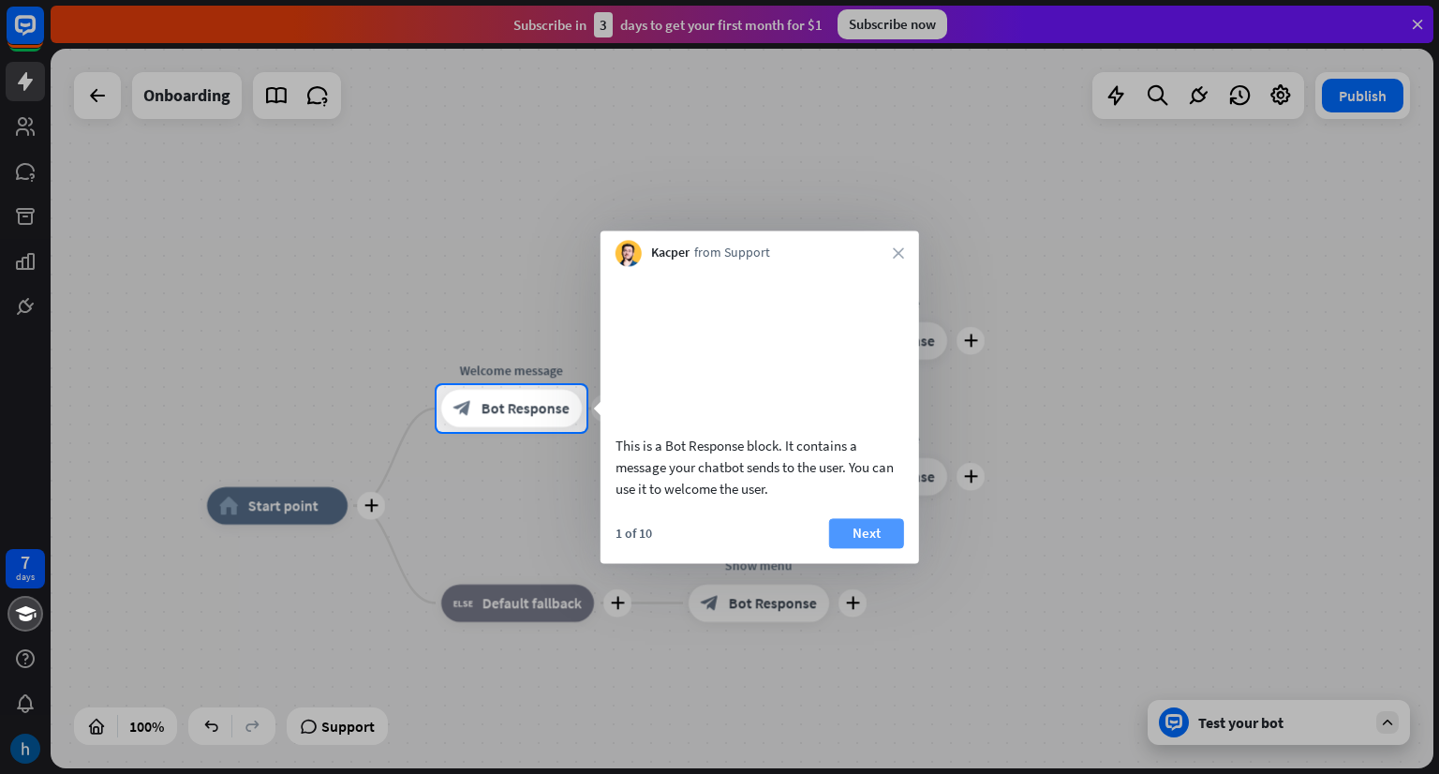
click at [877, 548] on button "Next" at bounding box center [866, 533] width 75 height 30
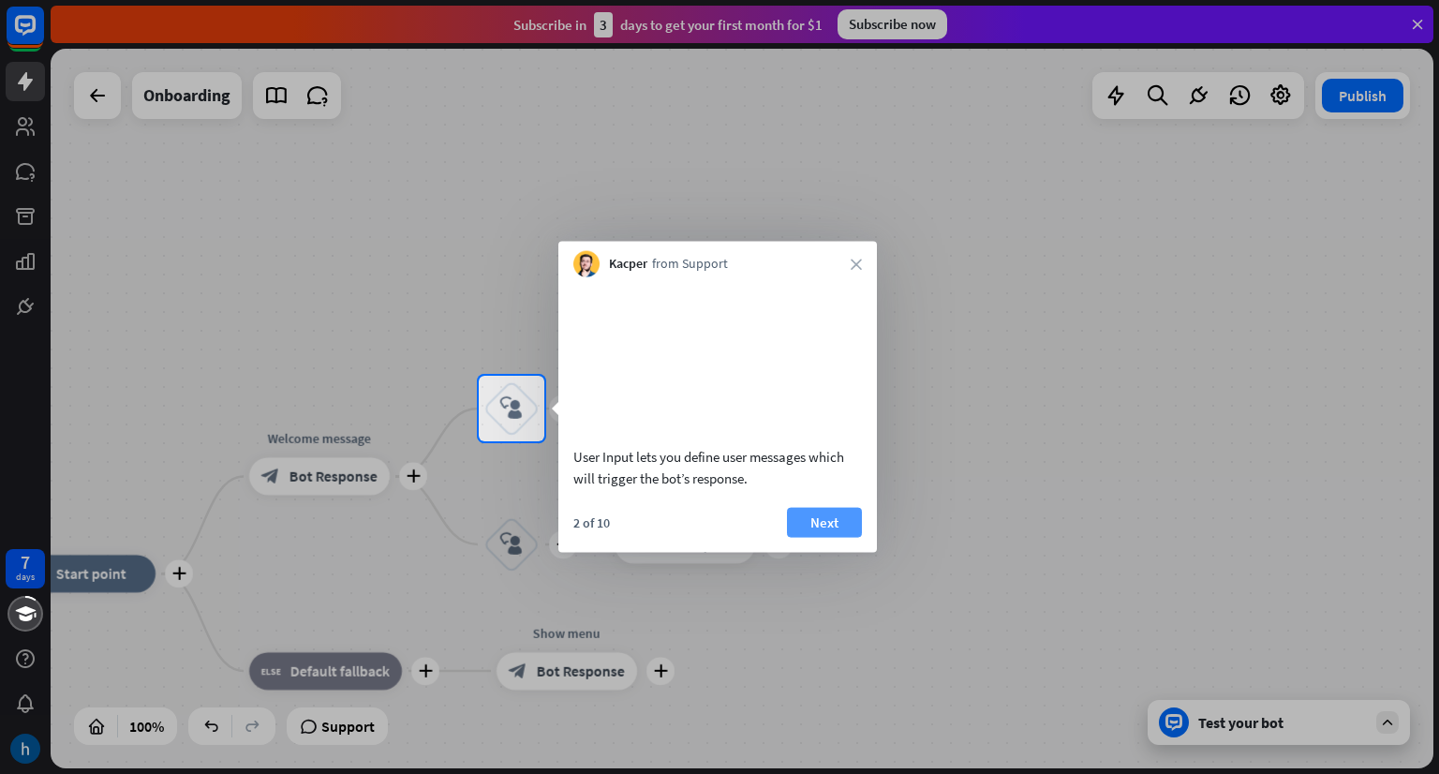
click at [807, 537] on button "Next" at bounding box center [824, 522] width 75 height 30
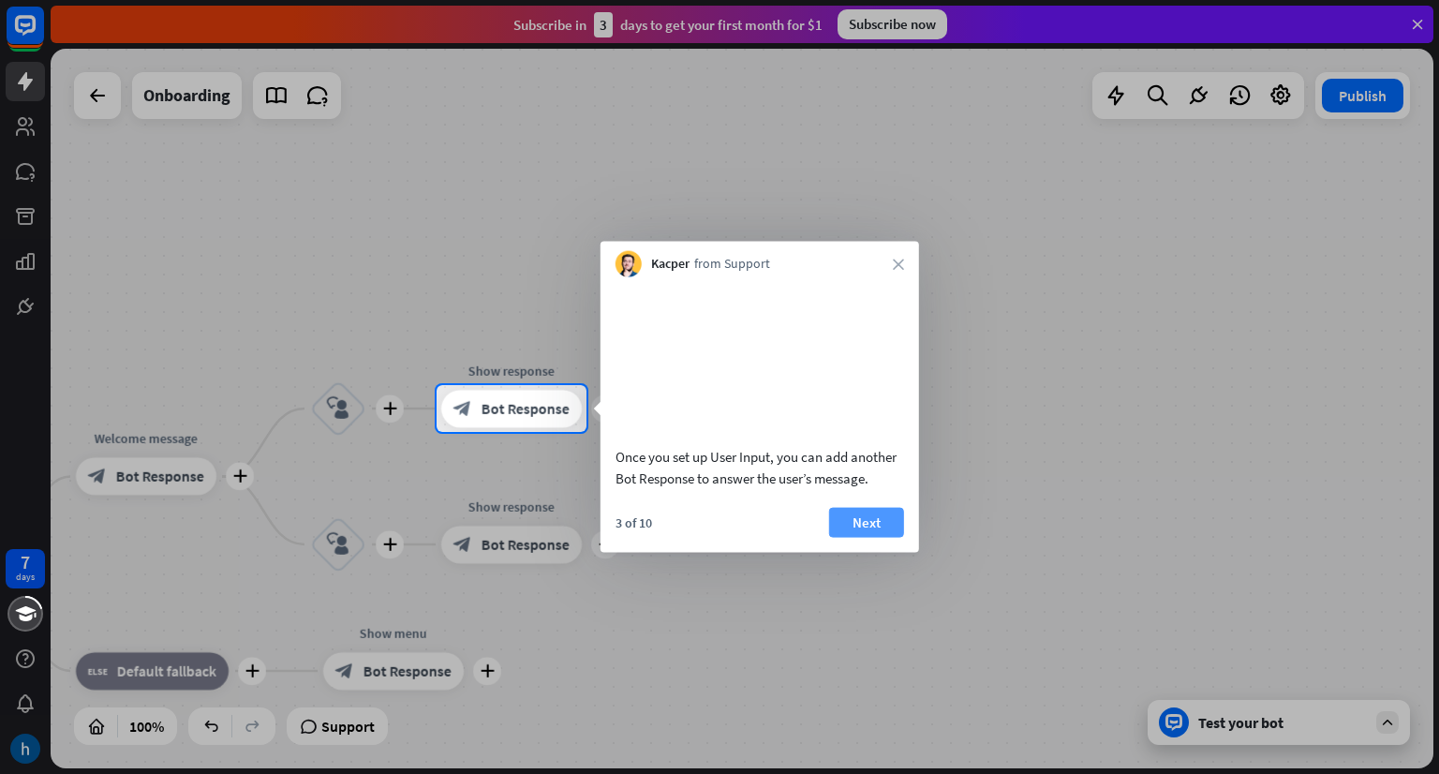
click at [858, 537] on button "Next" at bounding box center [866, 522] width 75 height 30
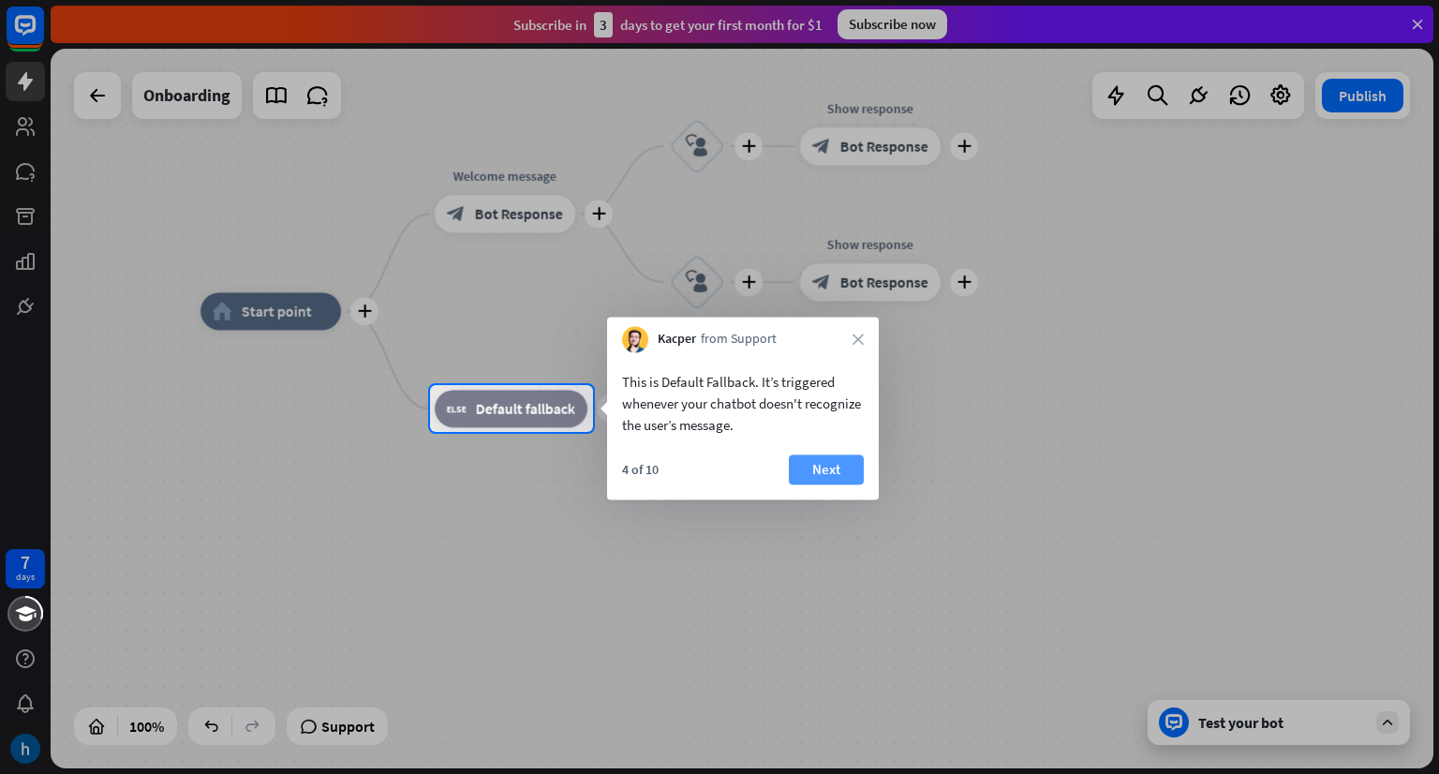
click at [841, 483] on button "Next" at bounding box center [826, 469] width 75 height 30
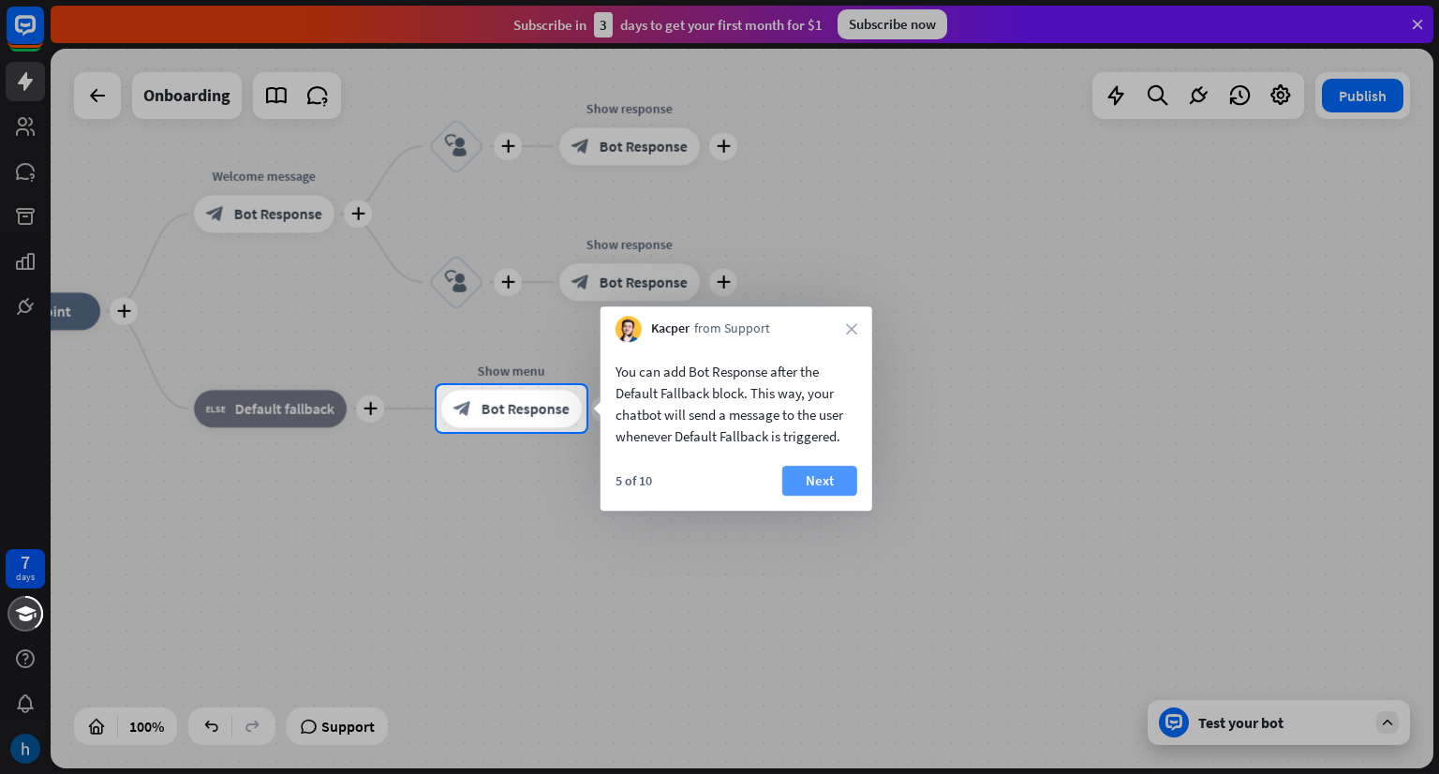
click at [842, 478] on button "Next" at bounding box center [819, 481] width 75 height 30
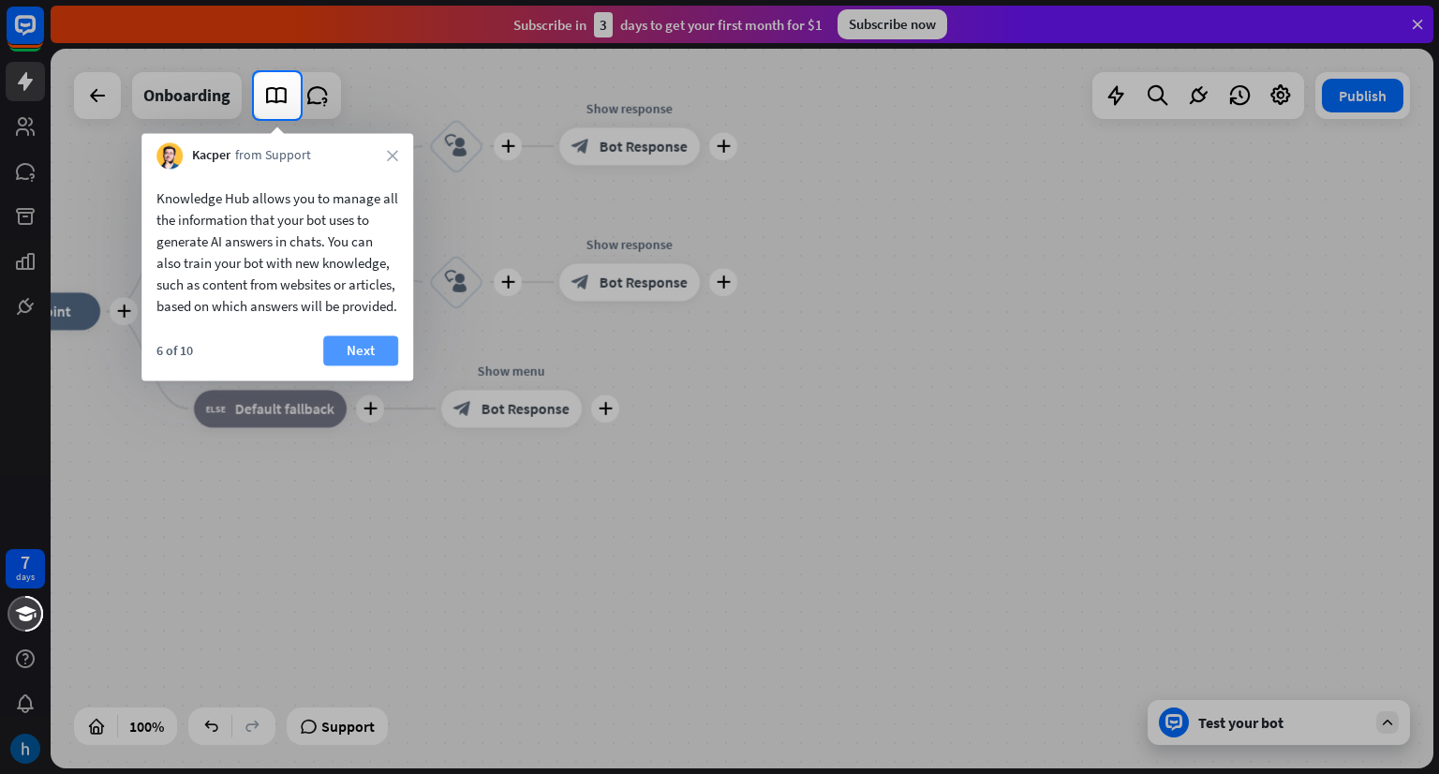
click at [360, 365] on button "Next" at bounding box center [360, 350] width 75 height 30
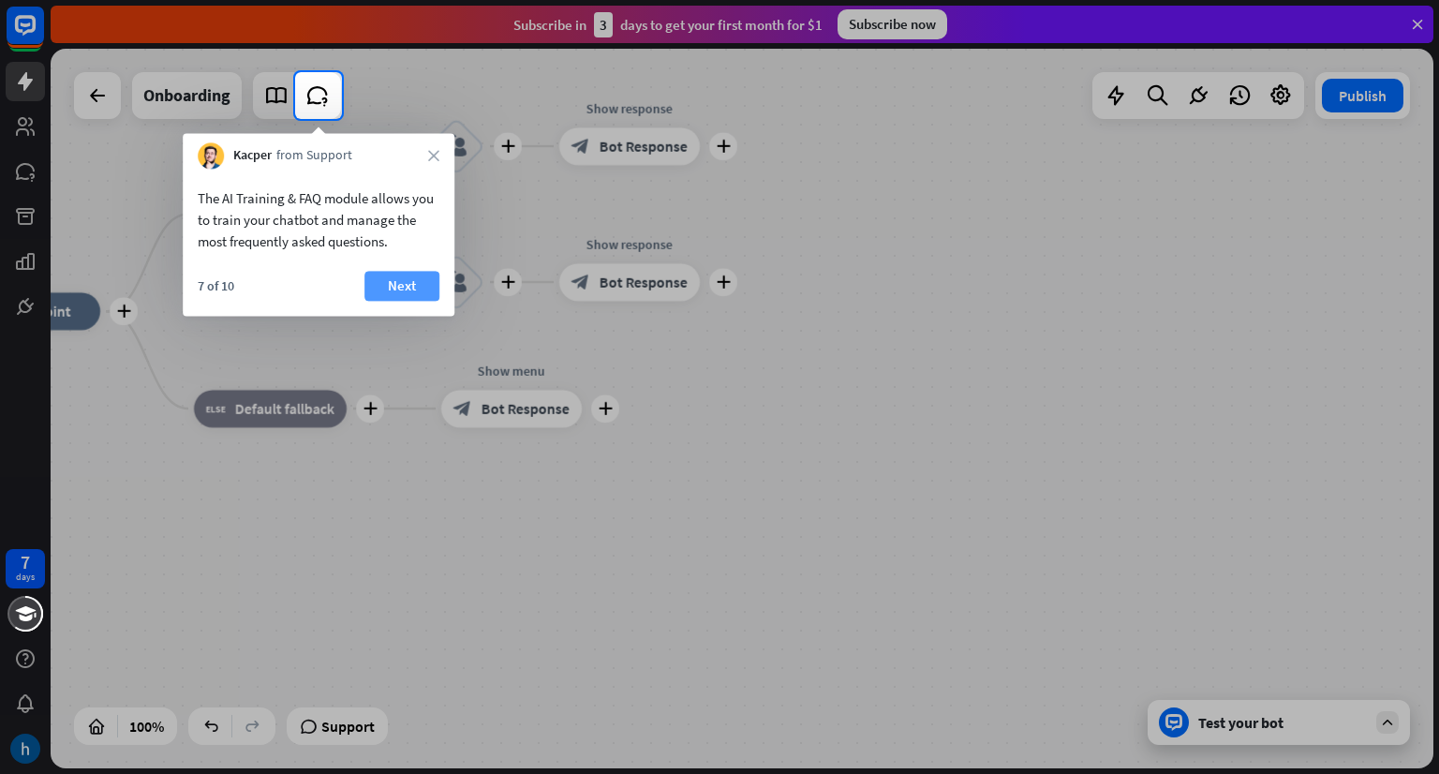
click at [393, 275] on button "Next" at bounding box center [401, 286] width 75 height 30
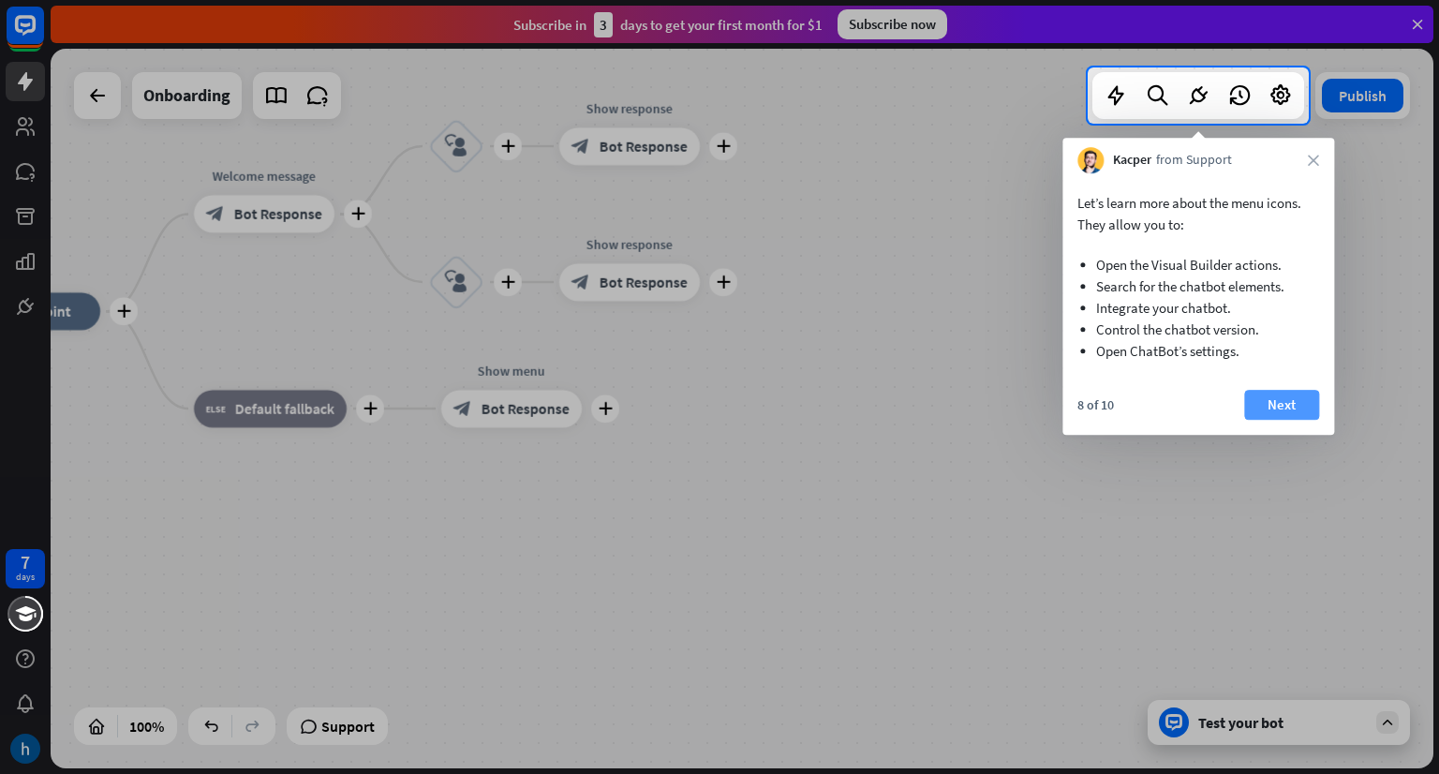
click at [1283, 403] on button "Next" at bounding box center [1281, 405] width 75 height 30
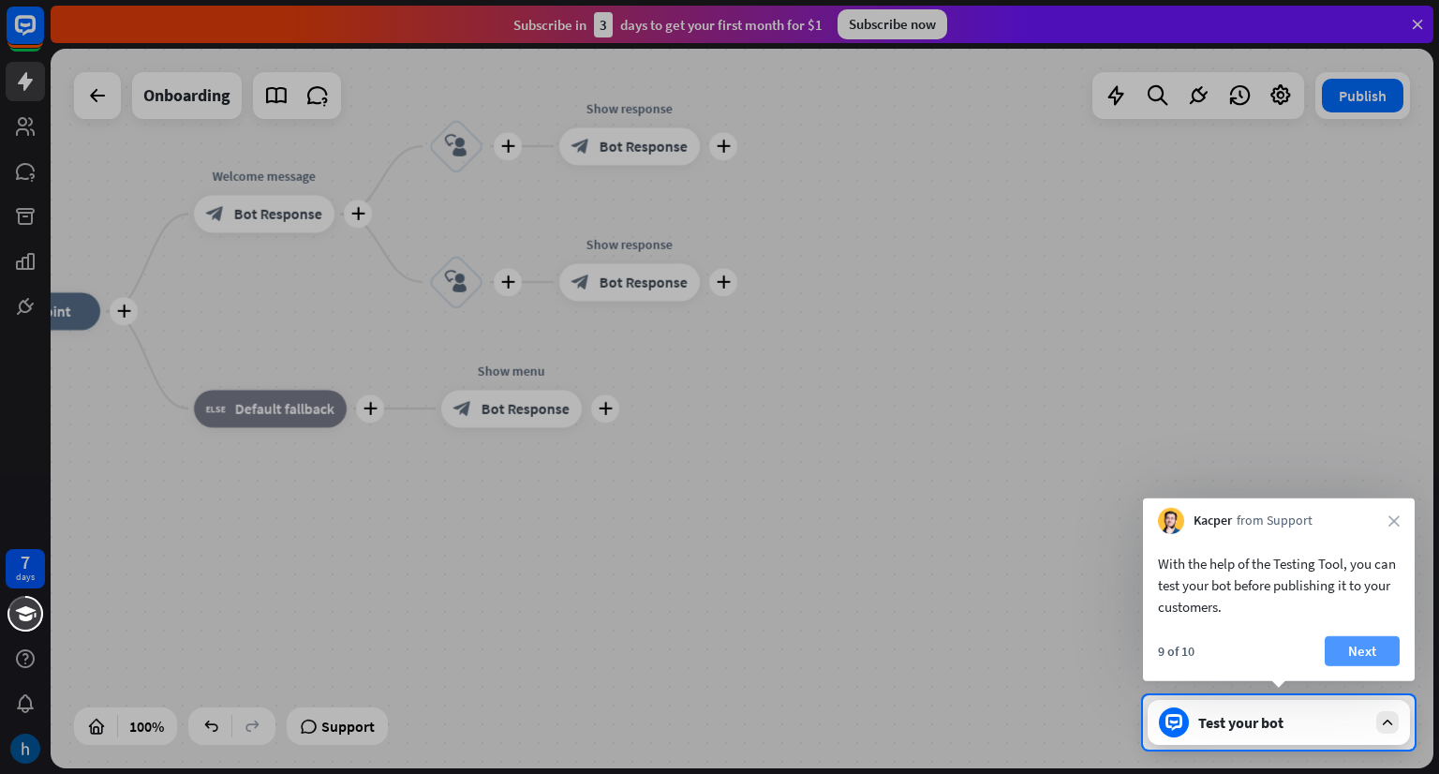
click at [1349, 644] on button "Next" at bounding box center [1362, 651] width 75 height 30
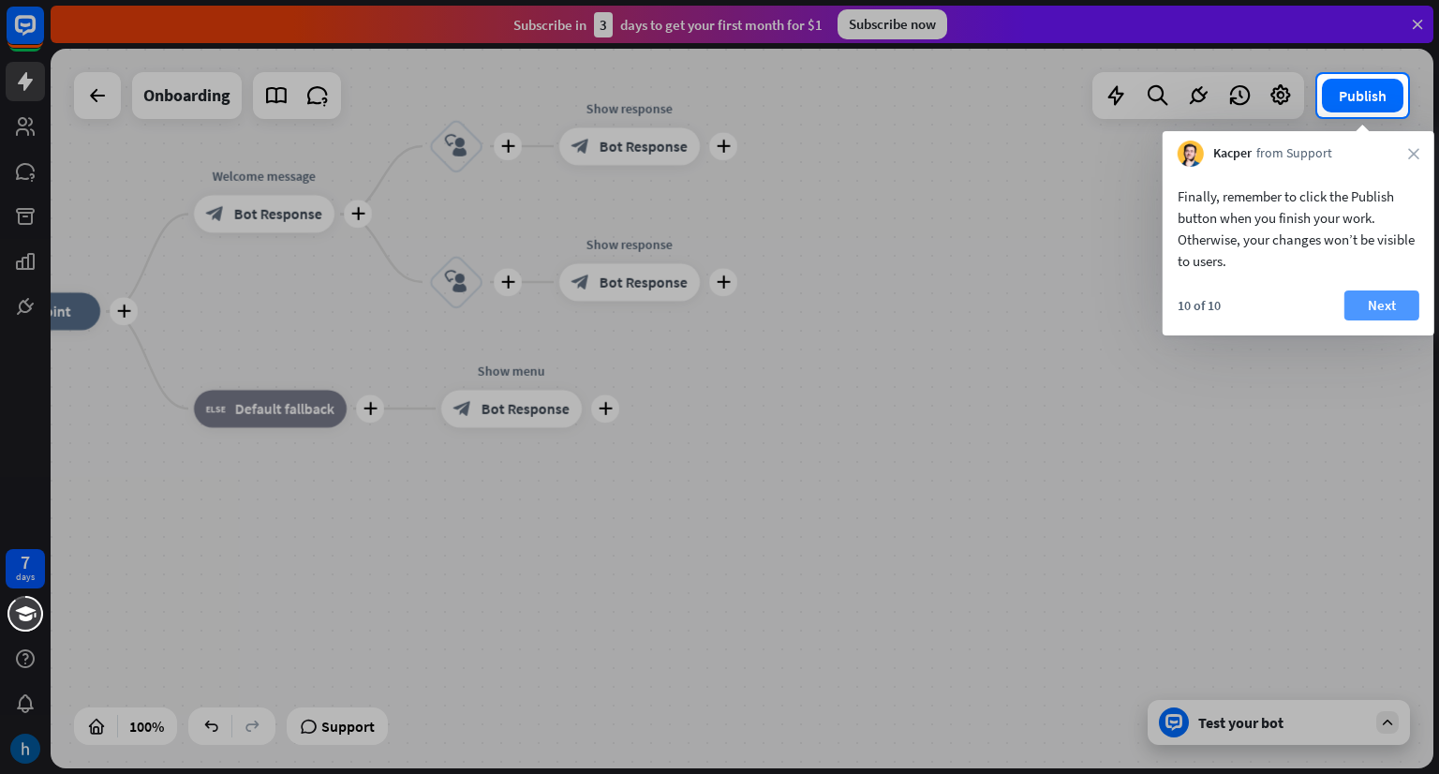
click at [1379, 304] on button "Next" at bounding box center [1381, 305] width 75 height 30
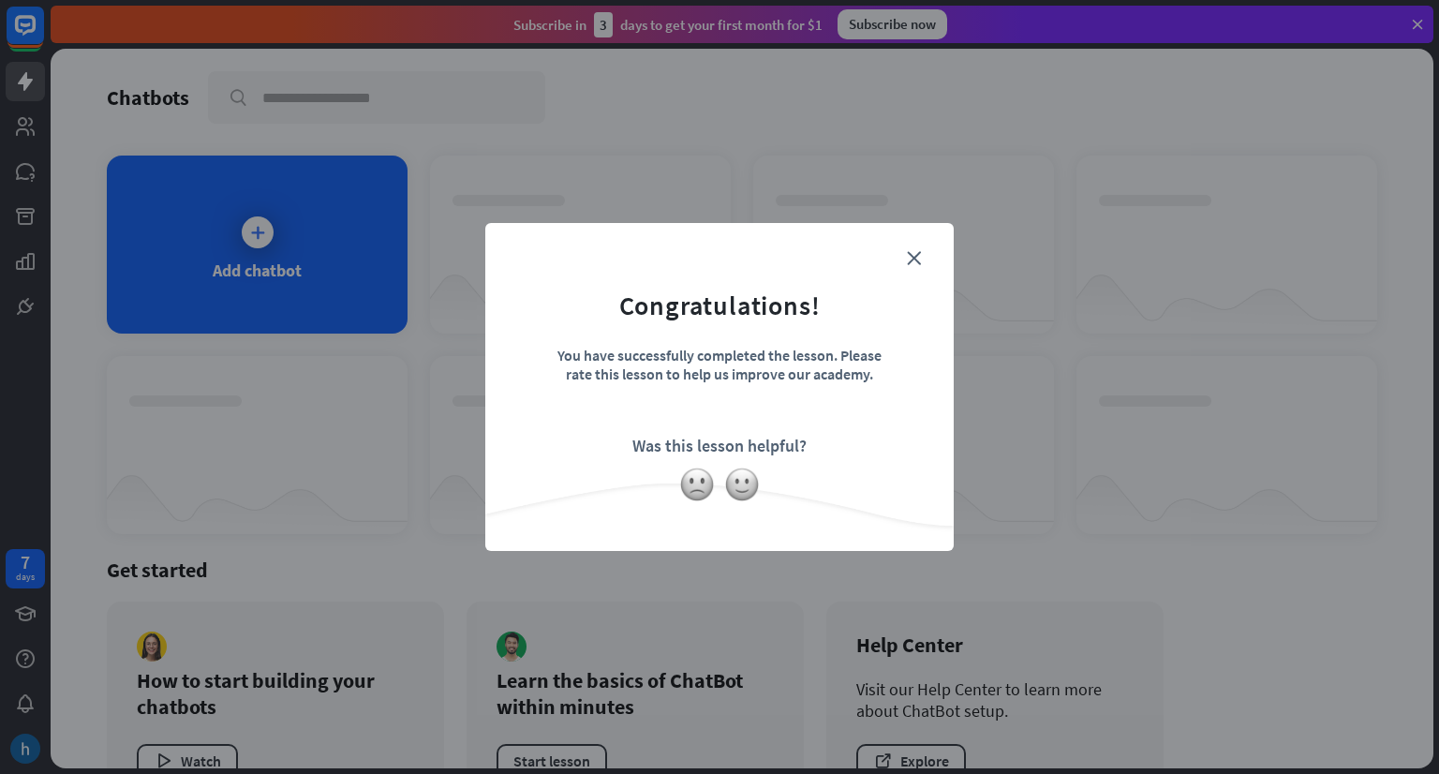
click at [925, 256] on form "Congratulations! You have successfully completed the lesson. Please rate this l…" at bounding box center [720, 358] width 422 height 224
click at [916, 256] on icon "close" at bounding box center [914, 258] width 14 height 14
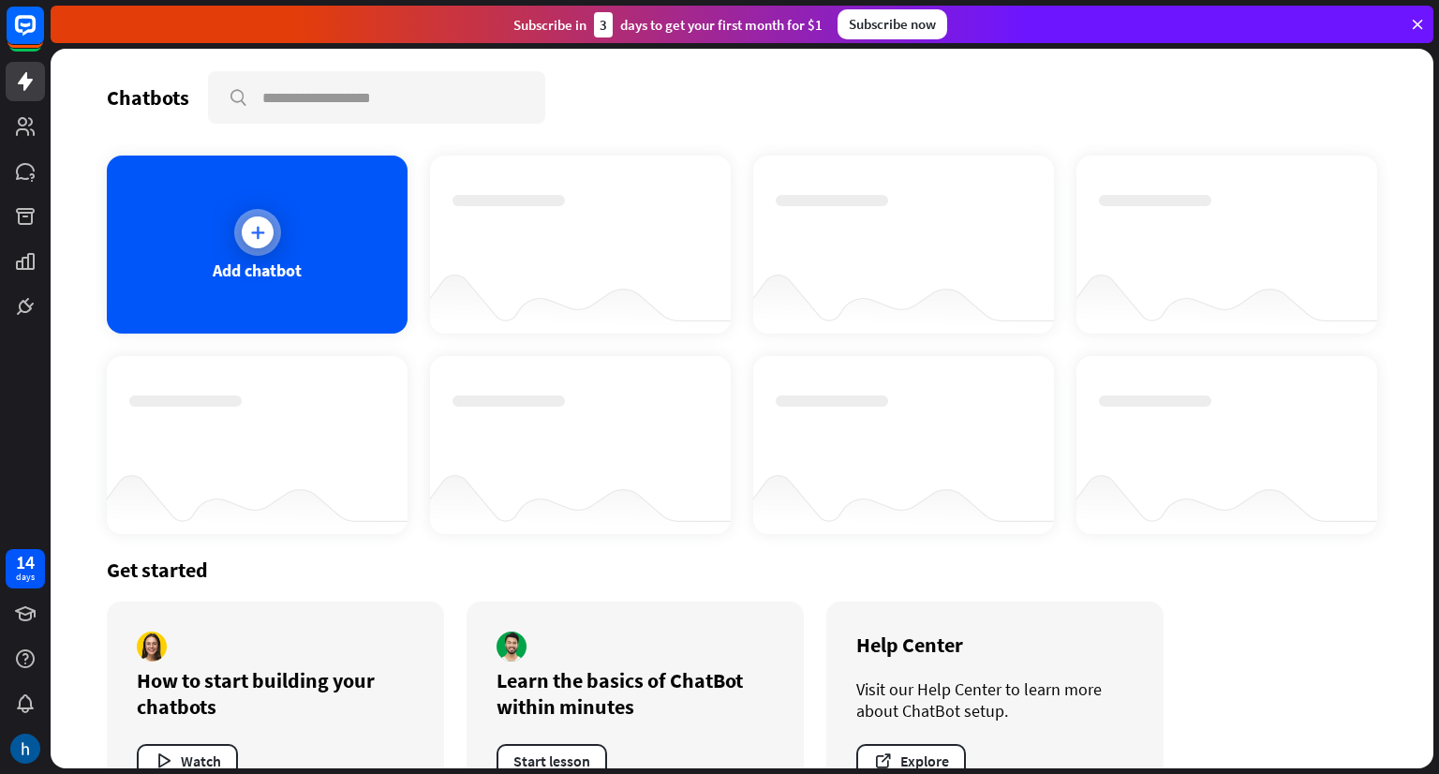
click at [305, 256] on div "Add chatbot" at bounding box center [257, 245] width 301 height 178
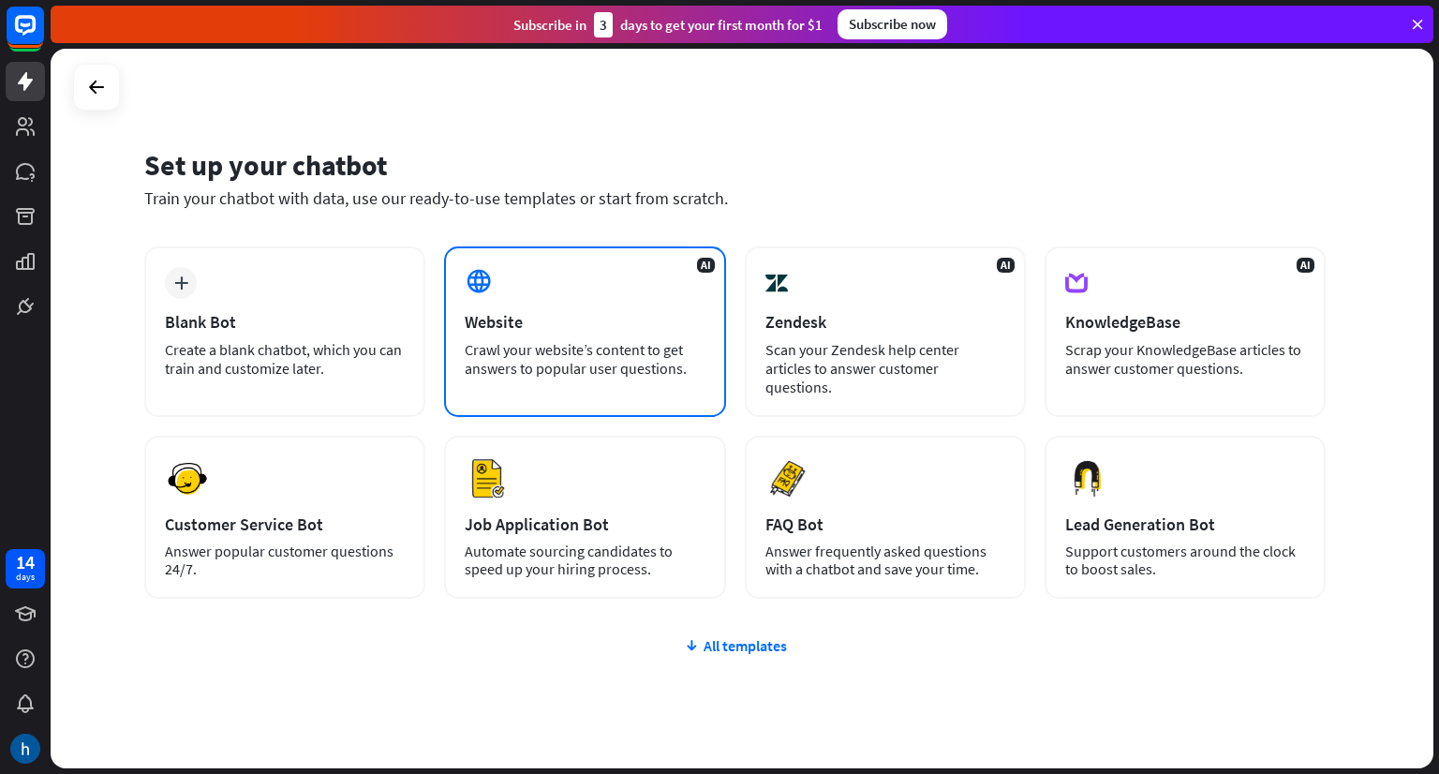
click at [618, 340] on div "Crawl your website’s content to get answers to popular user questions." at bounding box center [585, 358] width 240 height 37
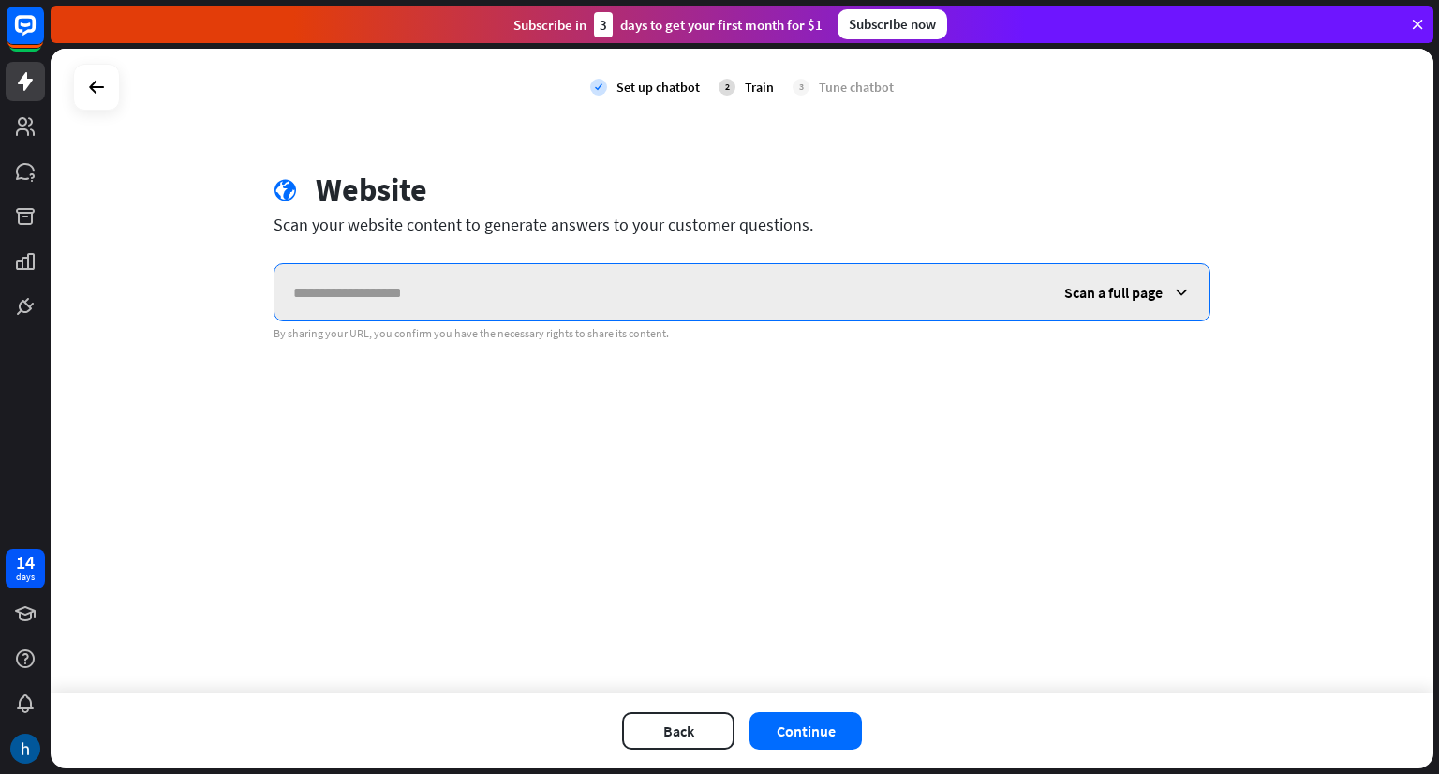
click at [526, 300] on input "text" at bounding box center [659, 292] width 771 height 56
paste input "**********"
type input "**********"
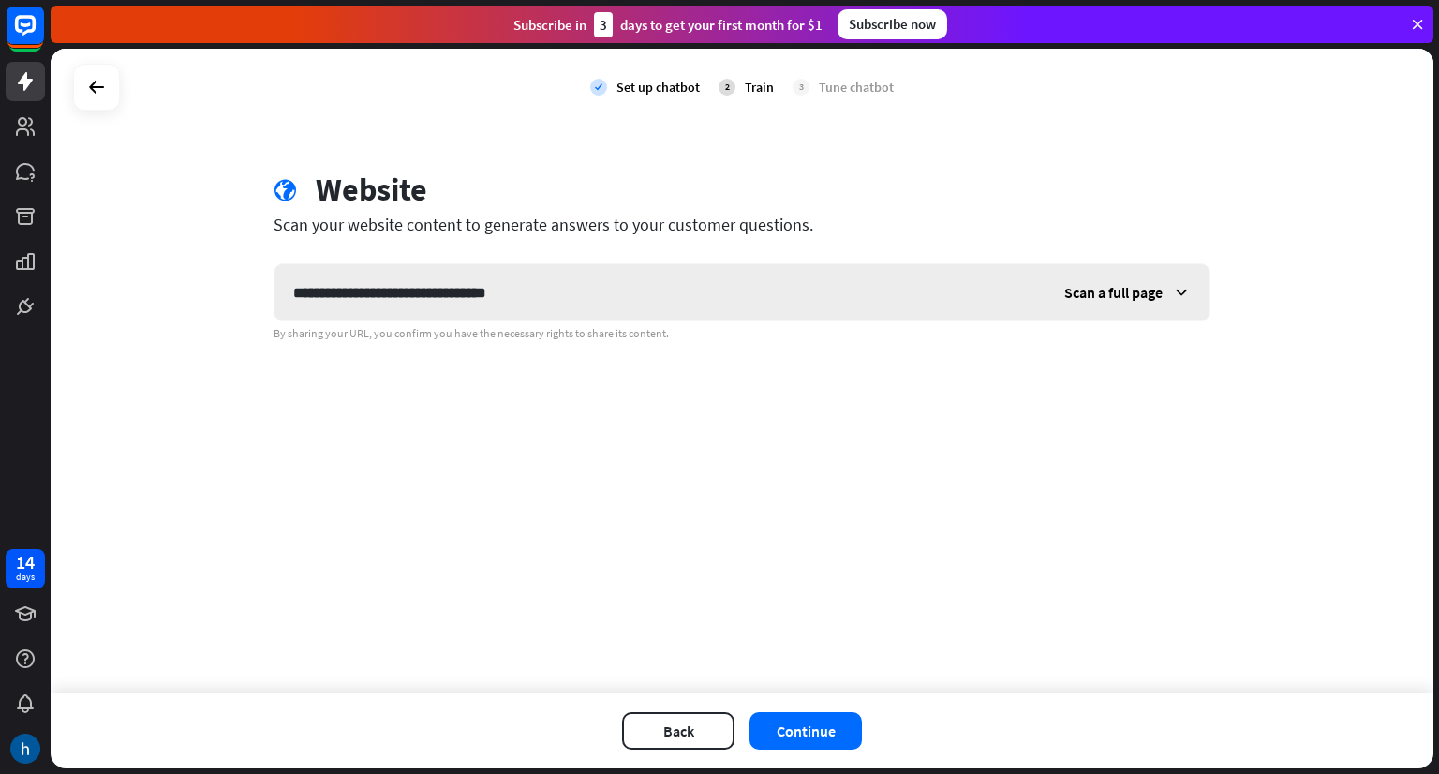
click at [1187, 287] on icon at bounding box center [1181, 292] width 19 height 19
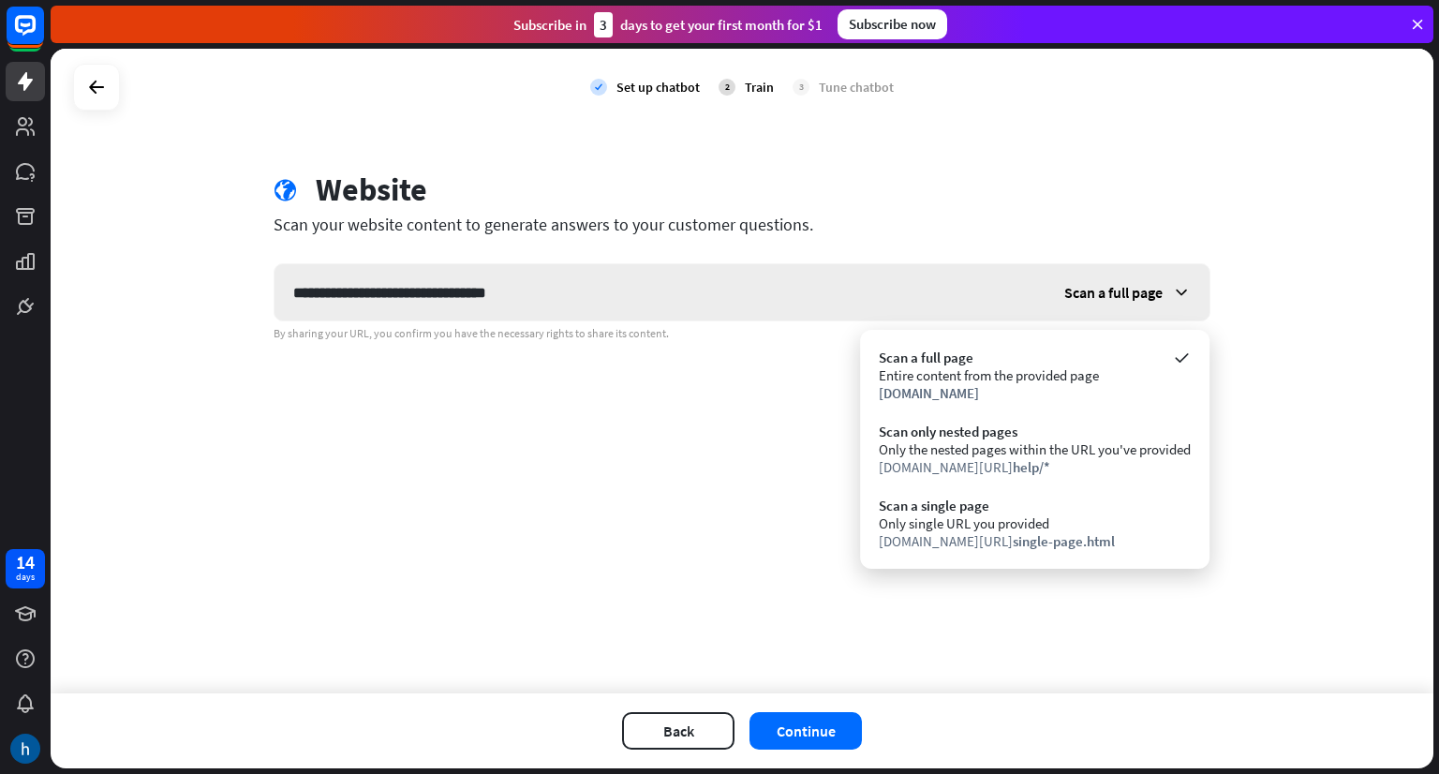
click at [1180, 288] on icon at bounding box center [1181, 292] width 19 height 19
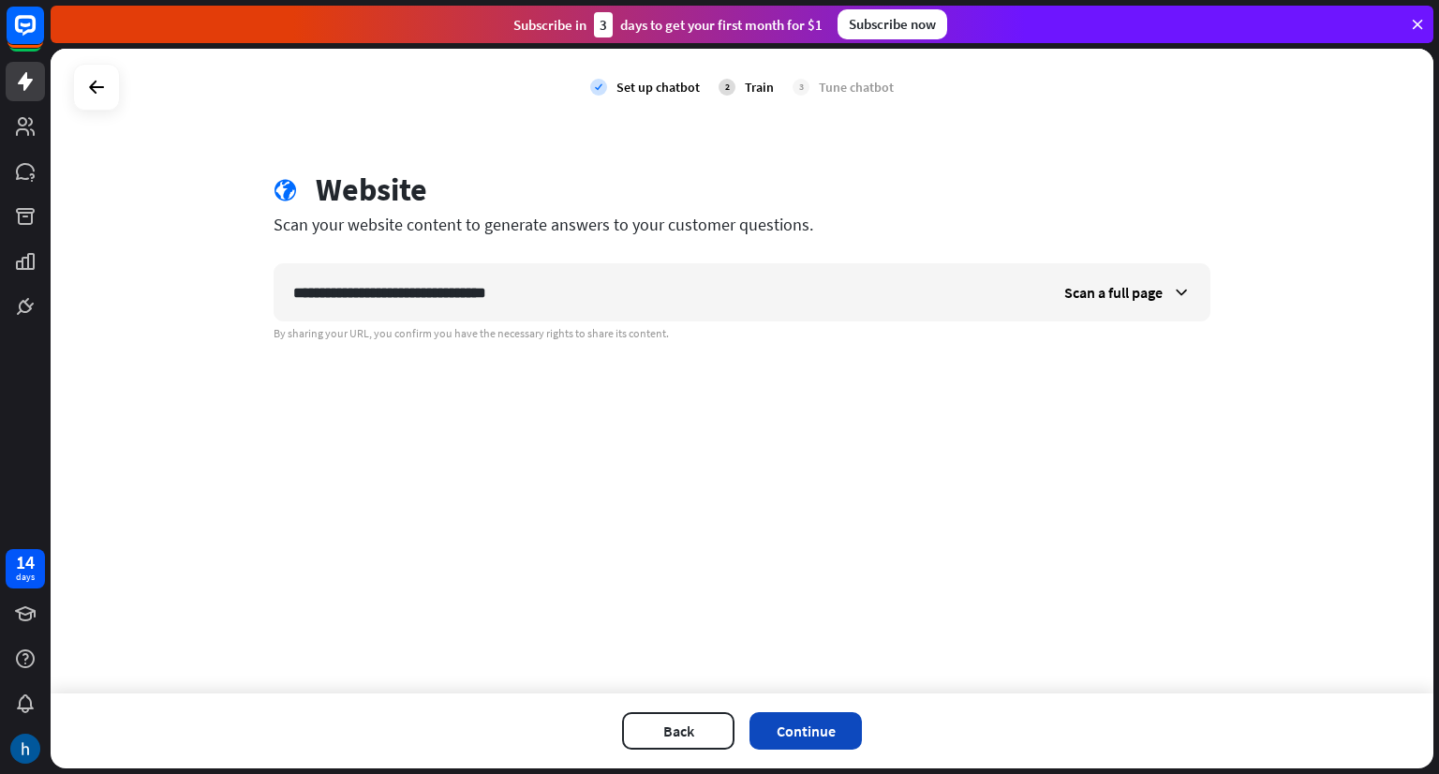
click at [788, 715] on button "Continue" at bounding box center [805, 730] width 112 height 37
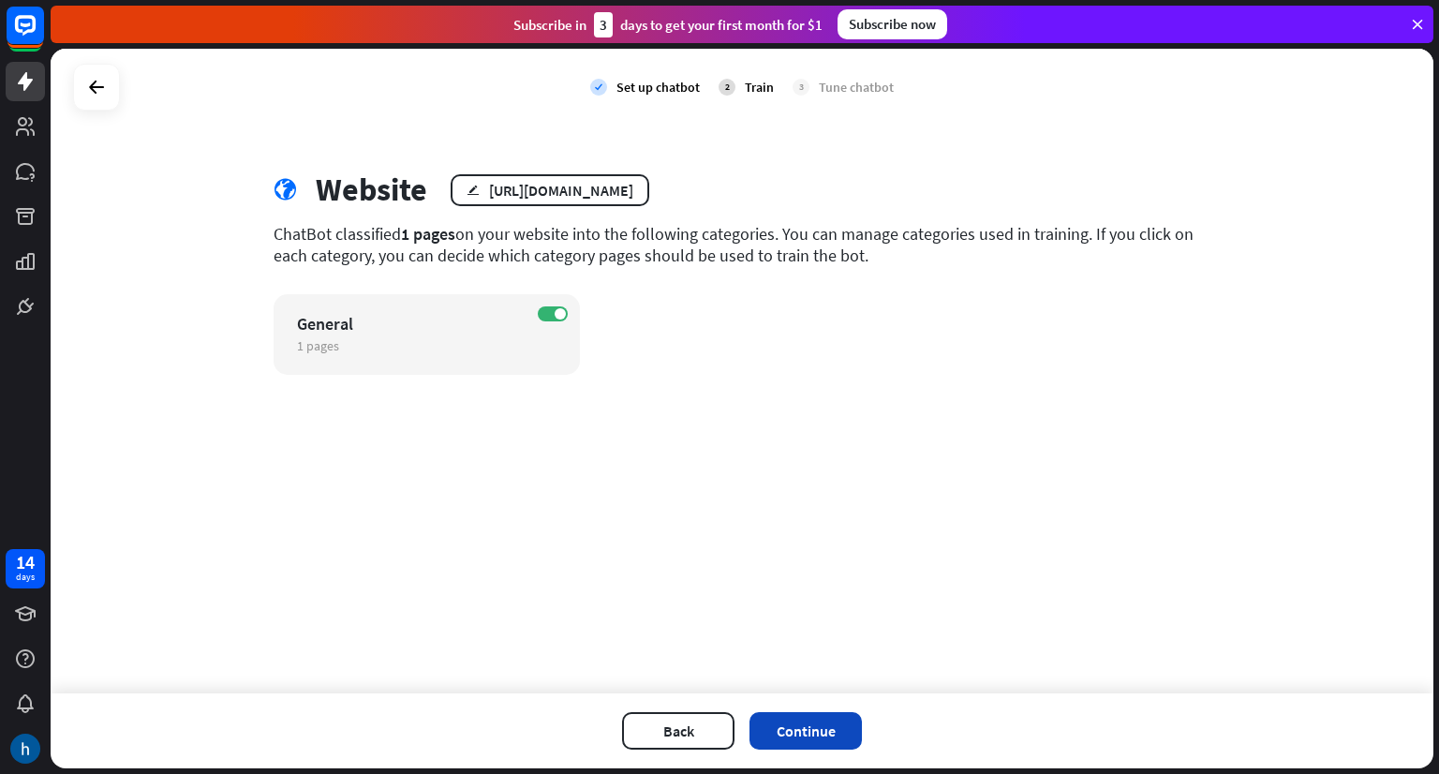
click at [817, 724] on button "Continue" at bounding box center [805, 730] width 112 height 37
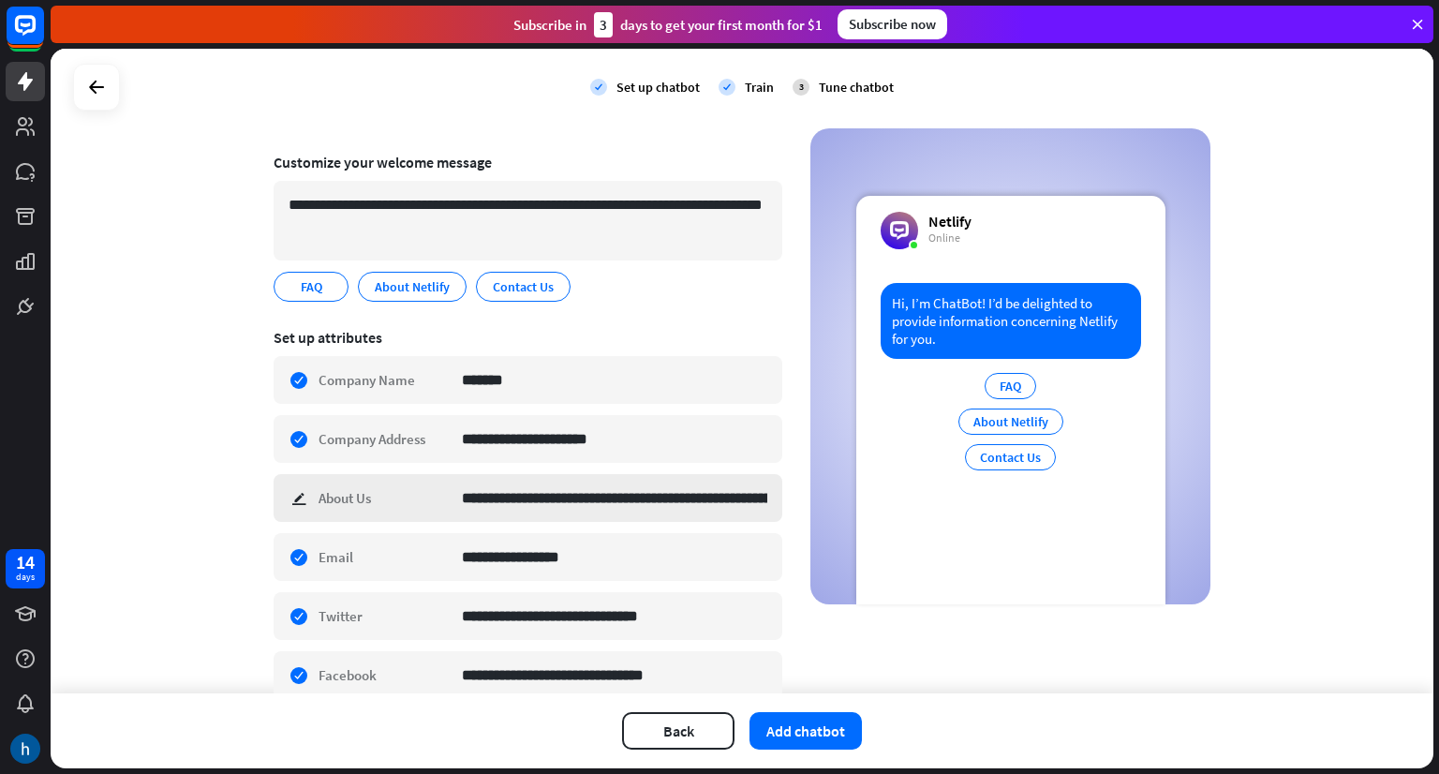
scroll to position [187, 0]
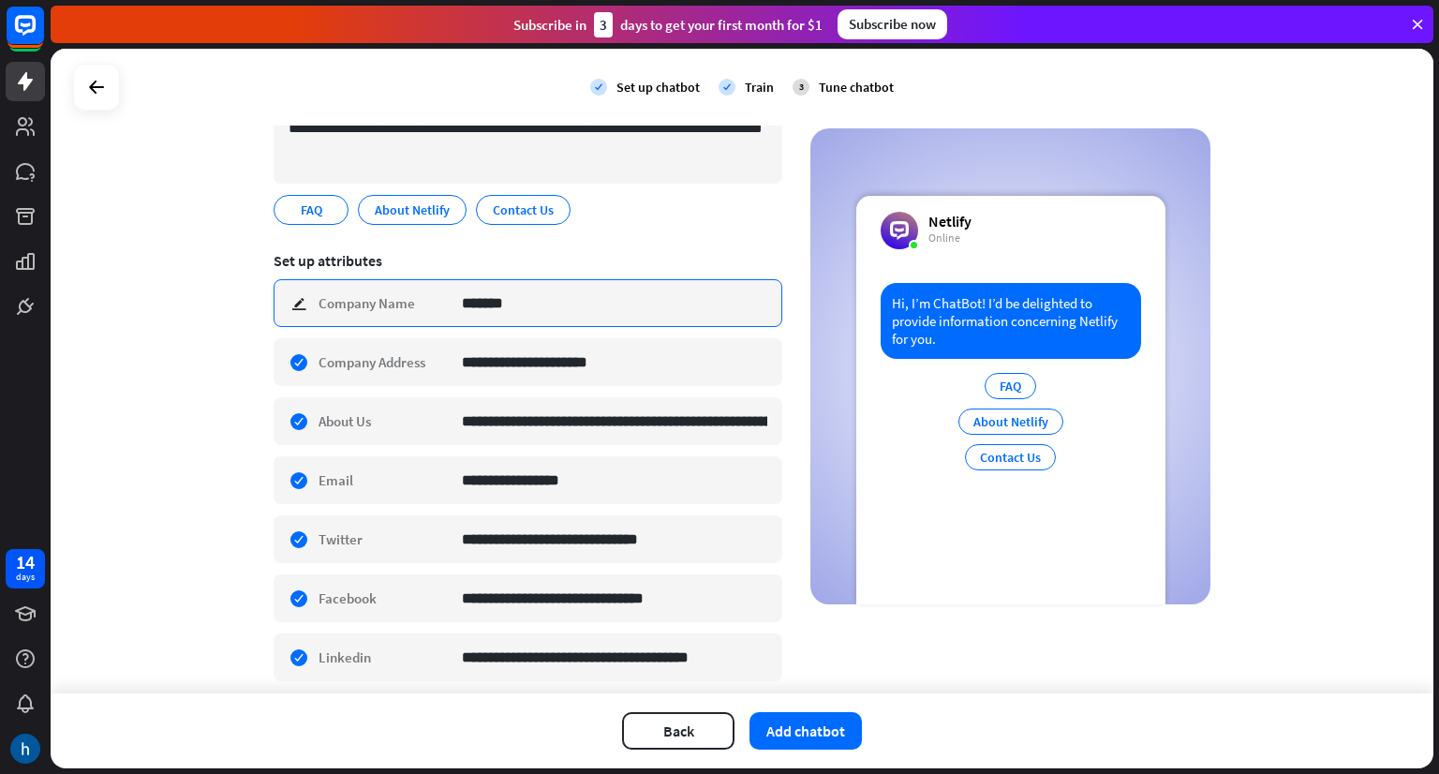
click at [497, 307] on input "*******" at bounding box center [614, 303] width 305 height 46
click at [509, 301] on input "*******" at bounding box center [614, 303] width 305 height 46
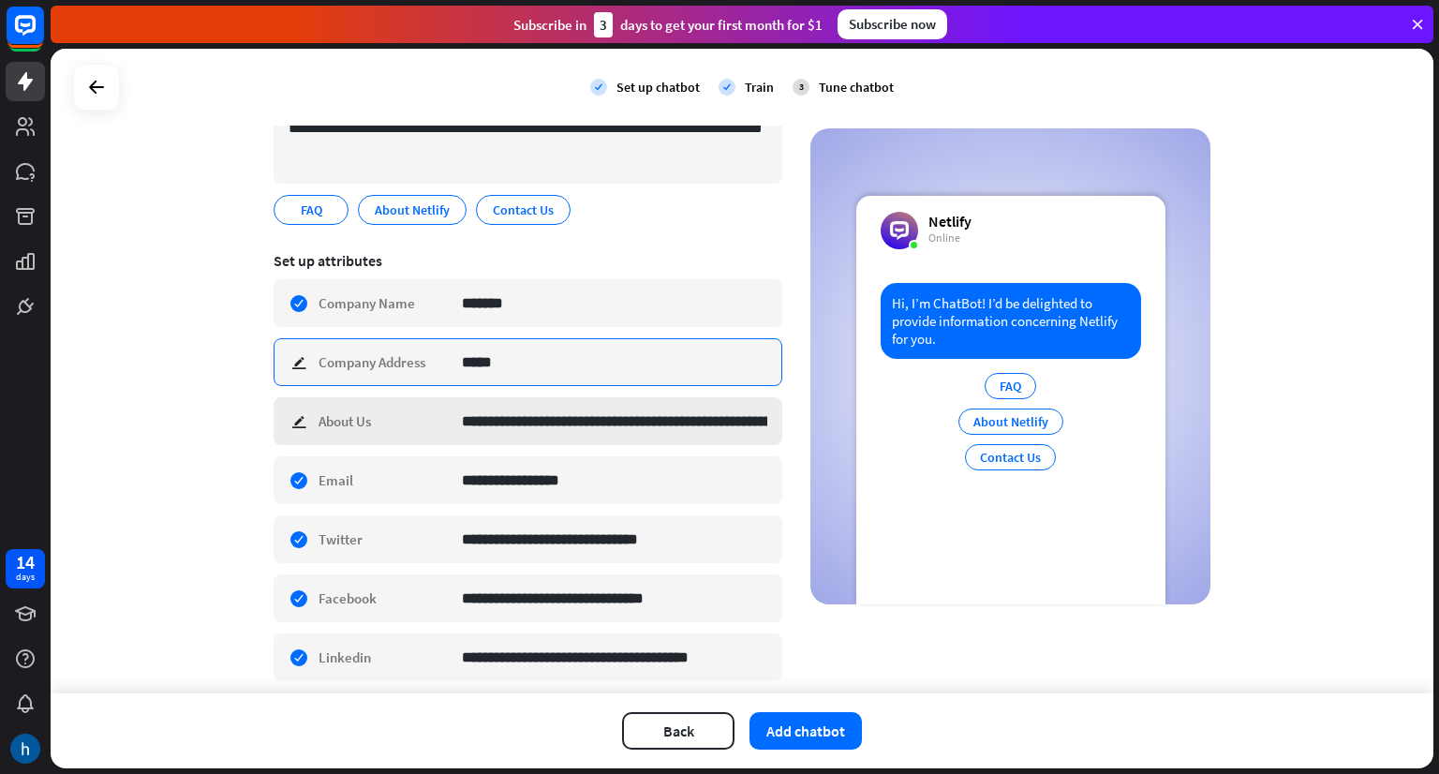
type input "*****"
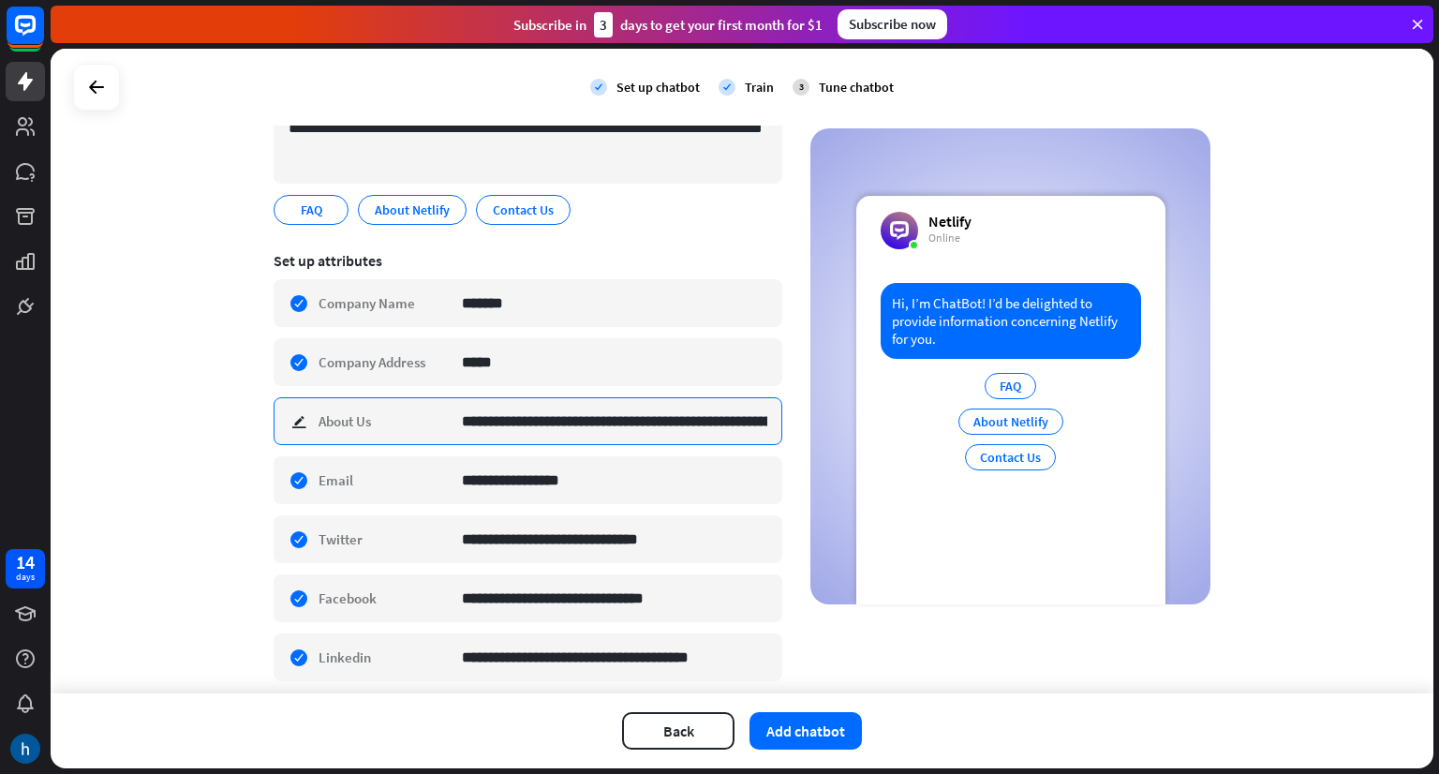
click at [645, 410] on input "**********" at bounding box center [614, 421] width 305 height 46
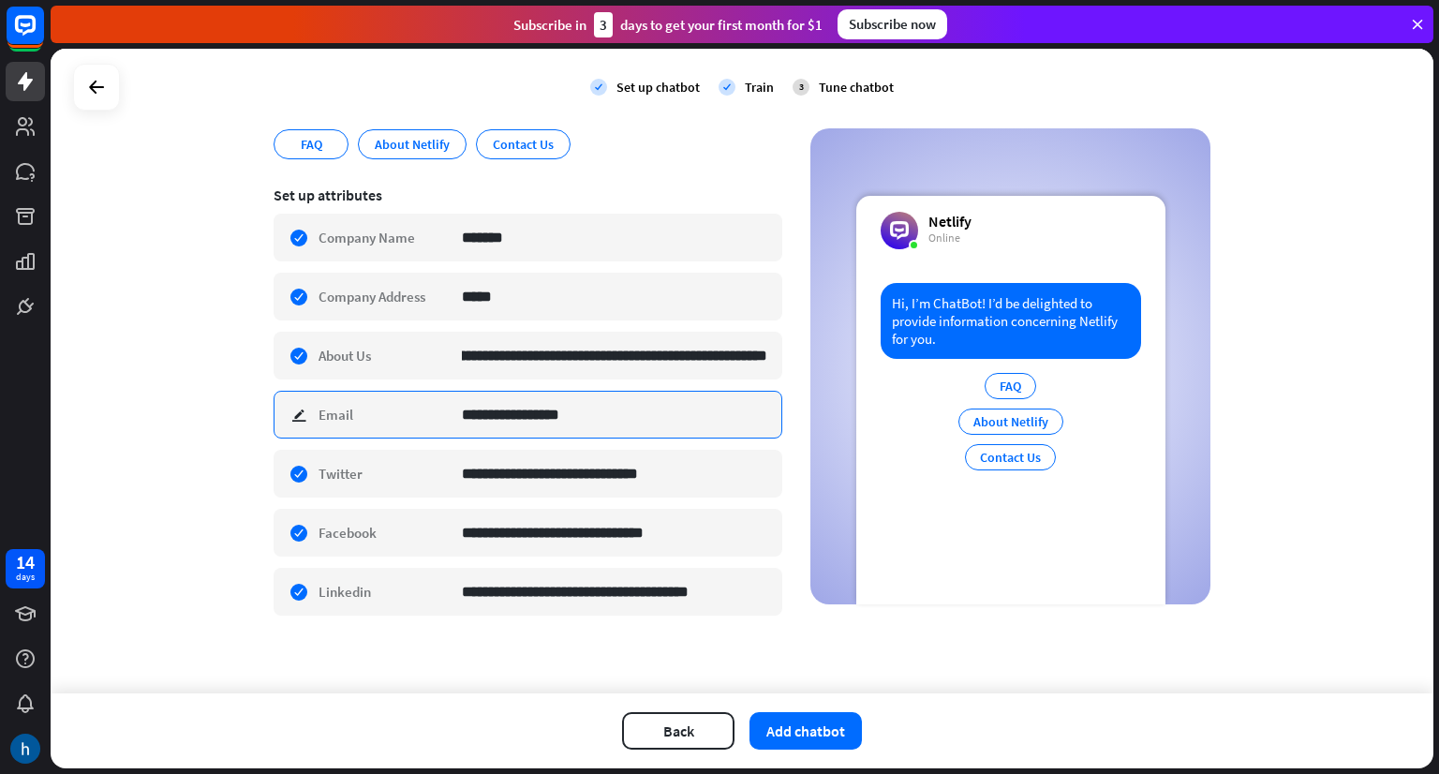
scroll to position [0, 0]
click at [483, 412] on input "**********" at bounding box center [614, 415] width 305 height 46
click at [487, 412] on input "**********" at bounding box center [614, 415] width 305 height 46
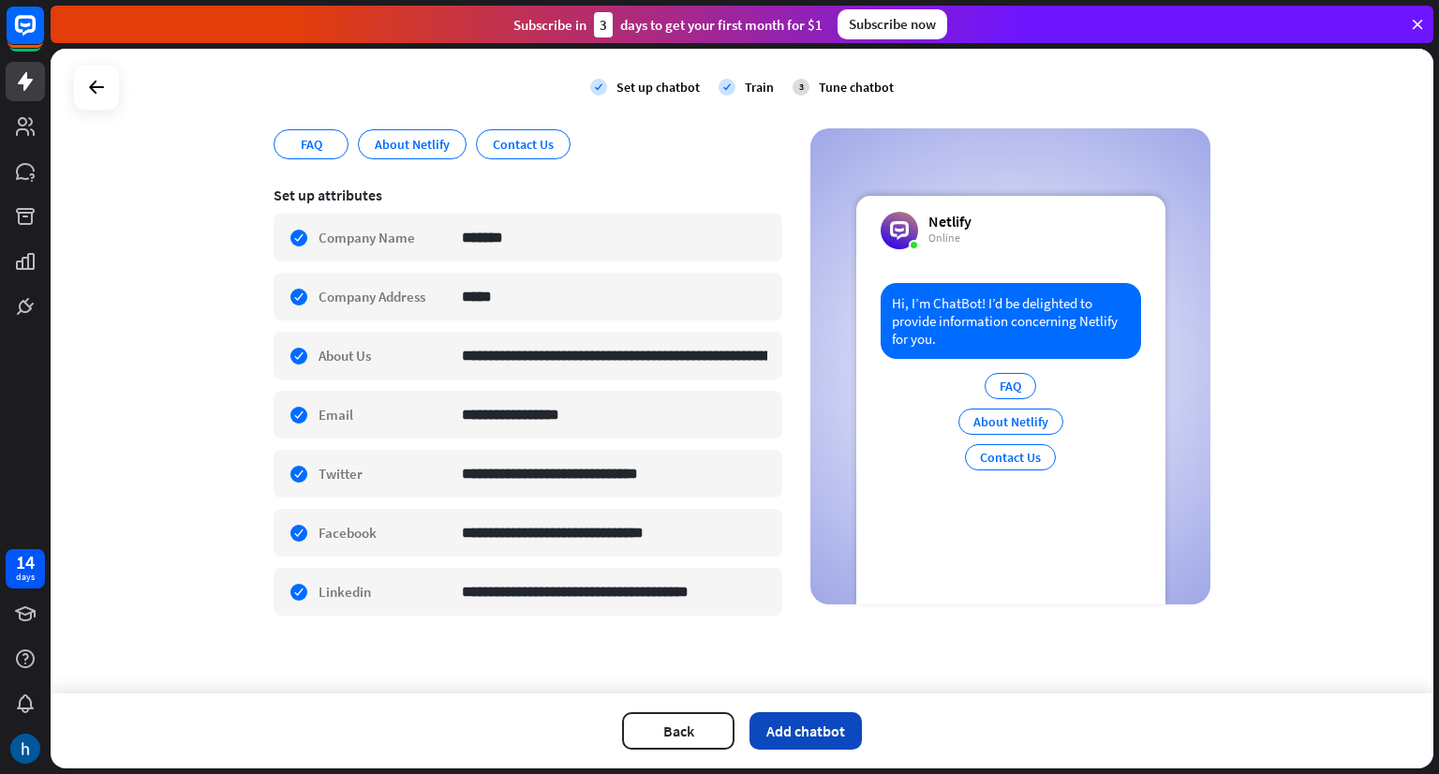
click at [821, 736] on button "Add chatbot" at bounding box center [805, 730] width 112 height 37
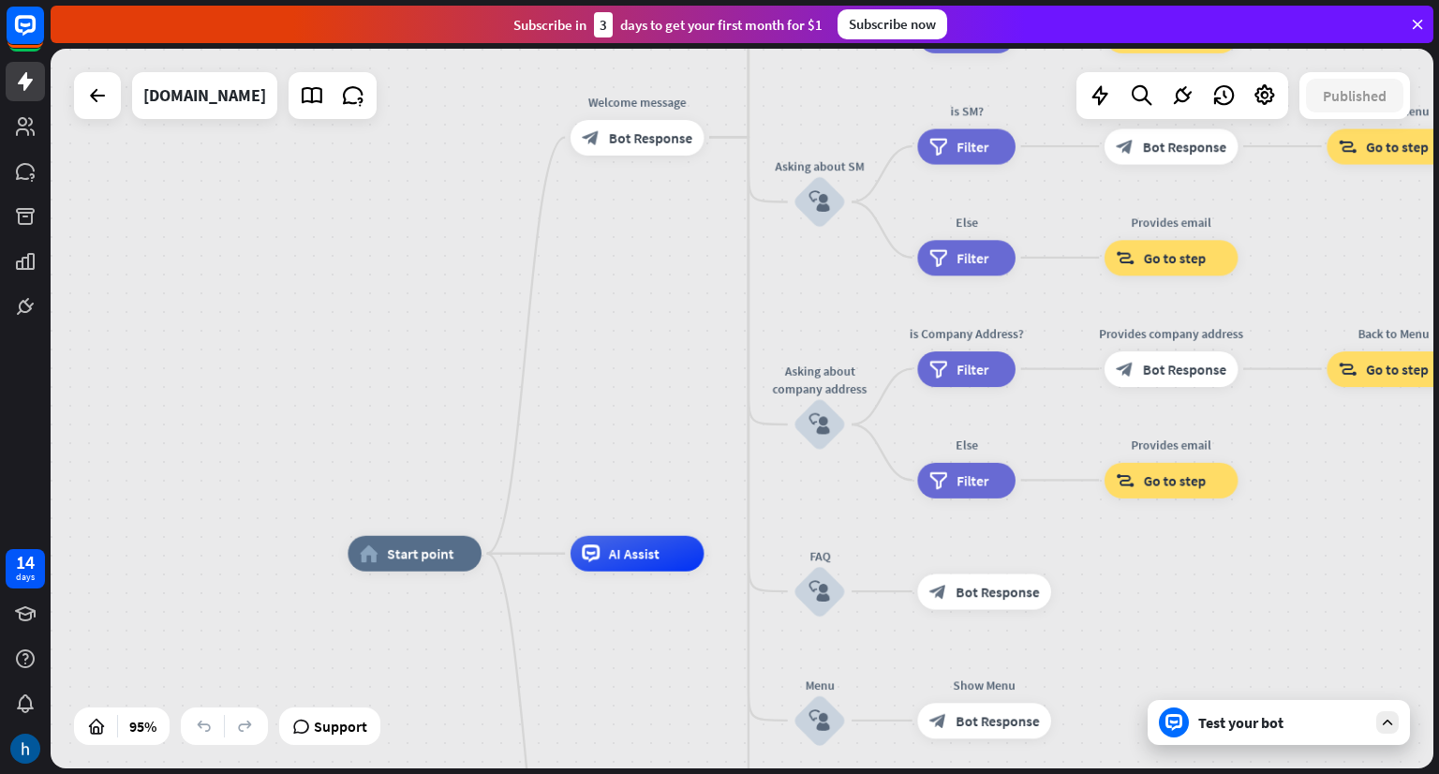
drag, startPoint x: 332, startPoint y: 526, endPoint x: 326, endPoint y: 664, distance: 138.8
click at [326, 664] on div "home_2 Start point Welcome message block_bot_response Bot Response About us blo…" at bounding box center [742, 408] width 1383 height 719
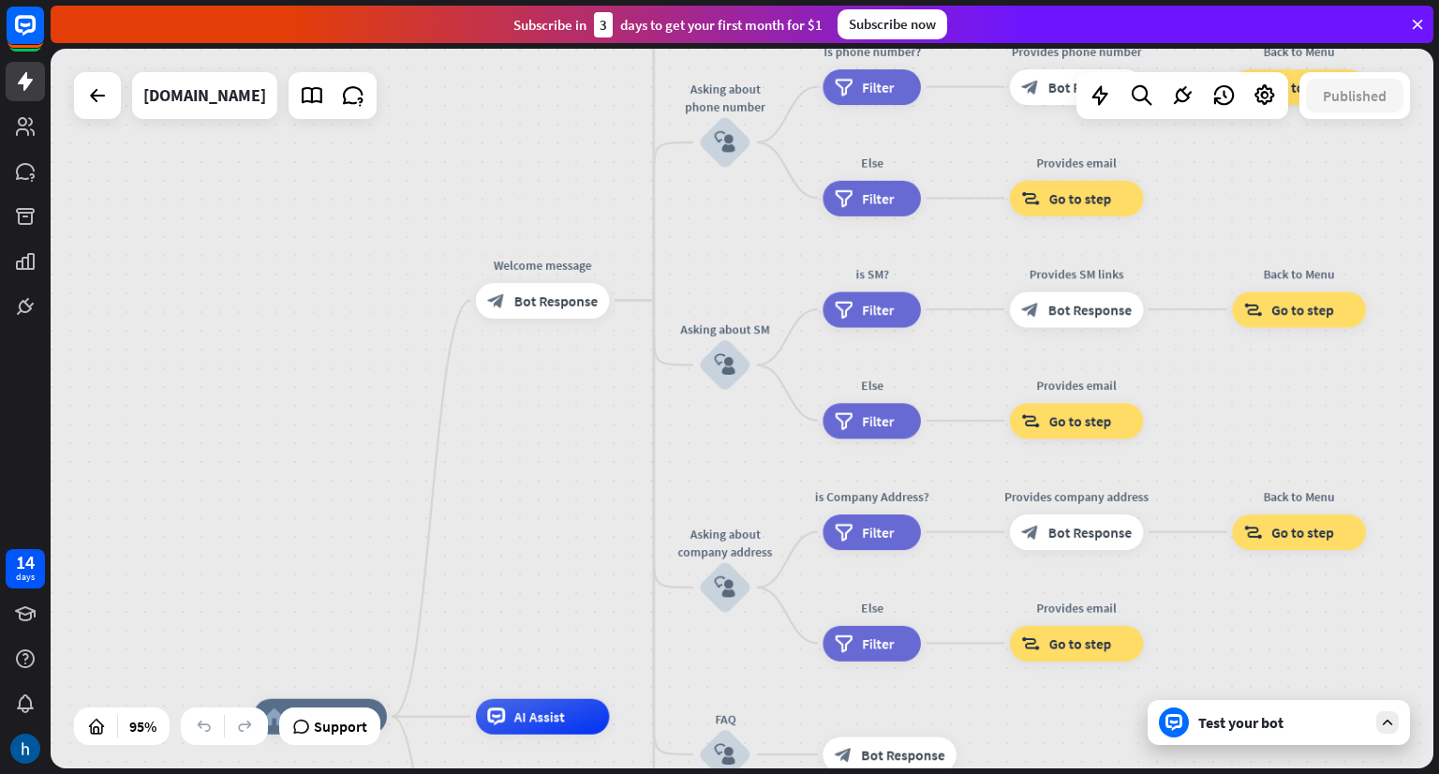
drag, startPoint x: 715, startPoint y: 324, endPoint x: 592, endPoint y: 528, distance: 238.2
click at [592, 528] on div "home_2 Start point Welcome message block_bot_response Bot Response About us blo…" at bounding box center [742, 408] width 1383 height 719
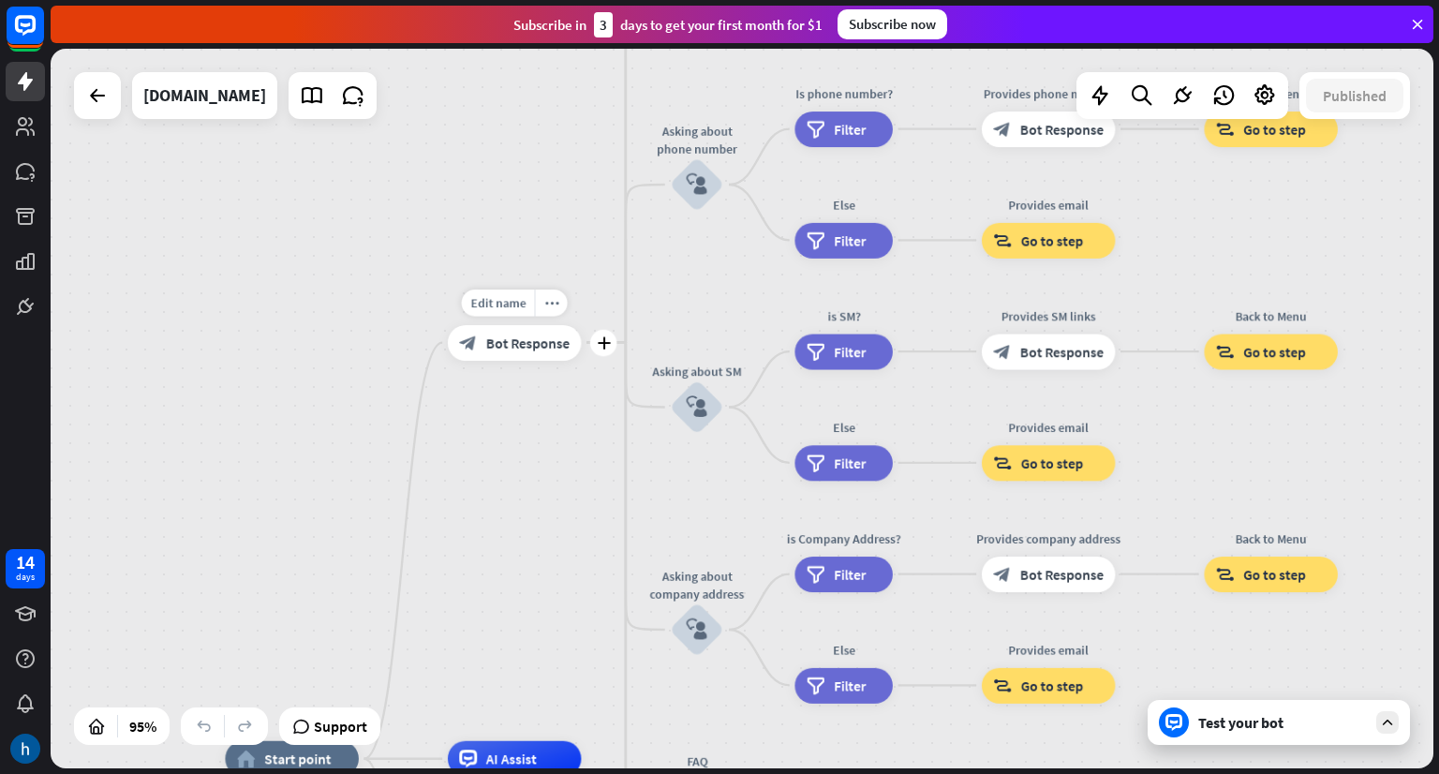
click at [519, 340] on span "Bot Response" at bounding box center [527, 342] width 83 height 18
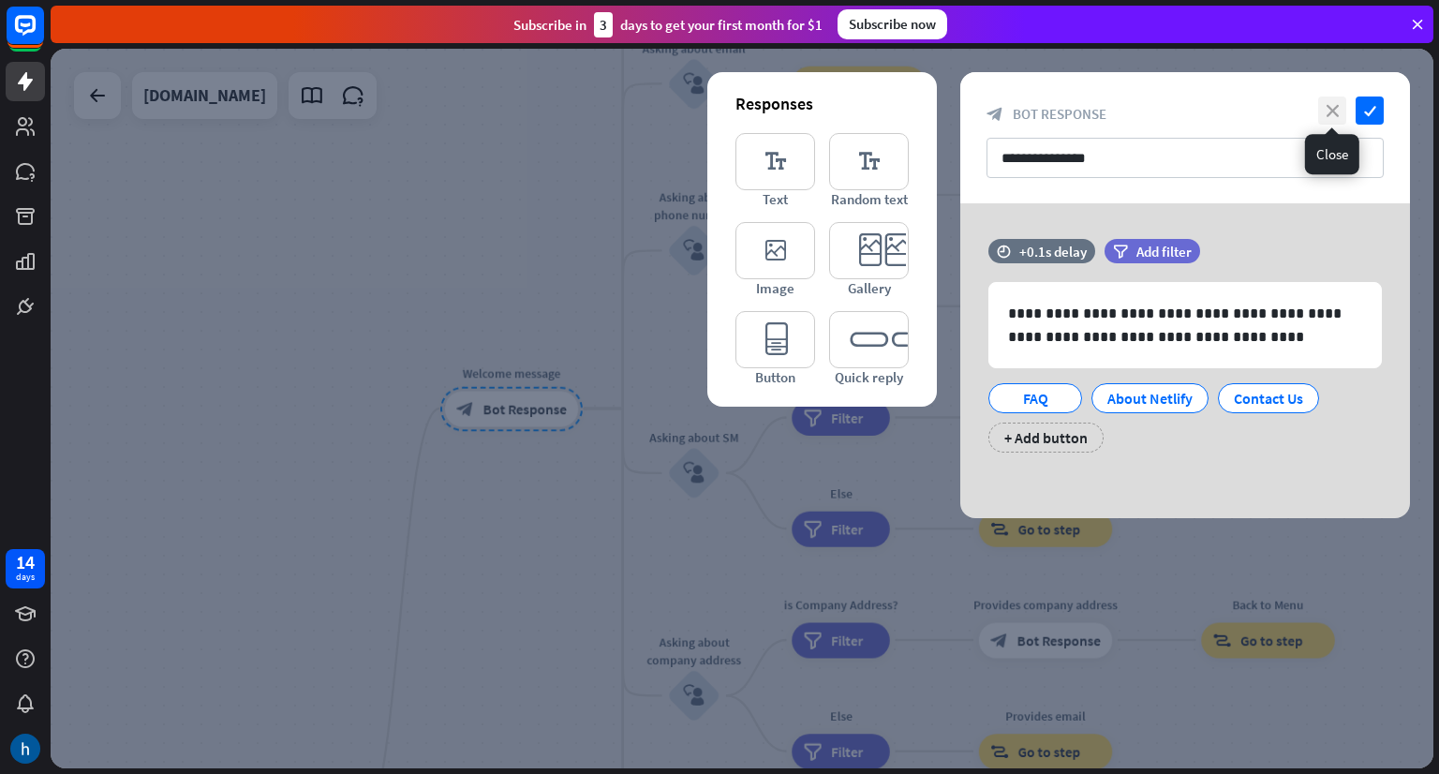
click at [1333, 102] on icon "close" at bounding box center [1332, 110] width 28 height 28
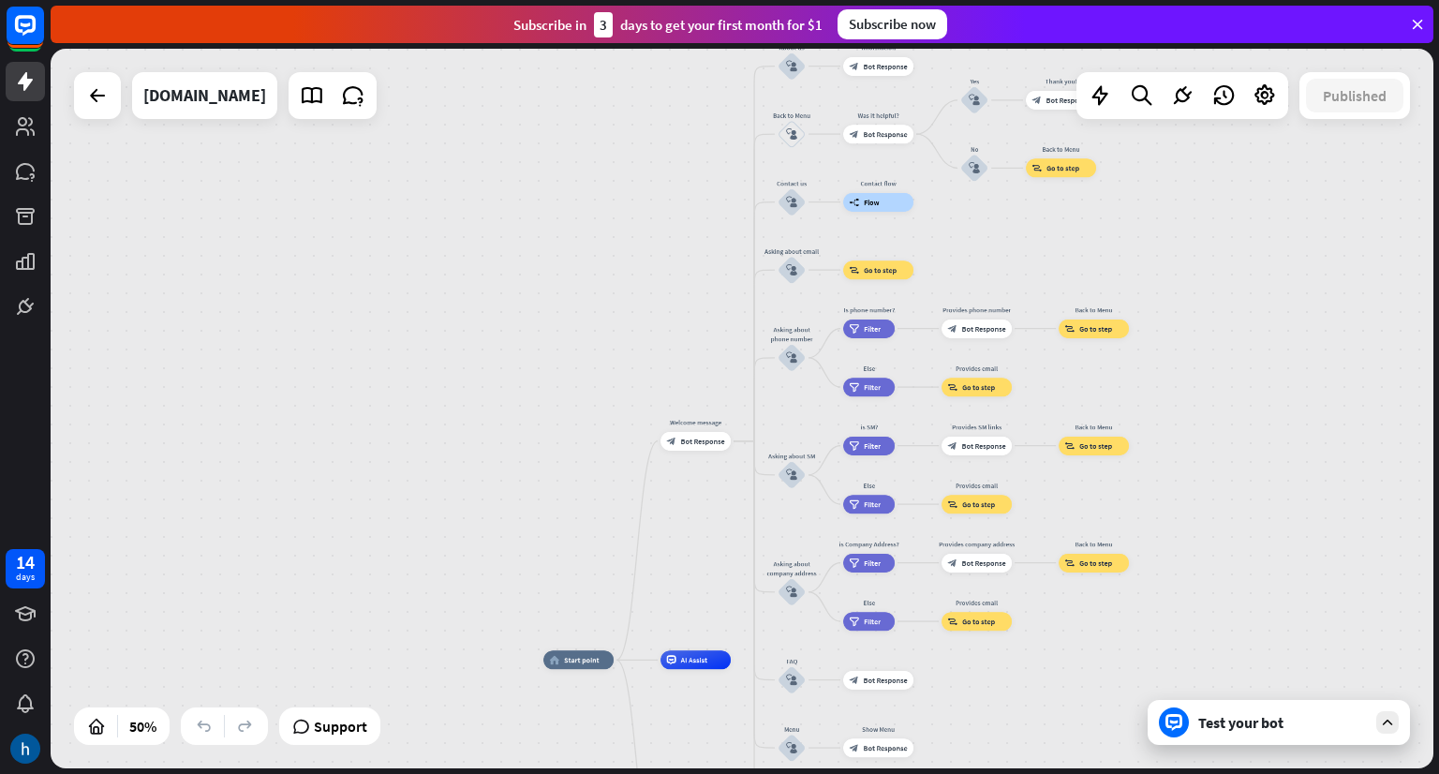
click at [1219, 733] on div "Test your bot" at bounding box center [1279, 722] width 262 height 45
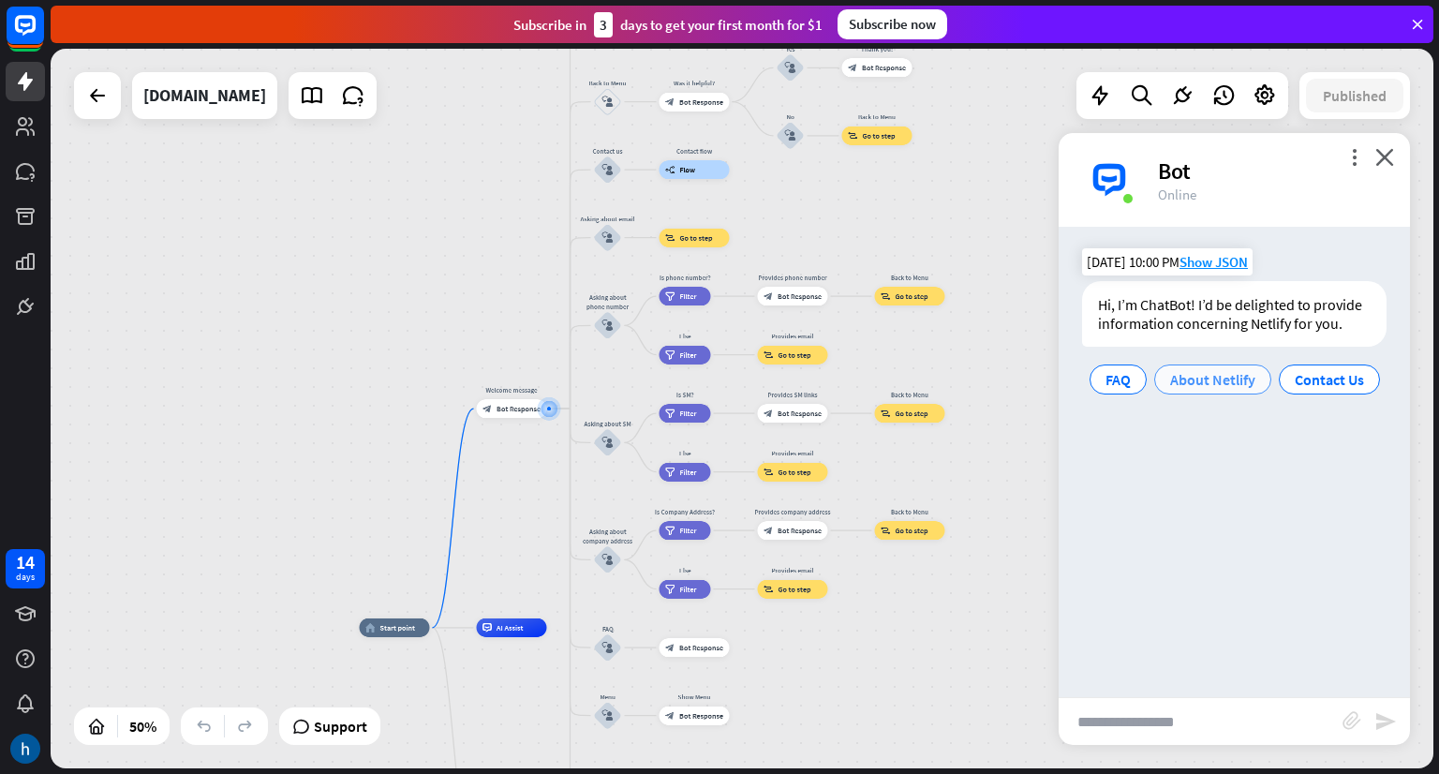
click at [1206, 379] on span "About Netlify" at bounding box center [1212, 379] width 85 height 19
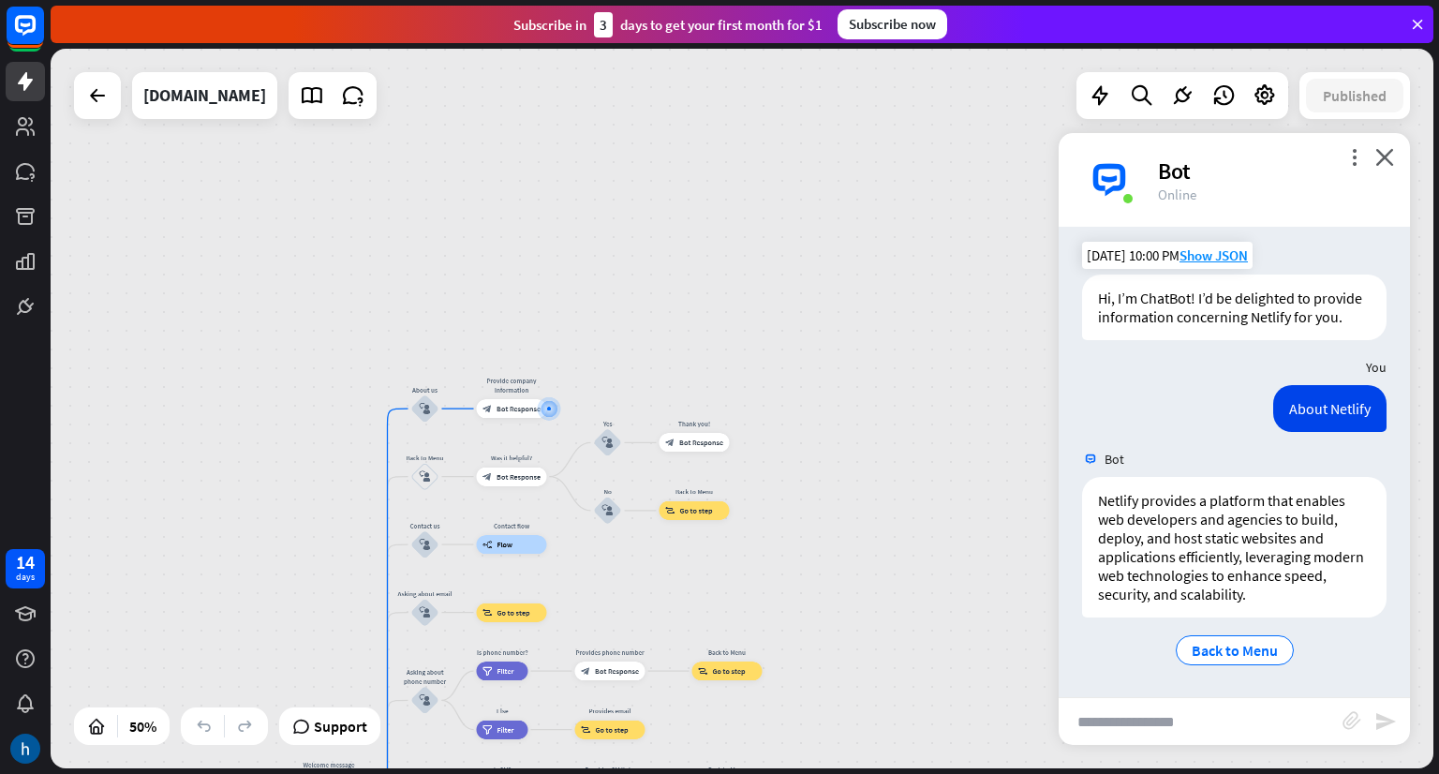
scroll to position [25, 0]
click at [1246, 653] on span "Back to Menu" at bounding box center [1235, 650] width 86 height 19
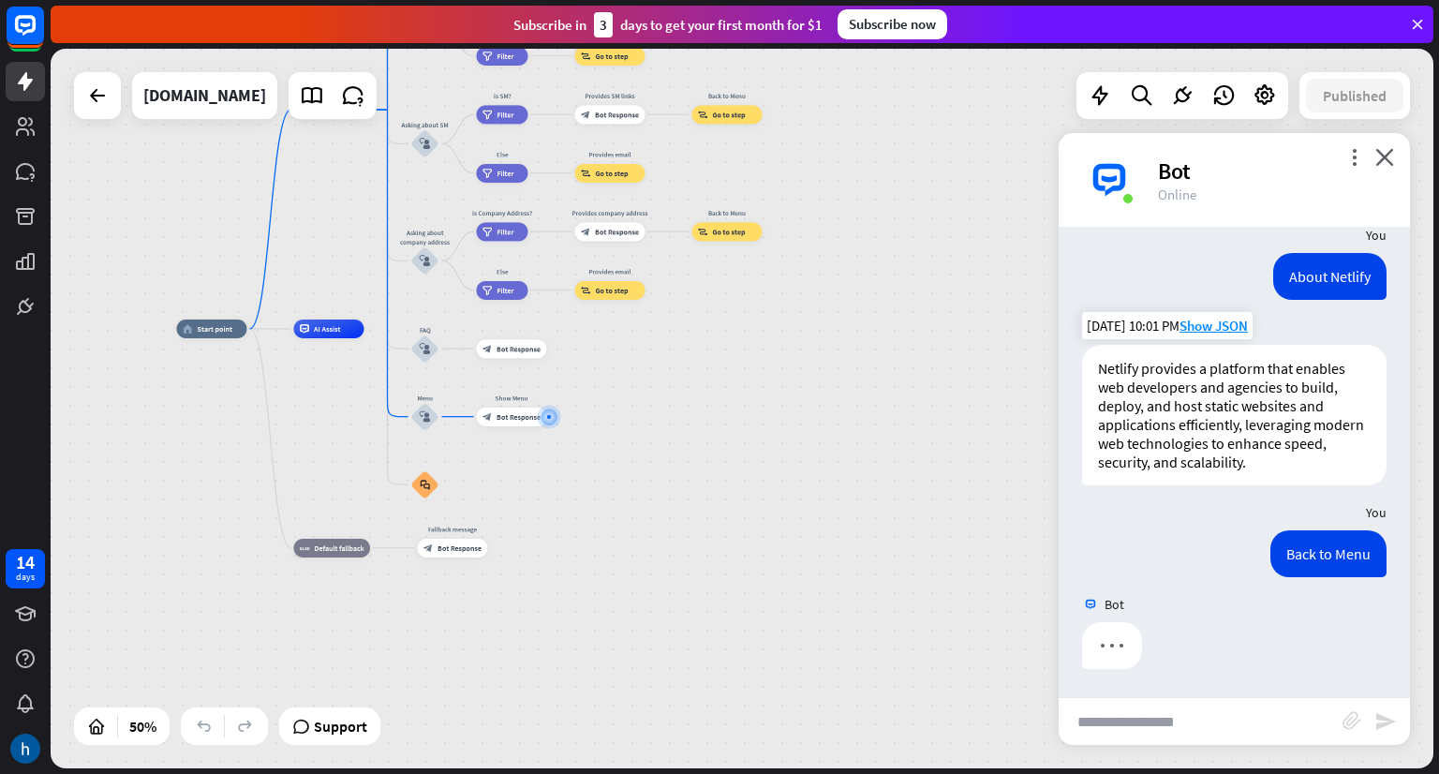
scroll to position [157, 0]
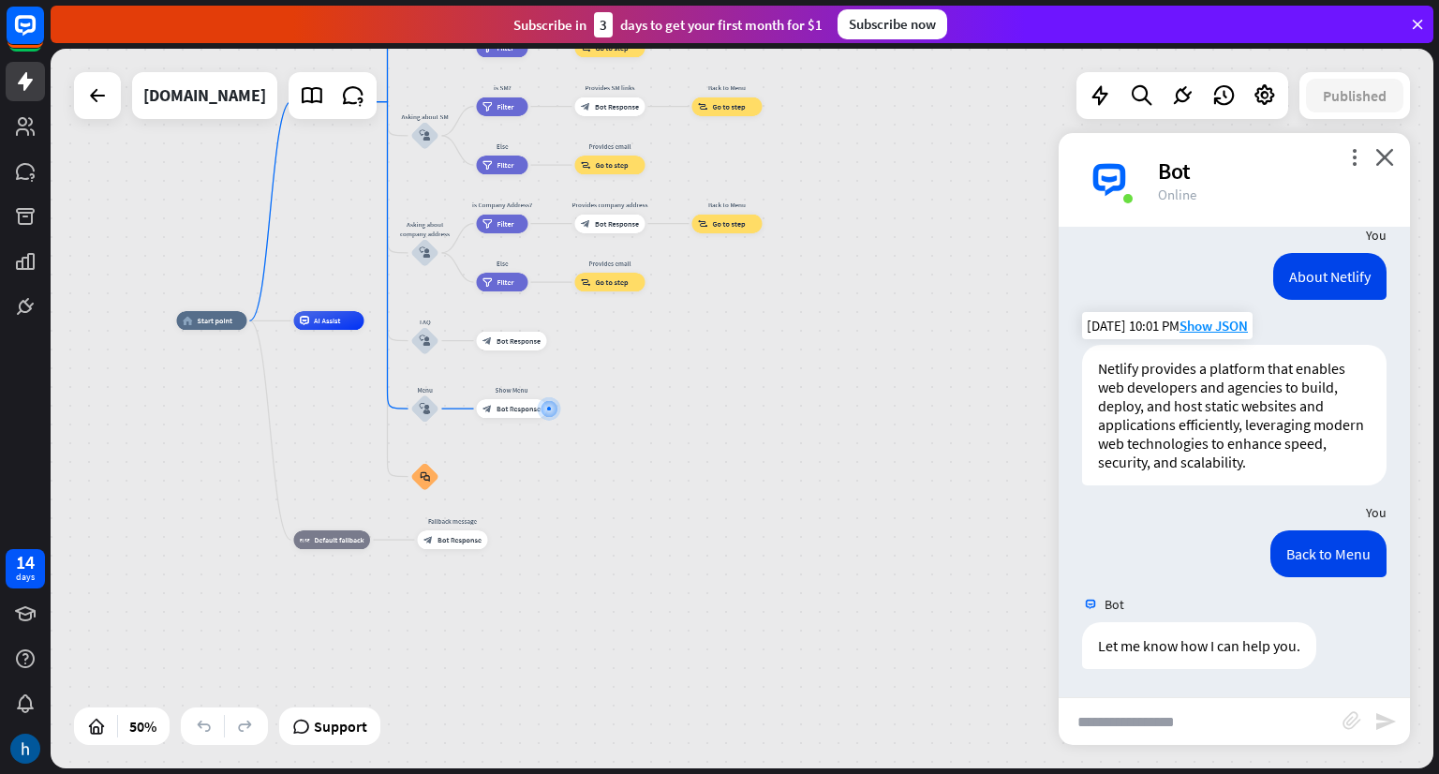
click at [1185, 720] on input "text" at bounding box center [1201, 721] width 284 height 47
type input "***"
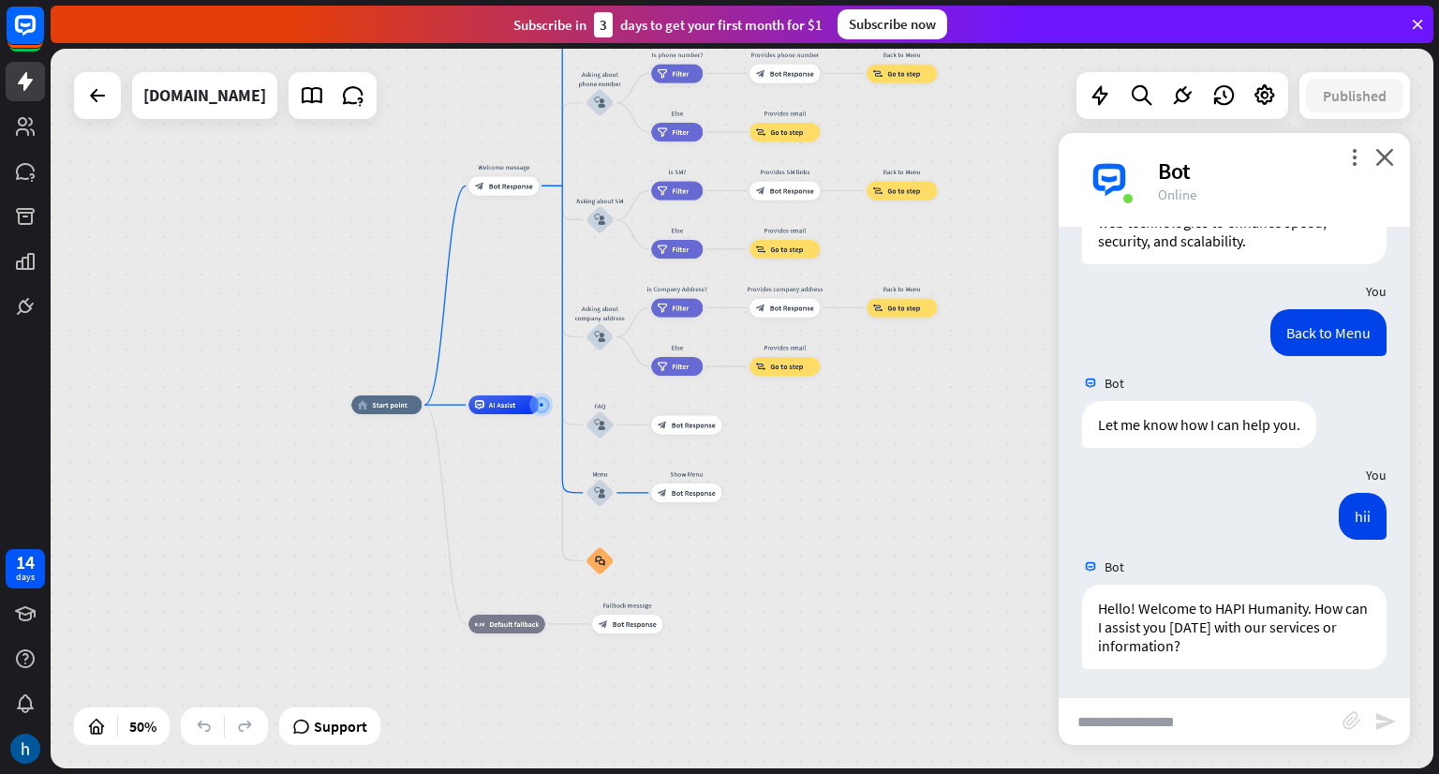
scroll to position [378, 0]
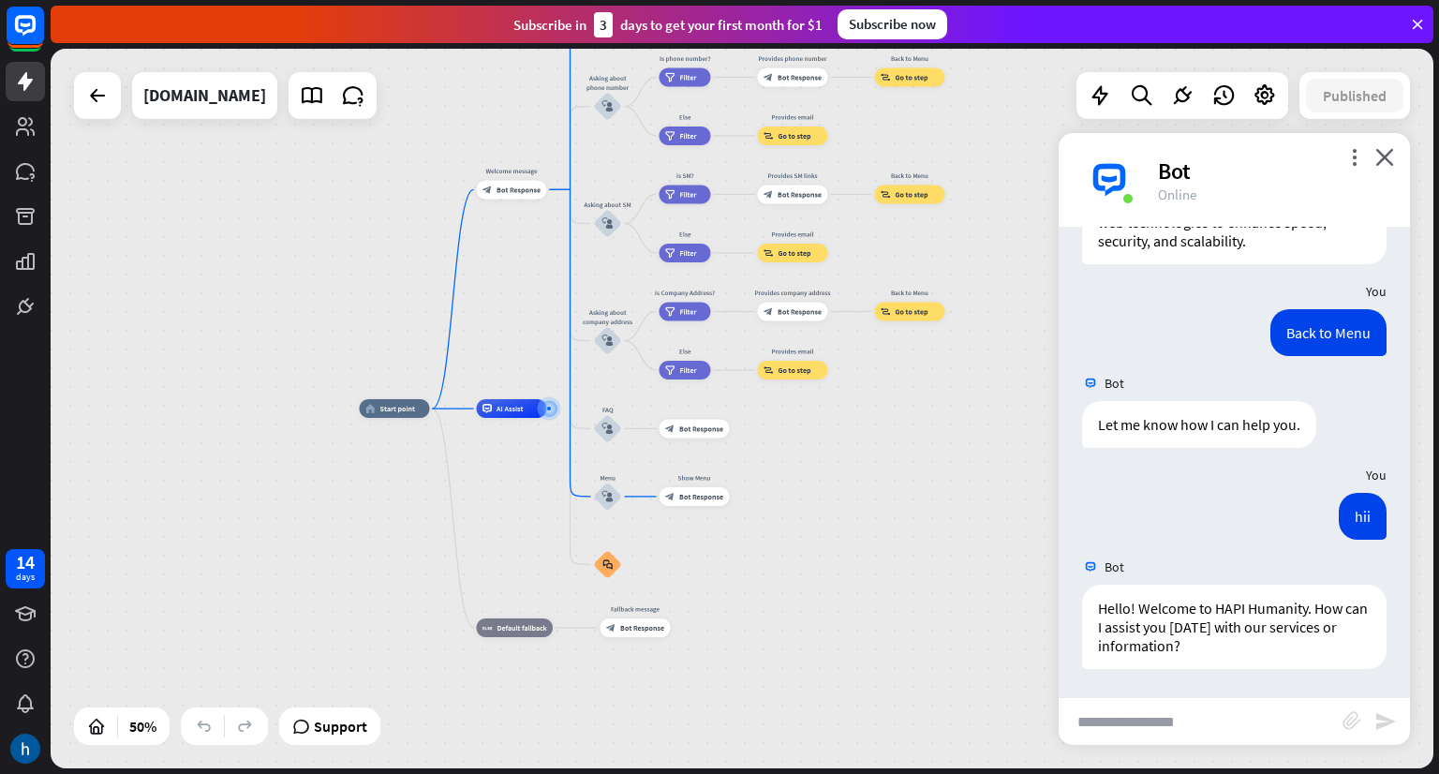
click at [1158, 719] on input "text" at bounding box center [1201, 721] width 284 height 47
click at [1158, 718] on input "text" at bounding box center [1201, 721] width 284 height 47
type input "*"
type input "**********"
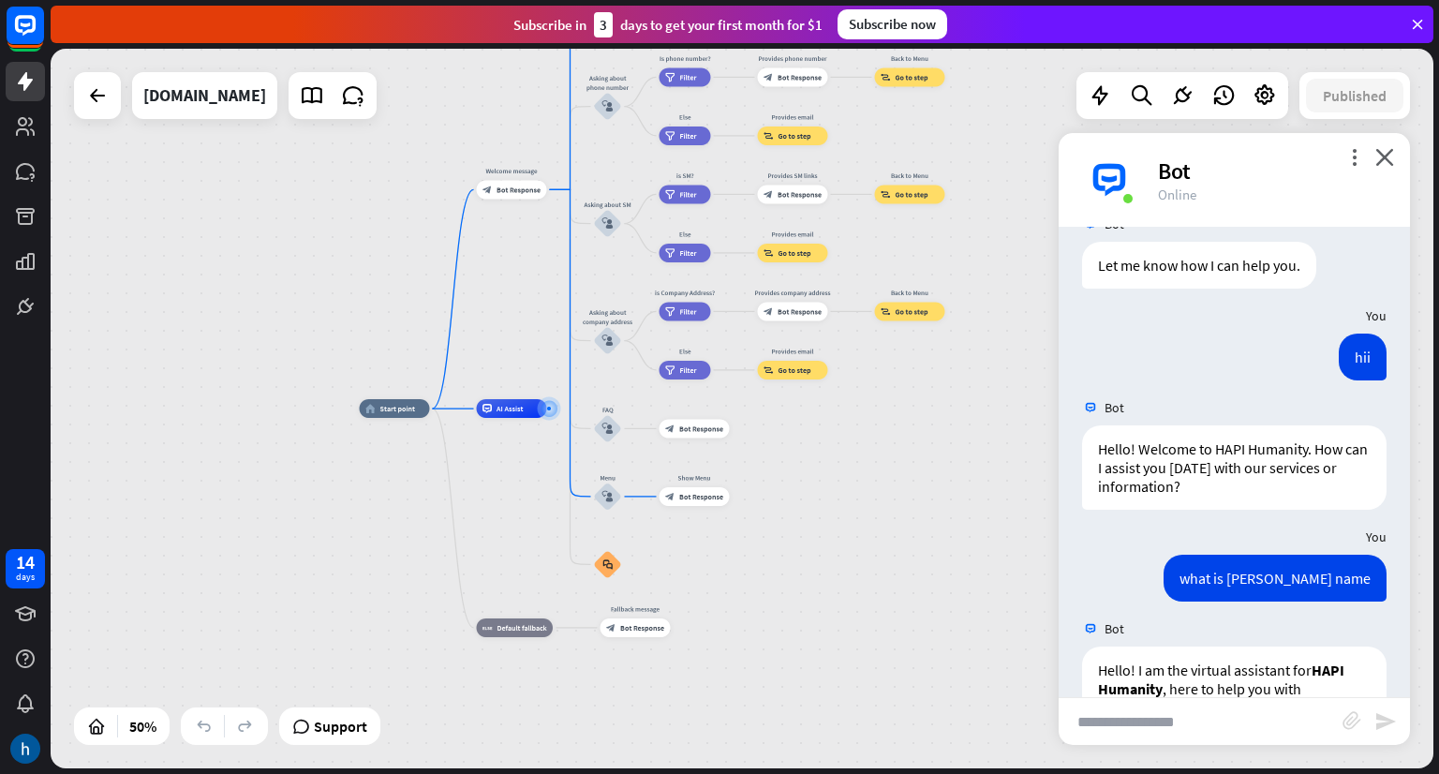
scroll to position [618, 0]
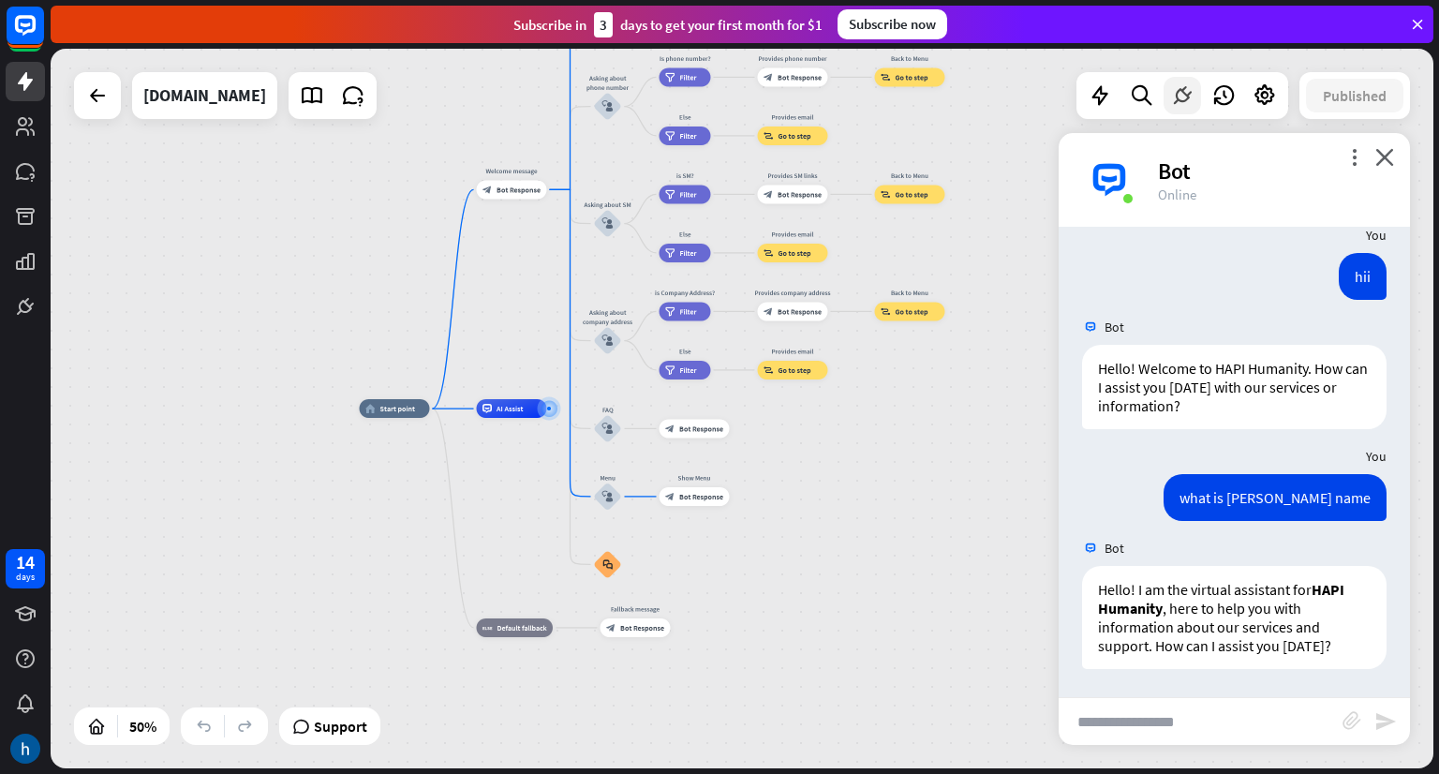
click at [1184, 102] on icon at bounding box center [1182, 95] width 24 height 24
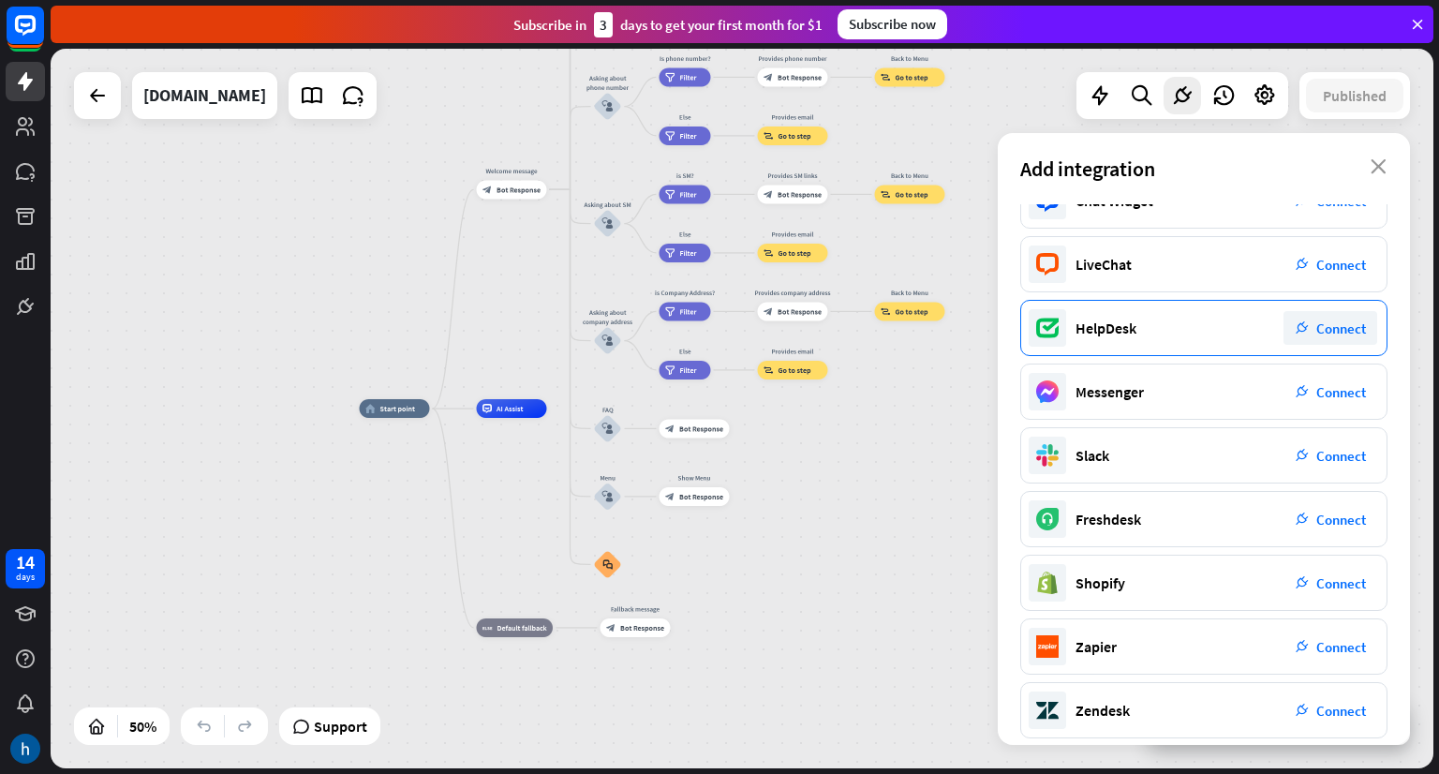
scroll to position [0, 0]
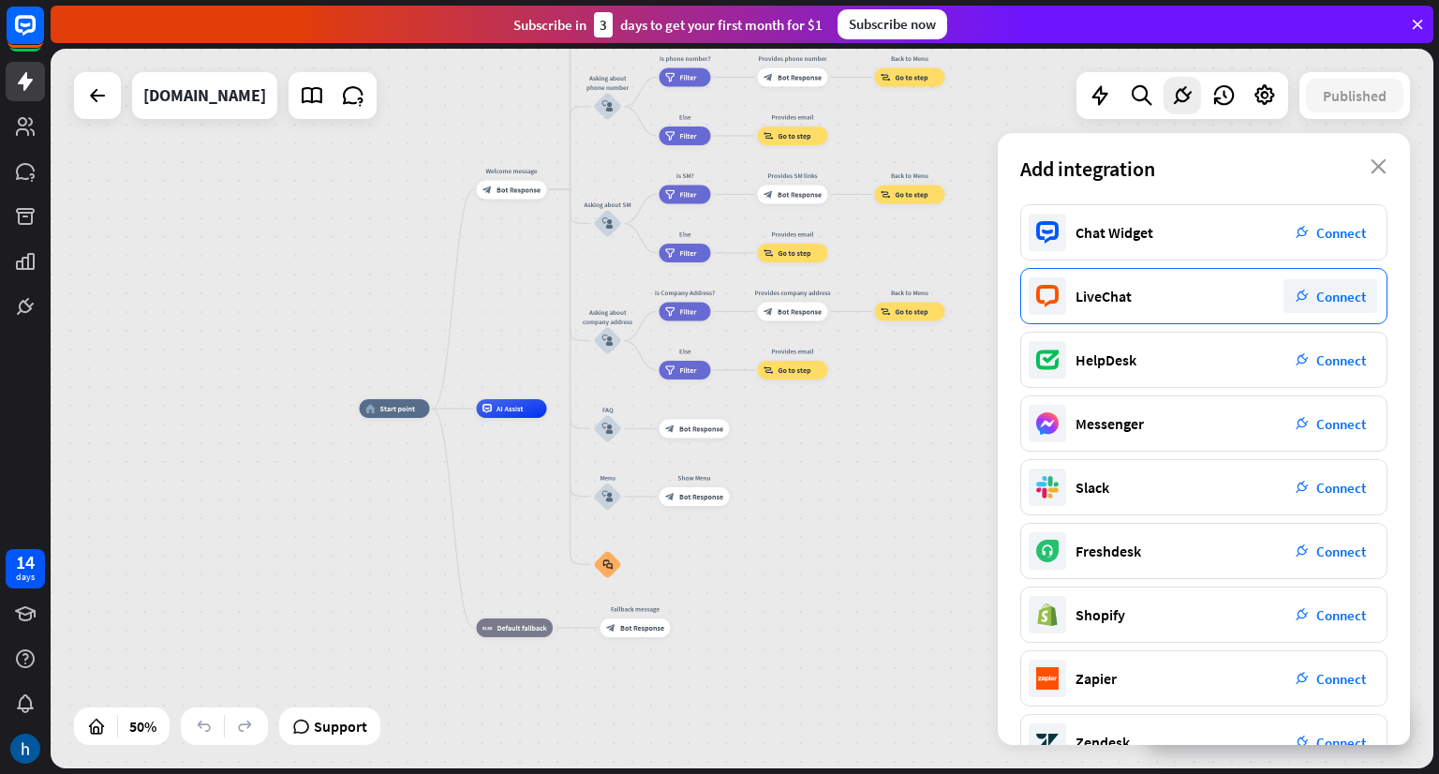
click at [1309, 298] on div "plug_integration Connect" at bounding box center [1330, 296] width 94 height 34
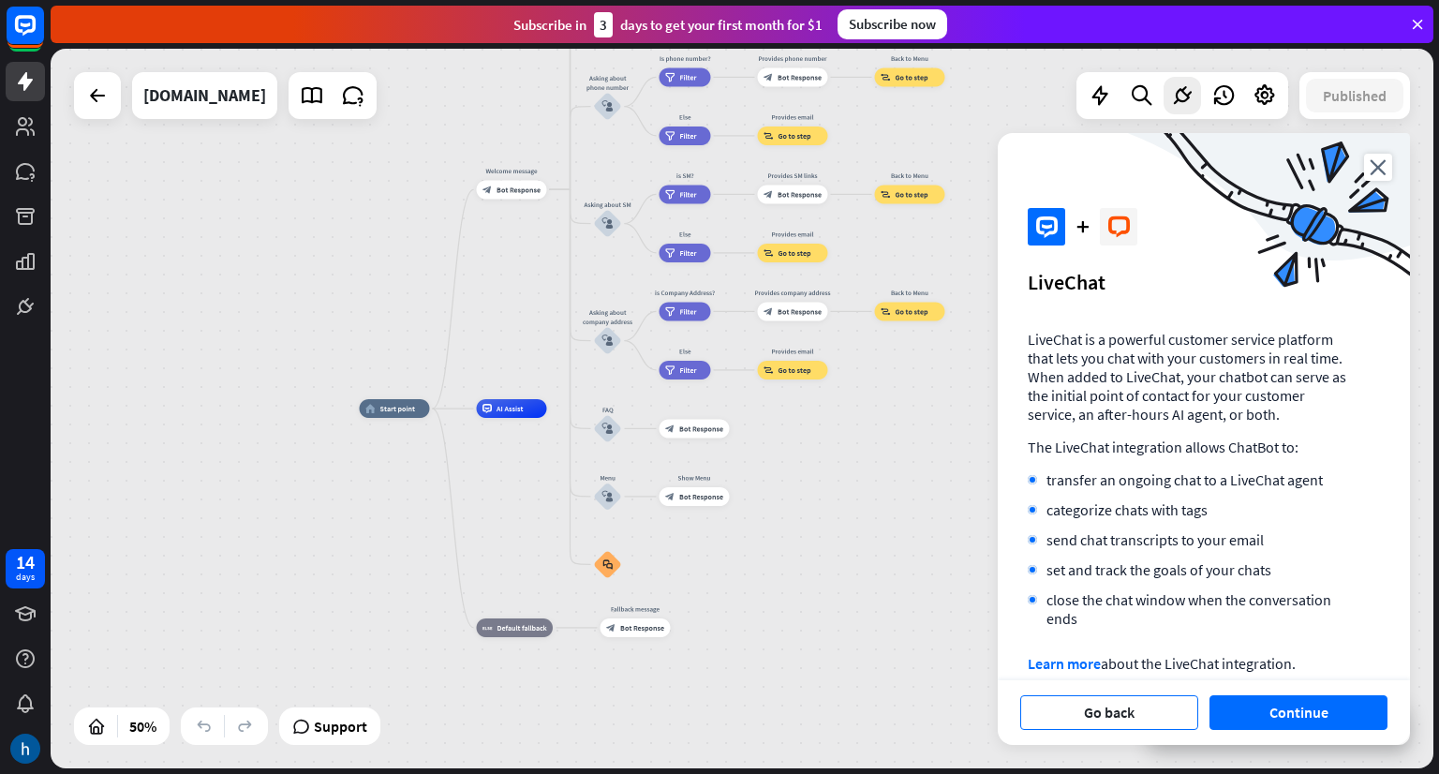
click at [1152, 709] on button "Go back" at bounding box center [1109, 712] width 178 height 35
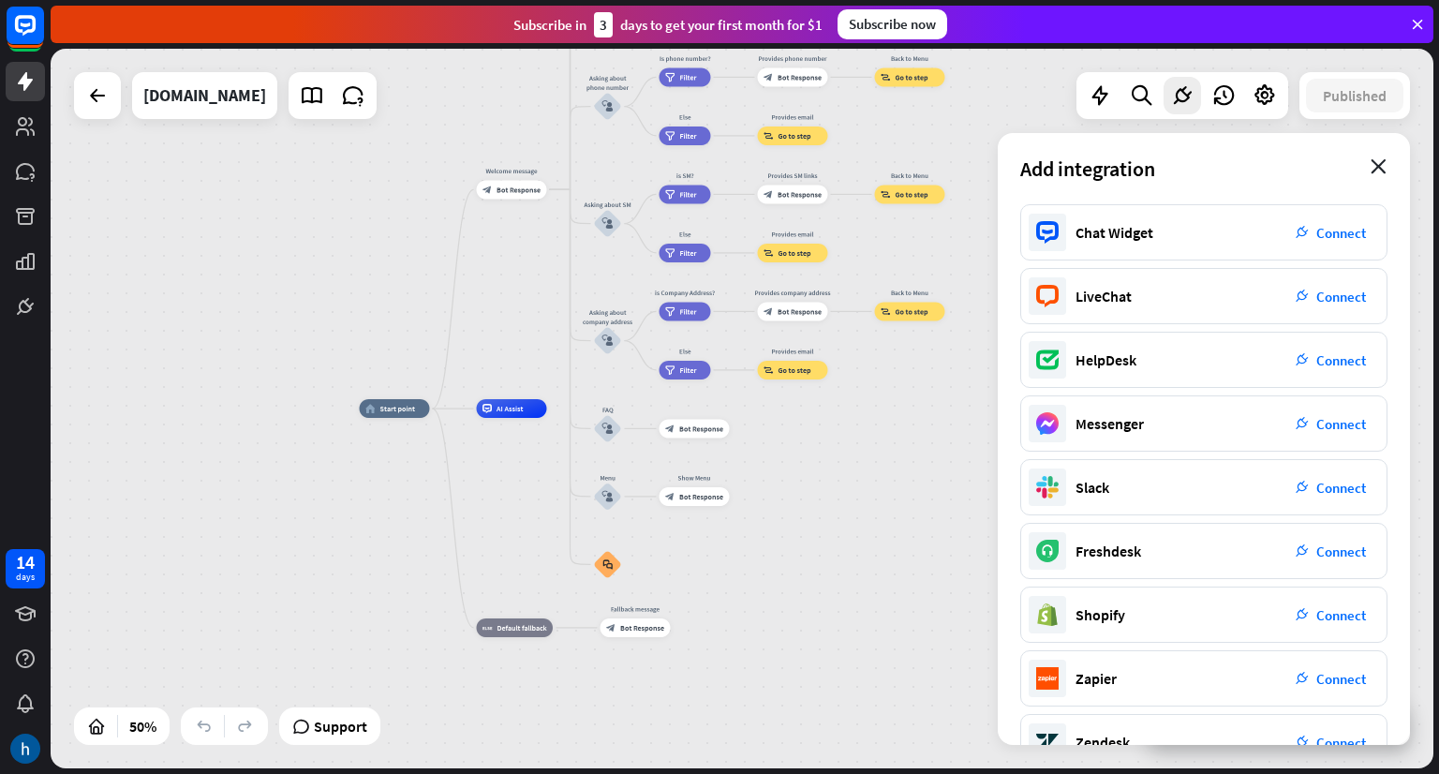
click at [1379, 169] on icon "close" at bounding box center [1378, 166] width 16 height 15
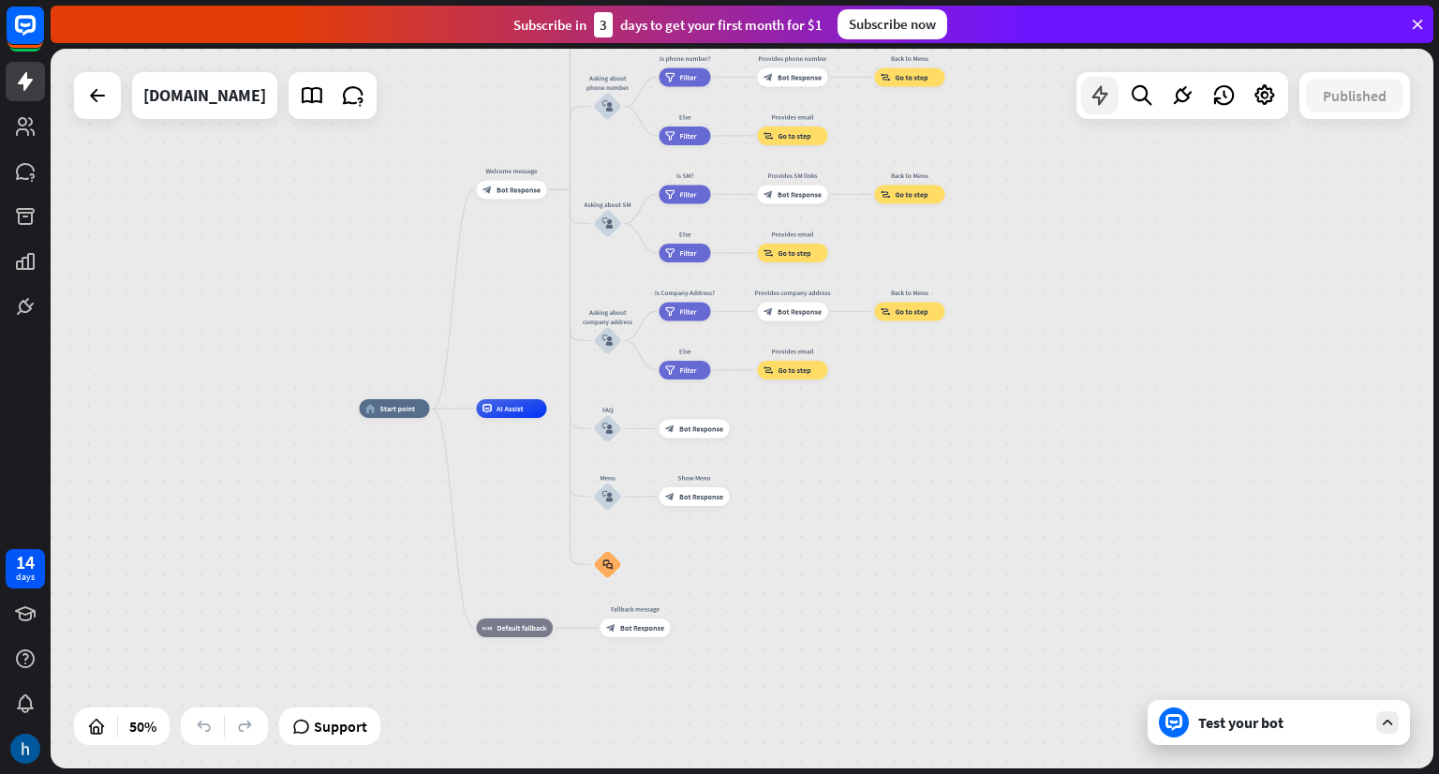
click at [1104, 95] on icon at bounding box center [1100, 95] width 24 height 24
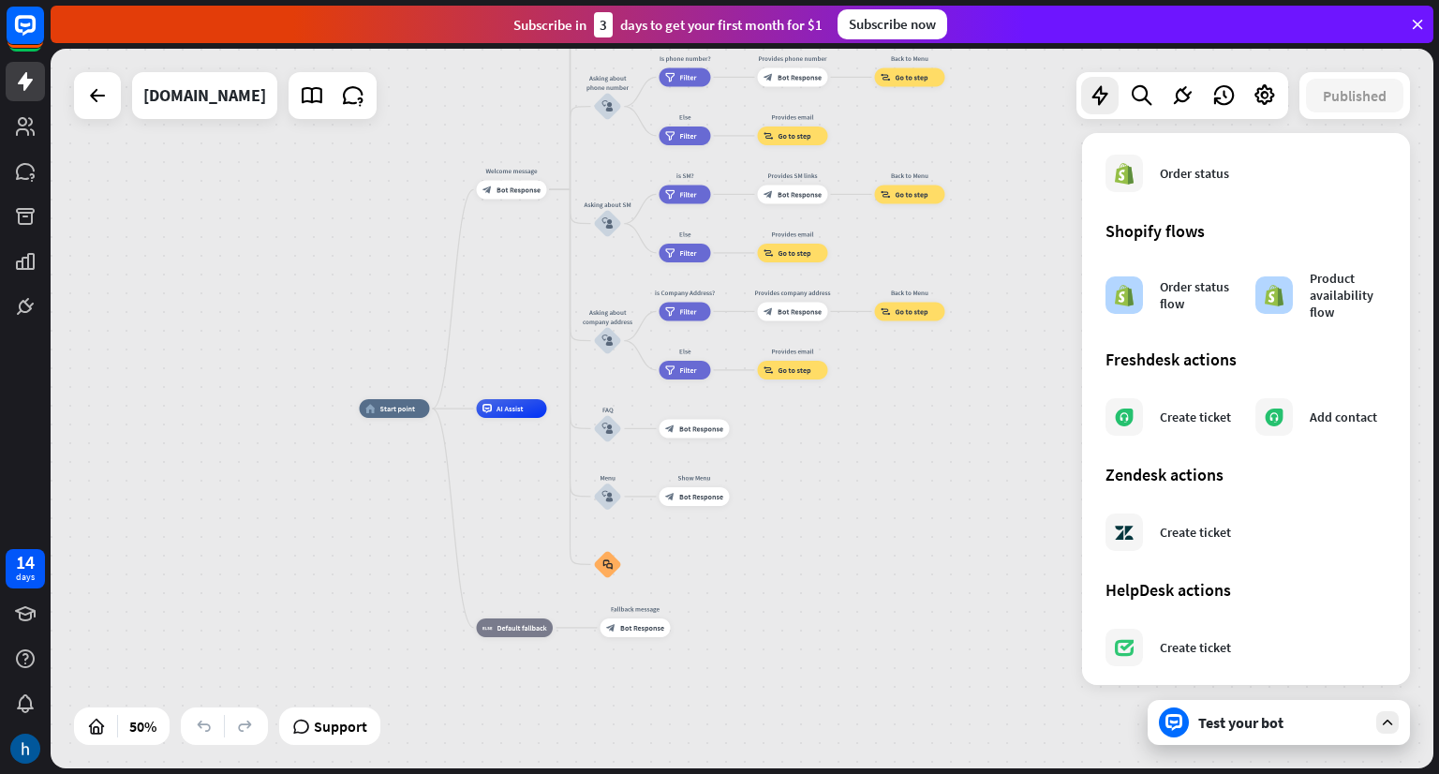
scroll to position [959, 0]
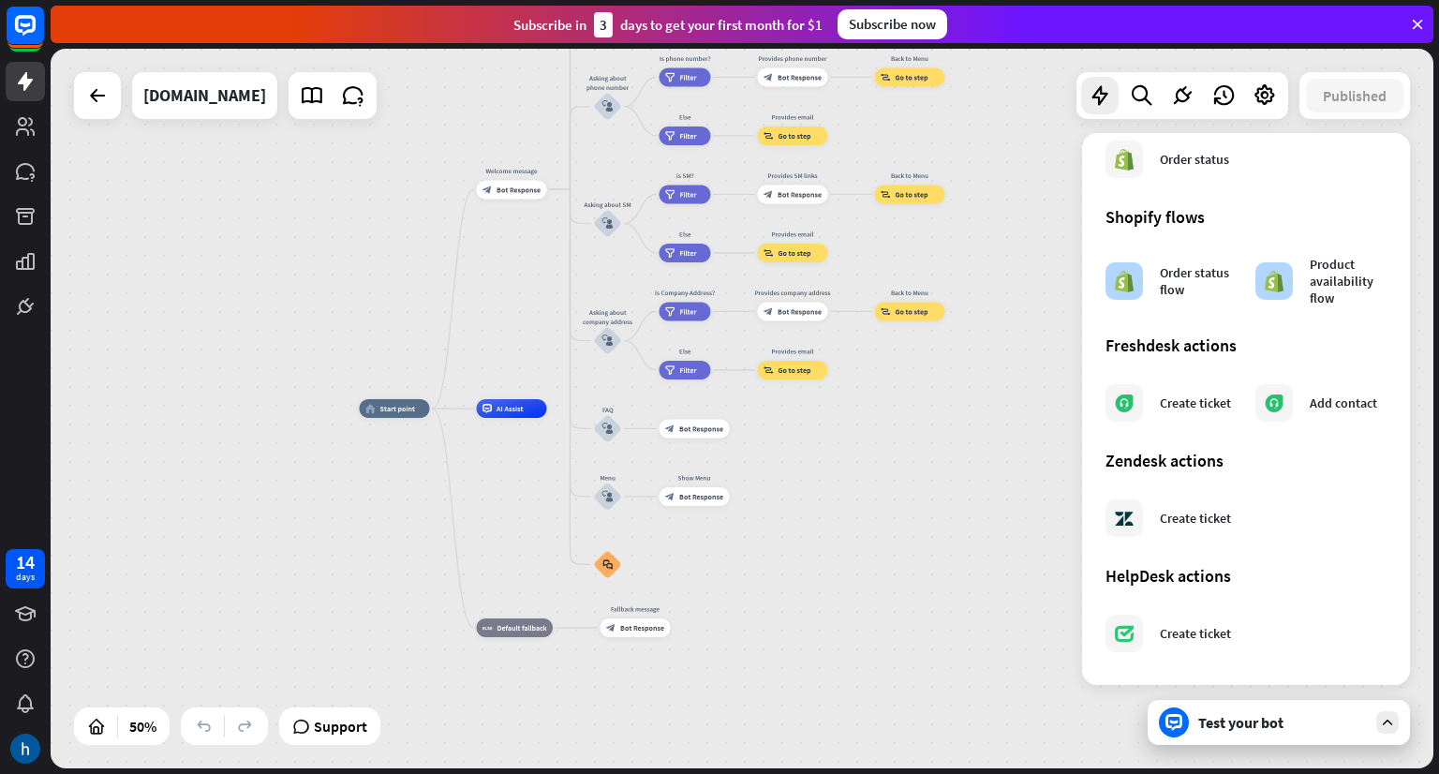
click at [841, 471] on div "home_2 Start point Welcome message block_bot_response Bot Response About us blo…" at bounding box center [705, 588] width 691 height 360
click at [82, 92] on div at bounding box center [97, 95] width 37 height 37
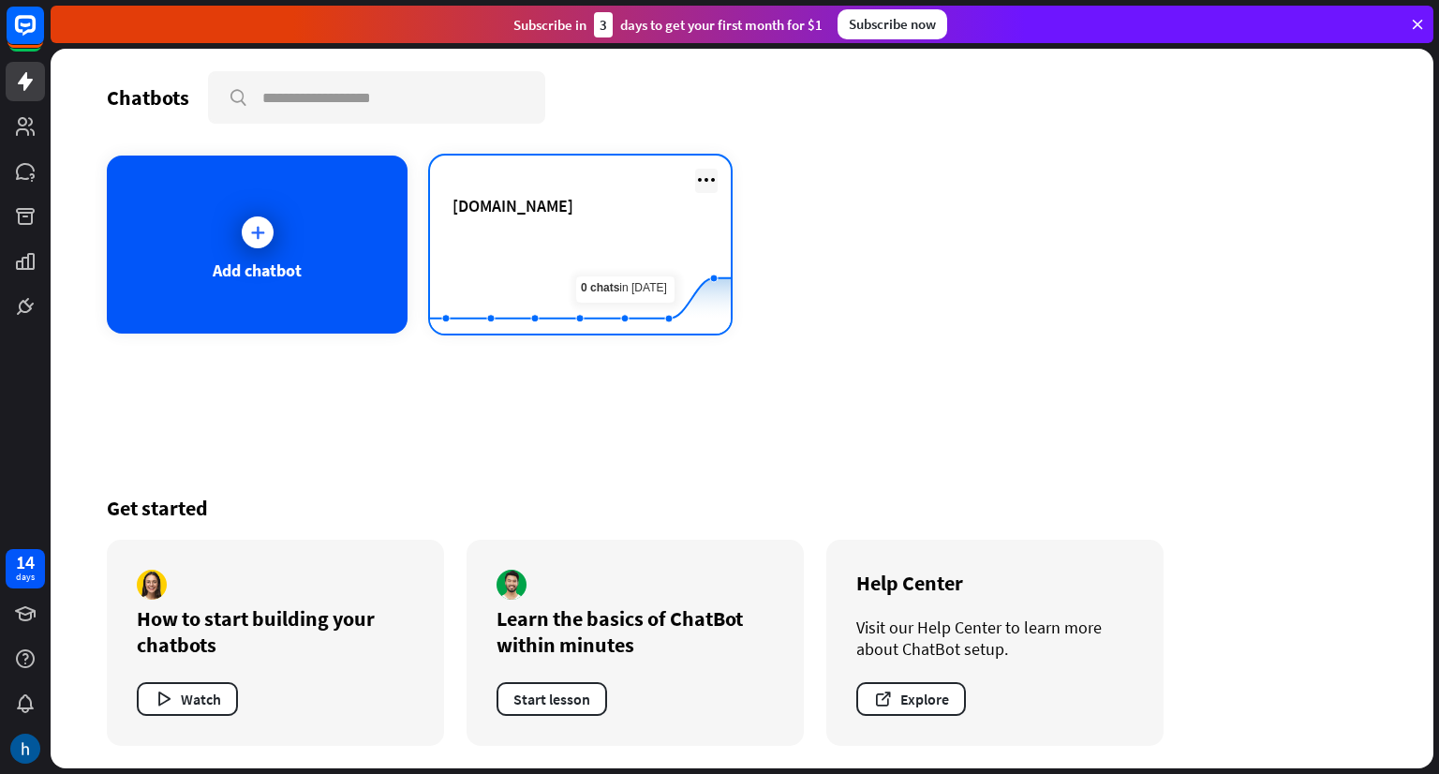
click at [706, 181] on icon at bounding box center [706, 180] width 22 height 22
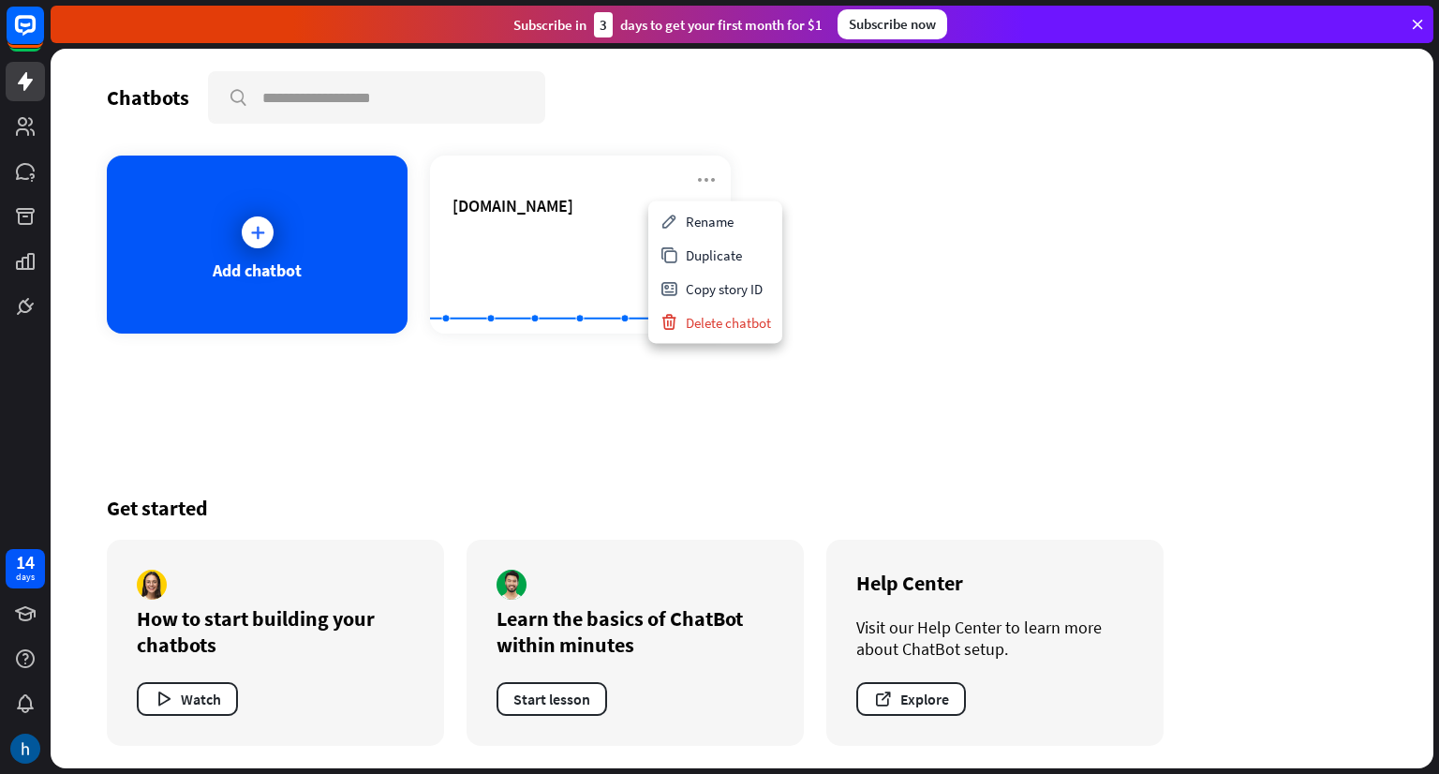
click at [842, 179] on div "Add chatbot [DOMAIN_NAME] Created with Highcharts 10.1.0 0 1 2" at bounding box center [742, 245] width 1270 height 178
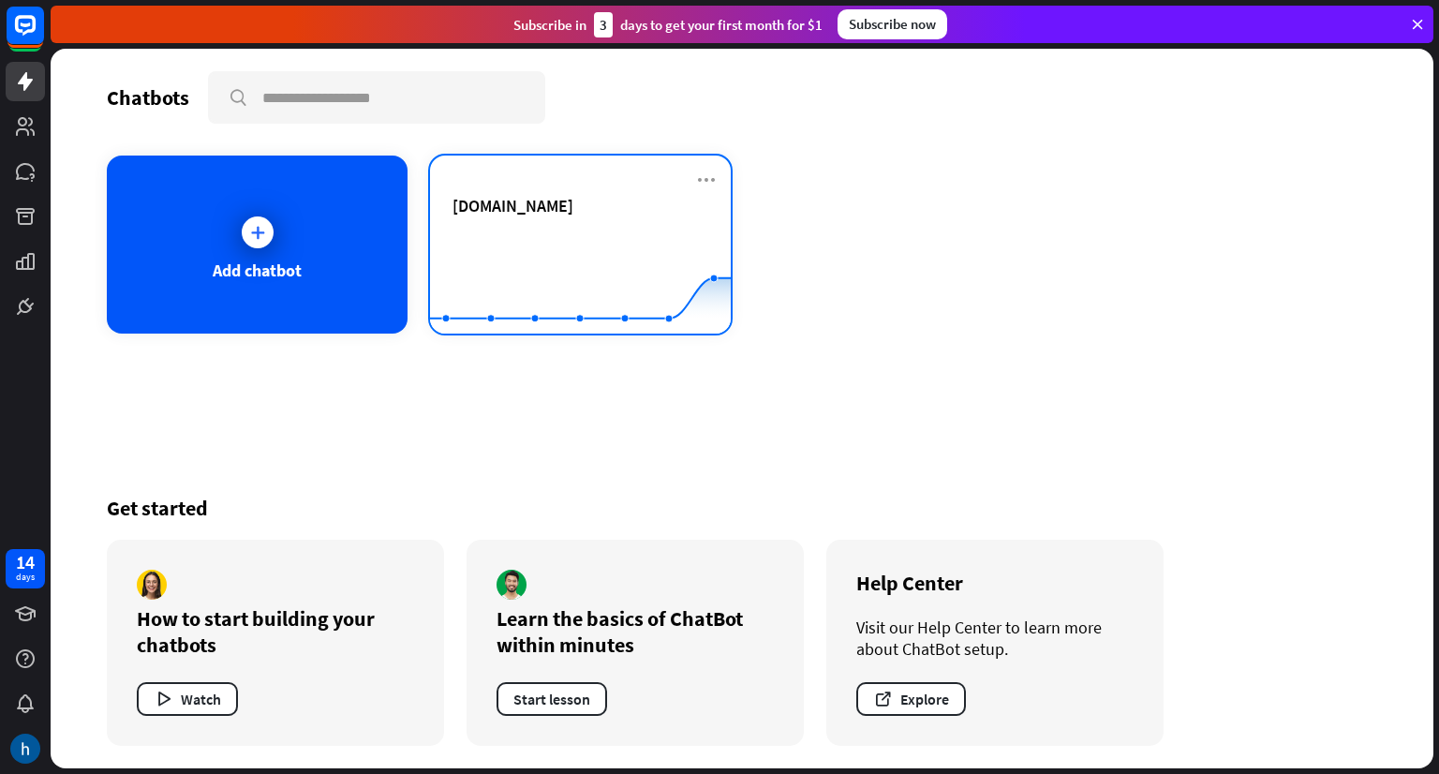
click at [616, 165] on div "[DOMAIN_NAME] Created with Highcharts 10.1.0 0 1 2" at bounding box center [580, 245] width 301 height 178
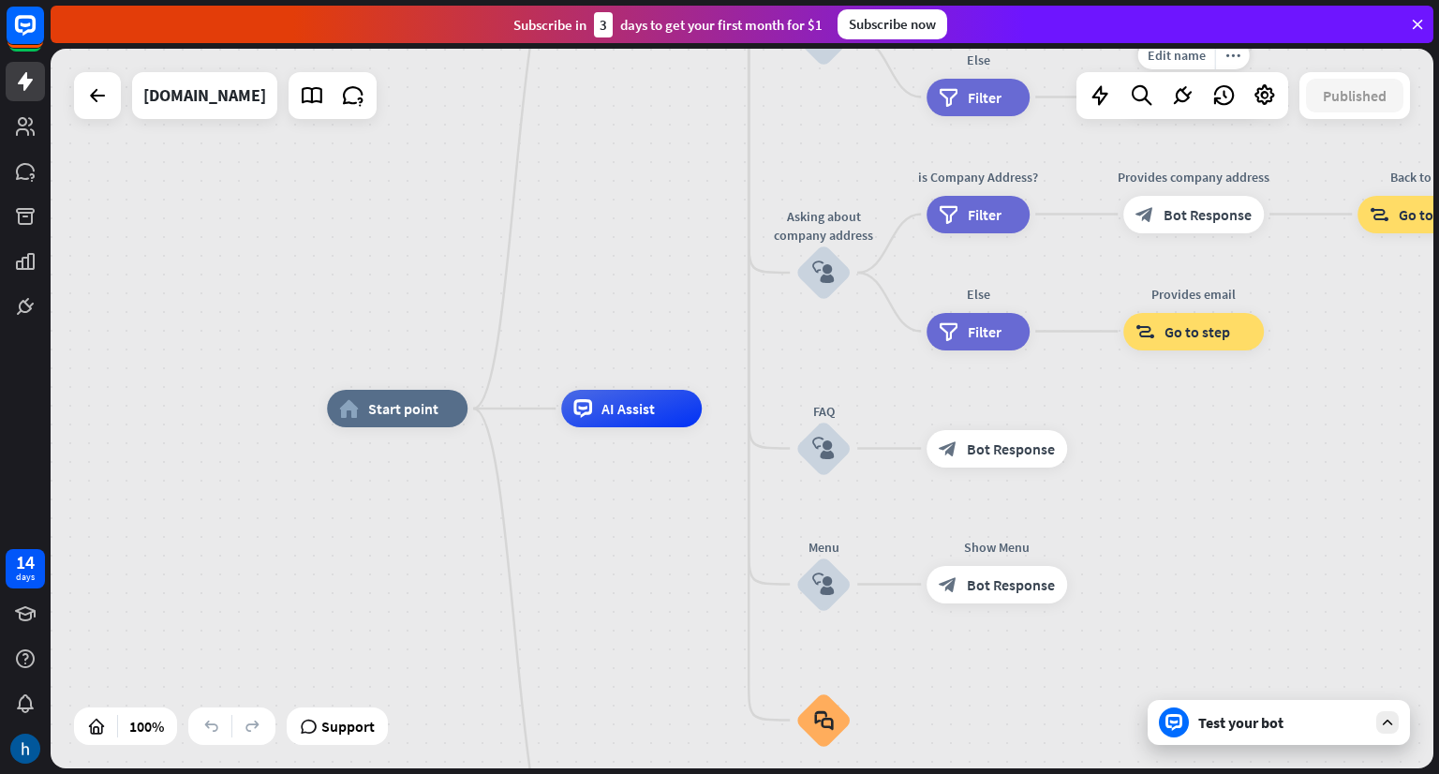
click at [1123, 116] on div "Edit name more_horiz block_goto Go to step" at bounding box center [1193, 97] width 141 height 37
click at [1103, 106] on icon at bounding box center [1100, 95] width 24 height 24
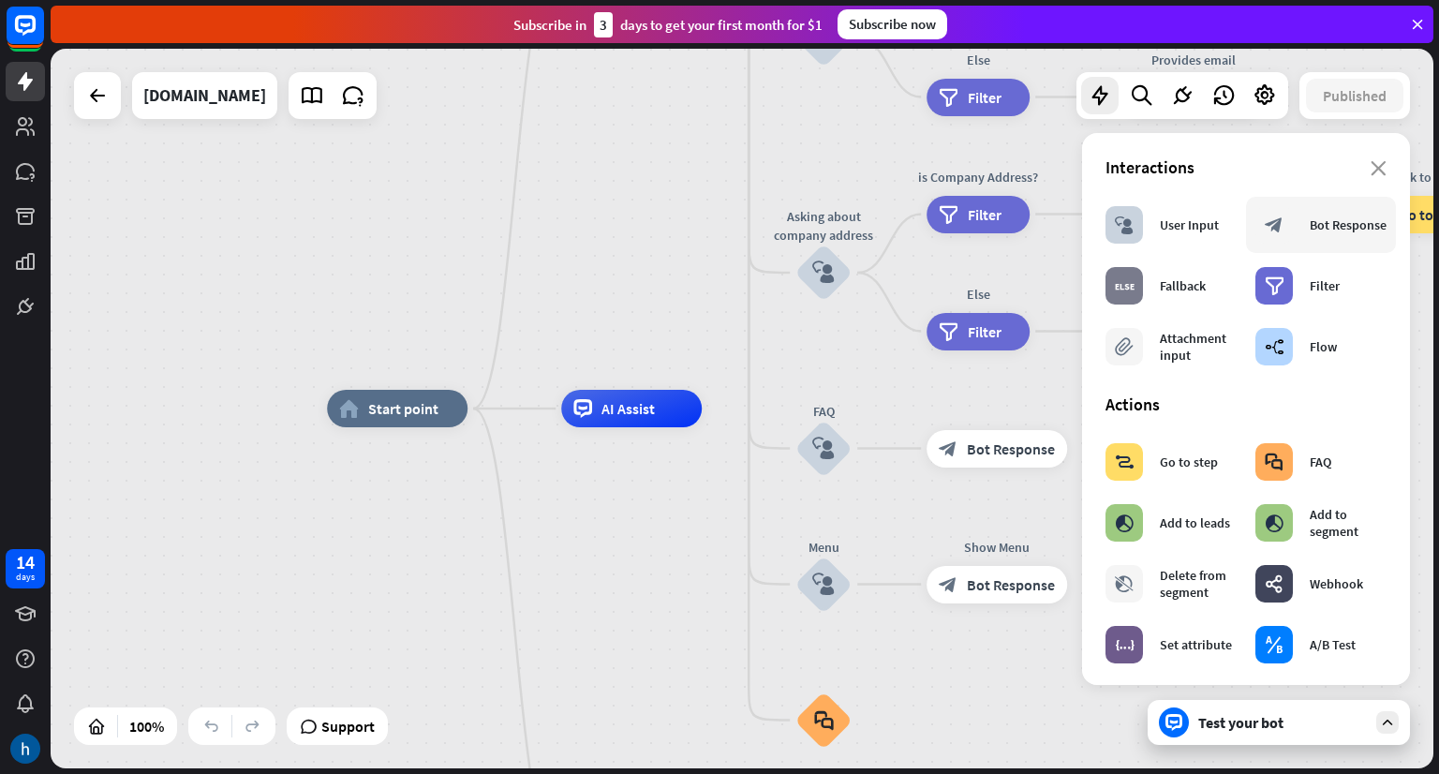
click at [1353, 233] on div "Bot Response" at bounding box center [1348, 224] width 77 height 17
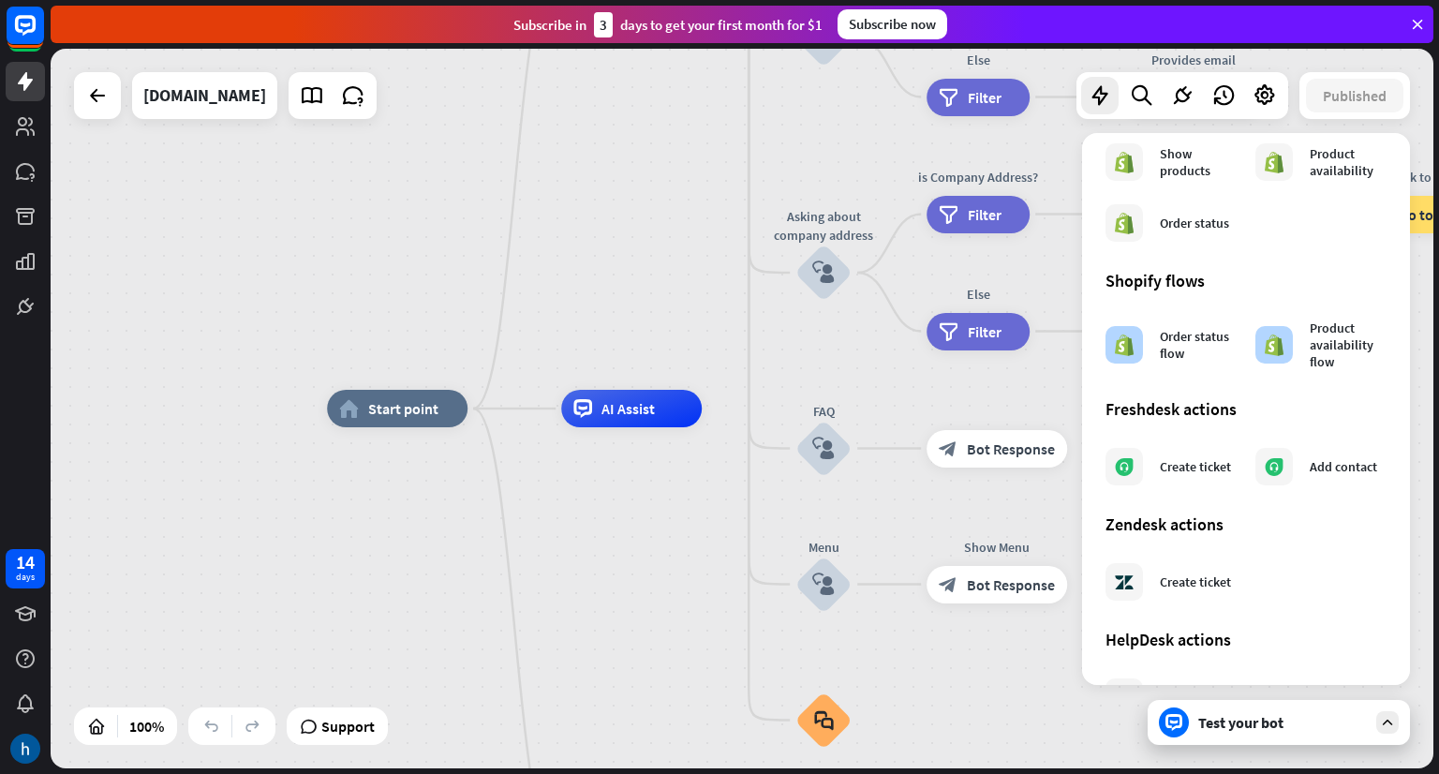
scroll to position [959, 0]
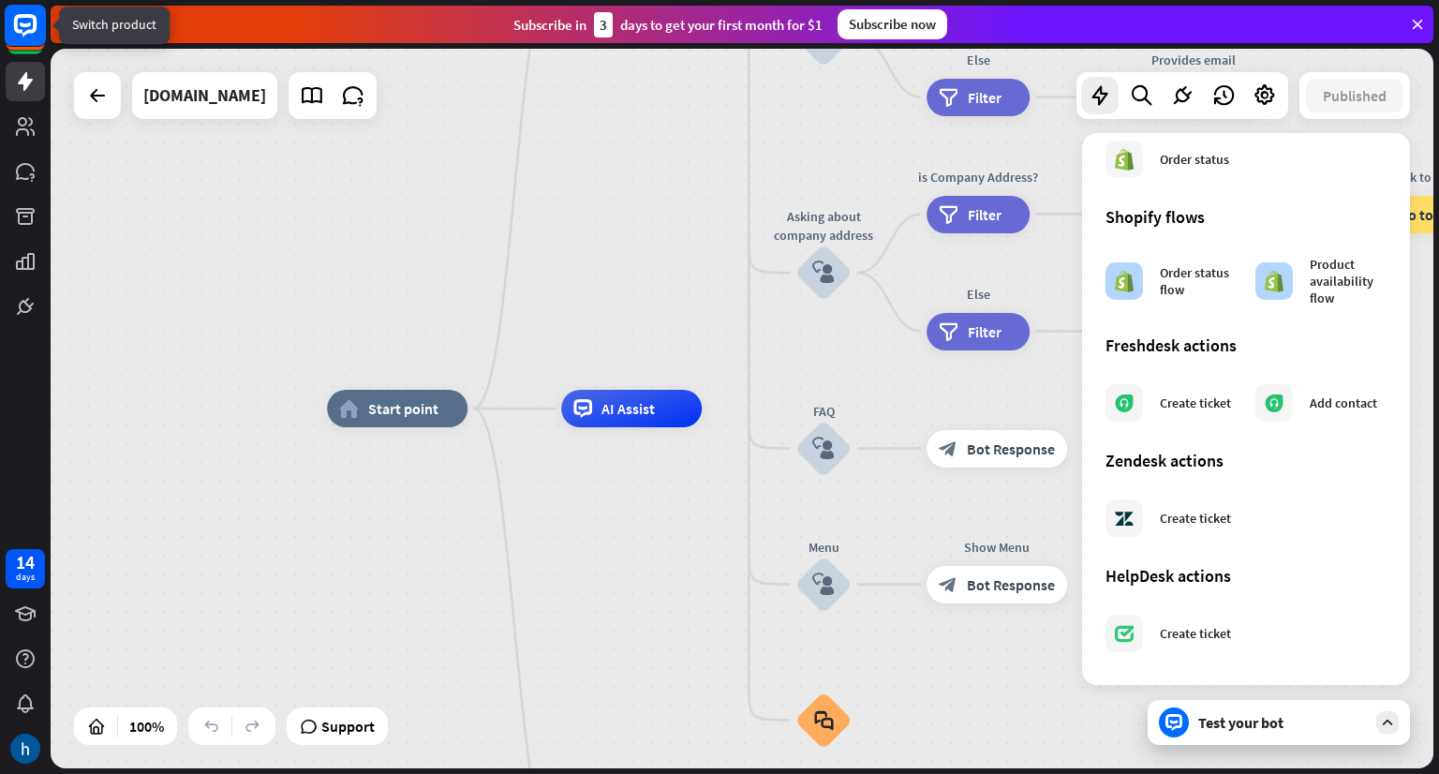
click at [22, 32] on rect at bounding box center [25, 25] width 41 height 41
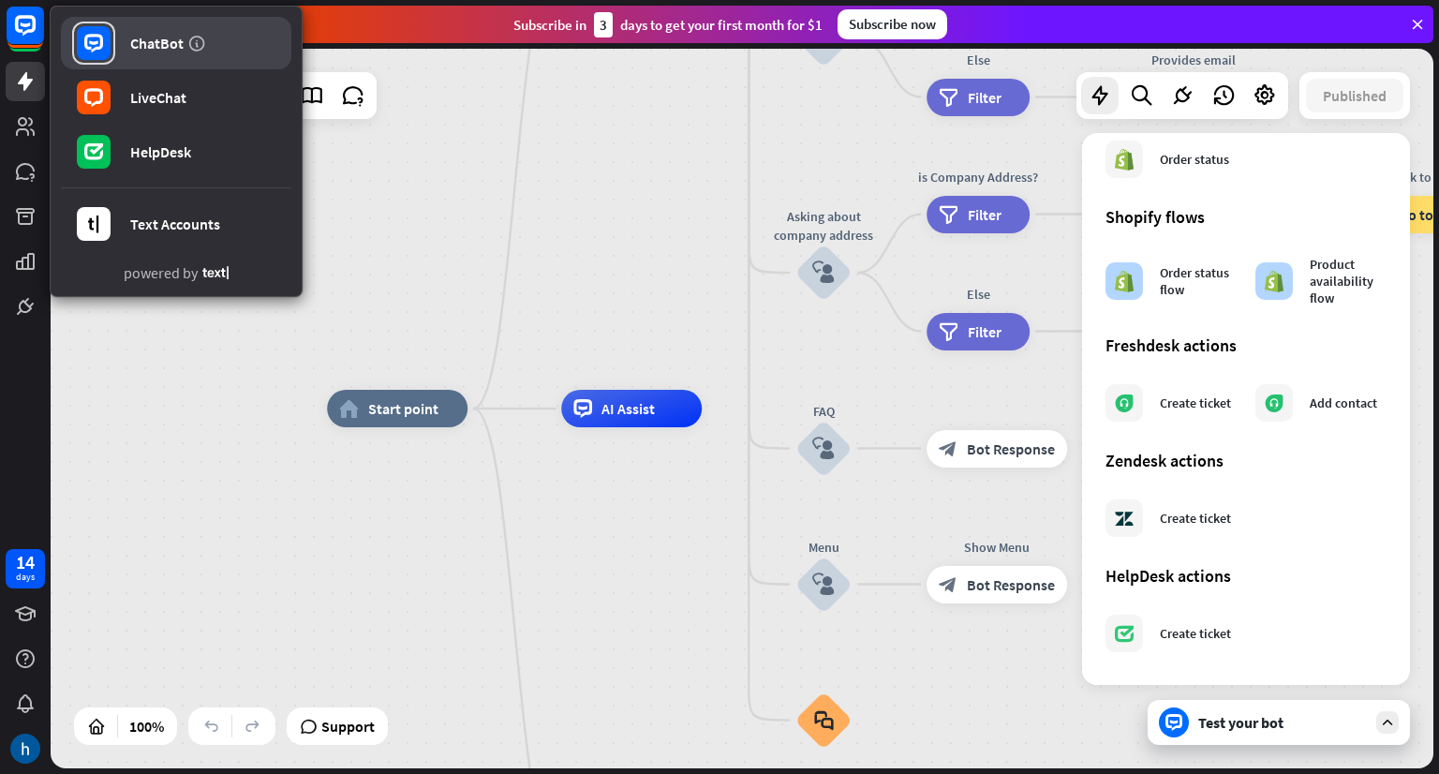
click at [152, 42] on div "ChatBot" at bounding box center [156, 43] width 53 height 19
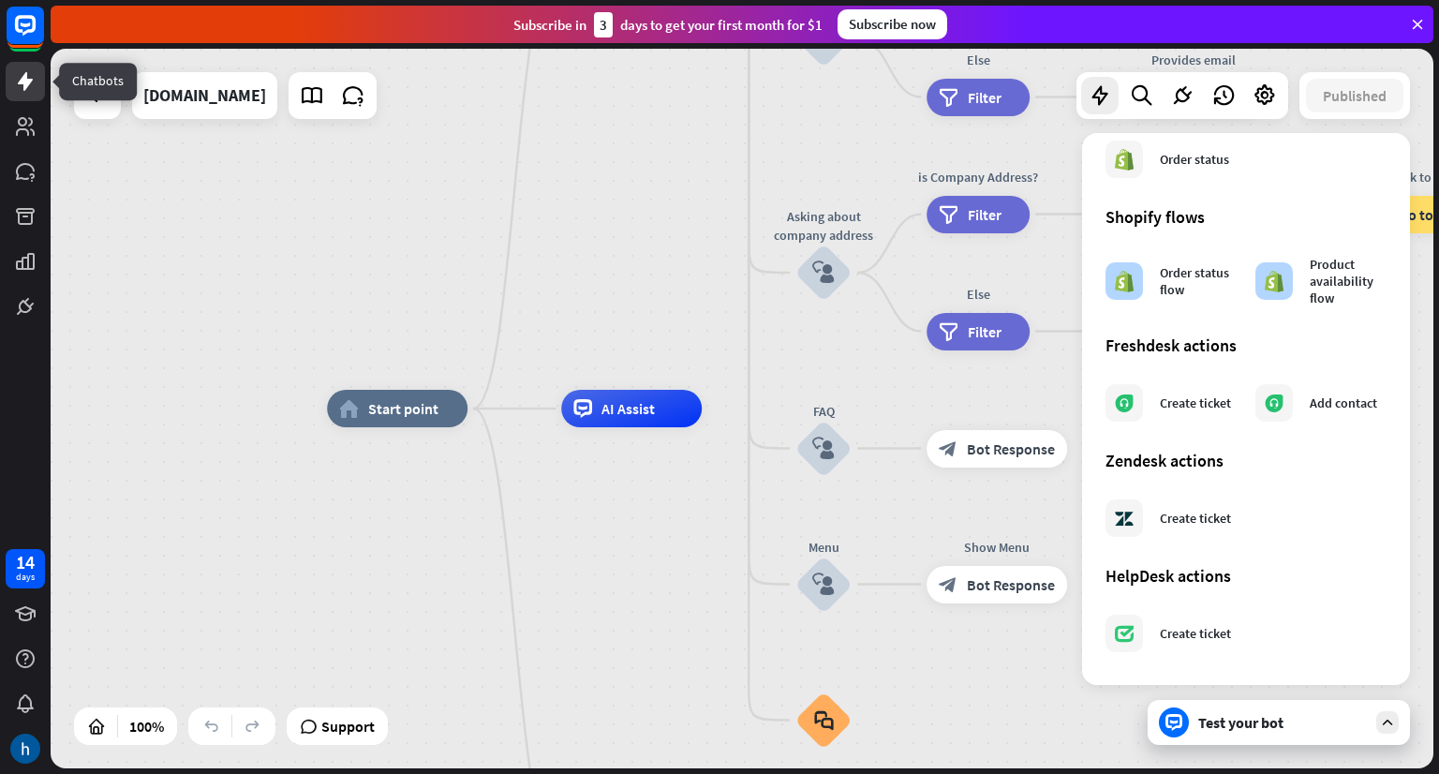
click at [17, 82] on icon at bounding box center [25, 81] width 22 height 22
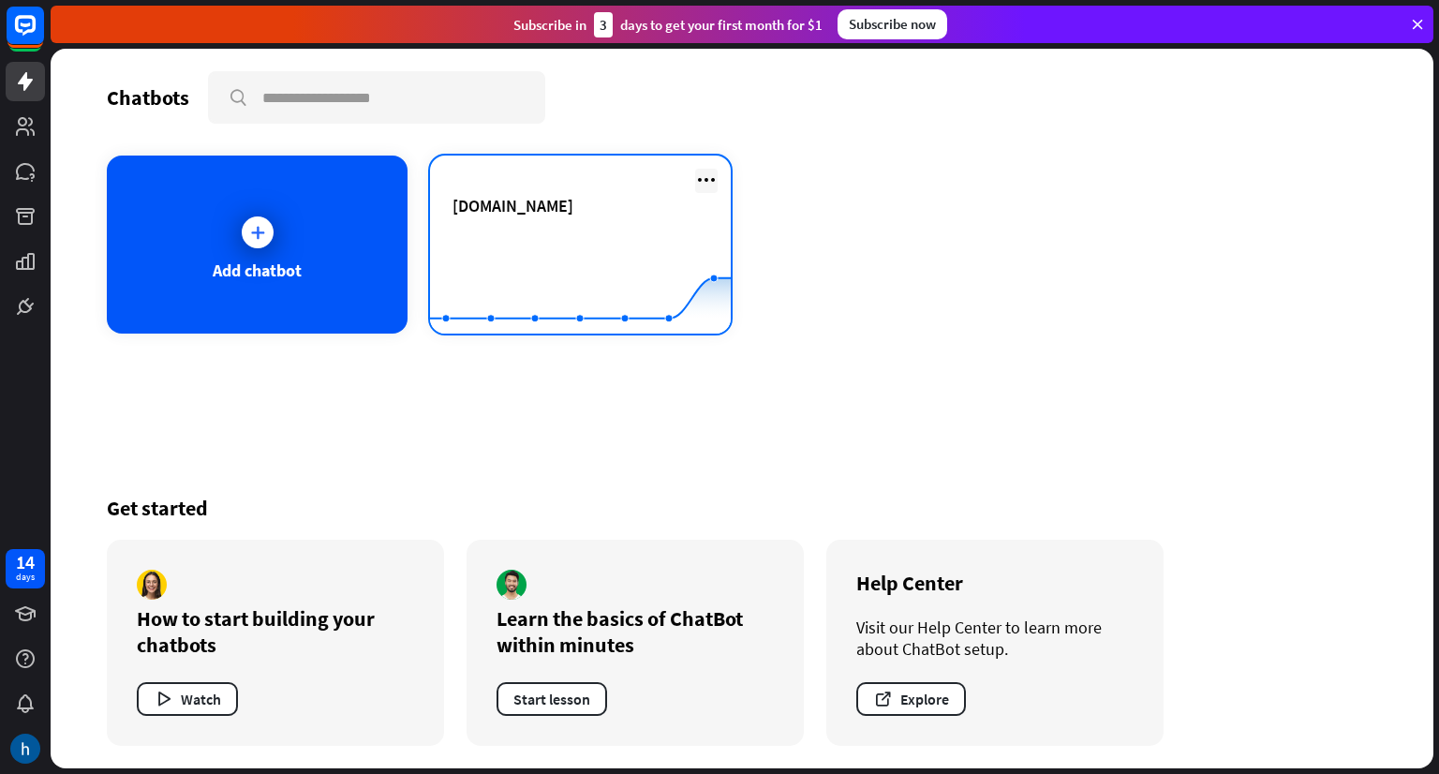
click at [712, 178] on icon at bounding box center [706, 180] width 22 height 22
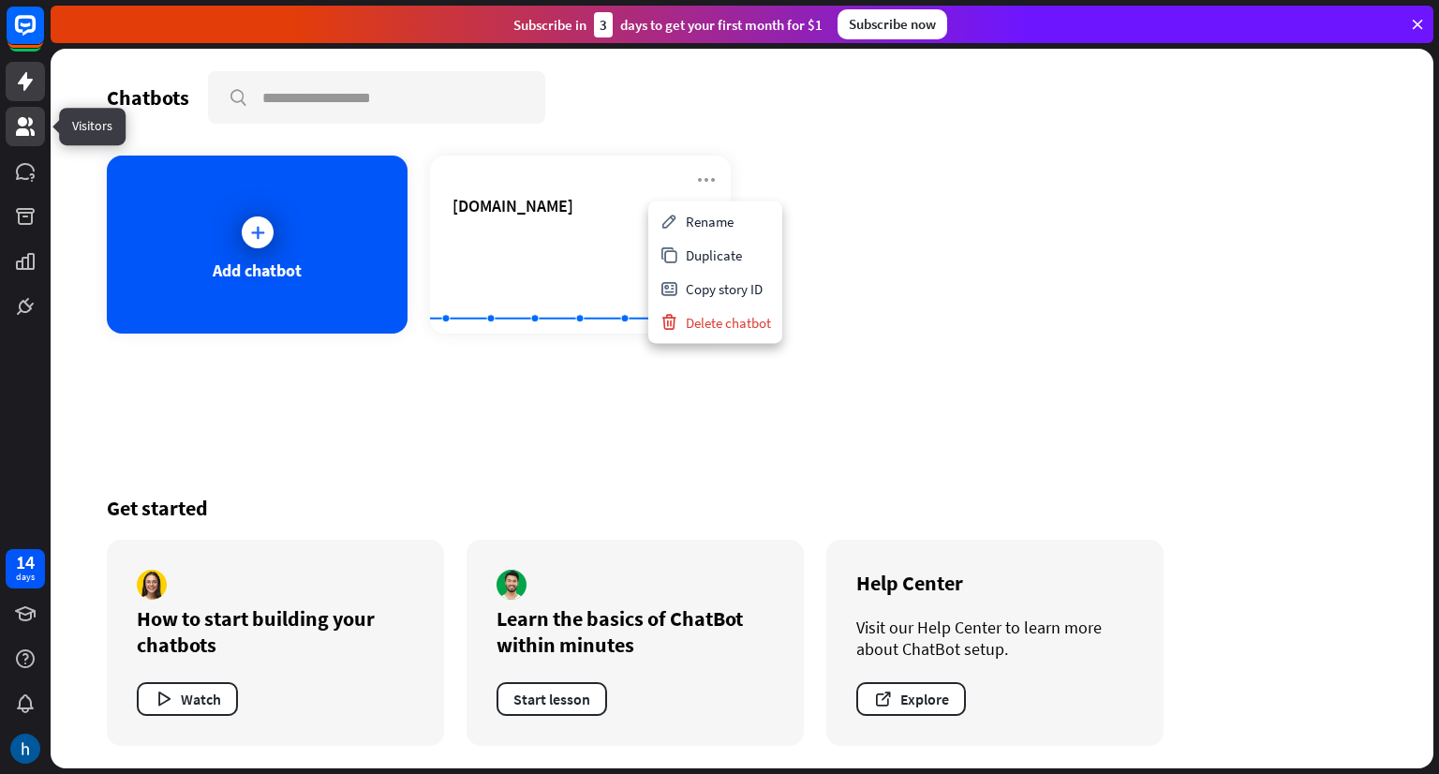
click at [31, 127] on icon at bounding box center [25, 126] width 22 height 22
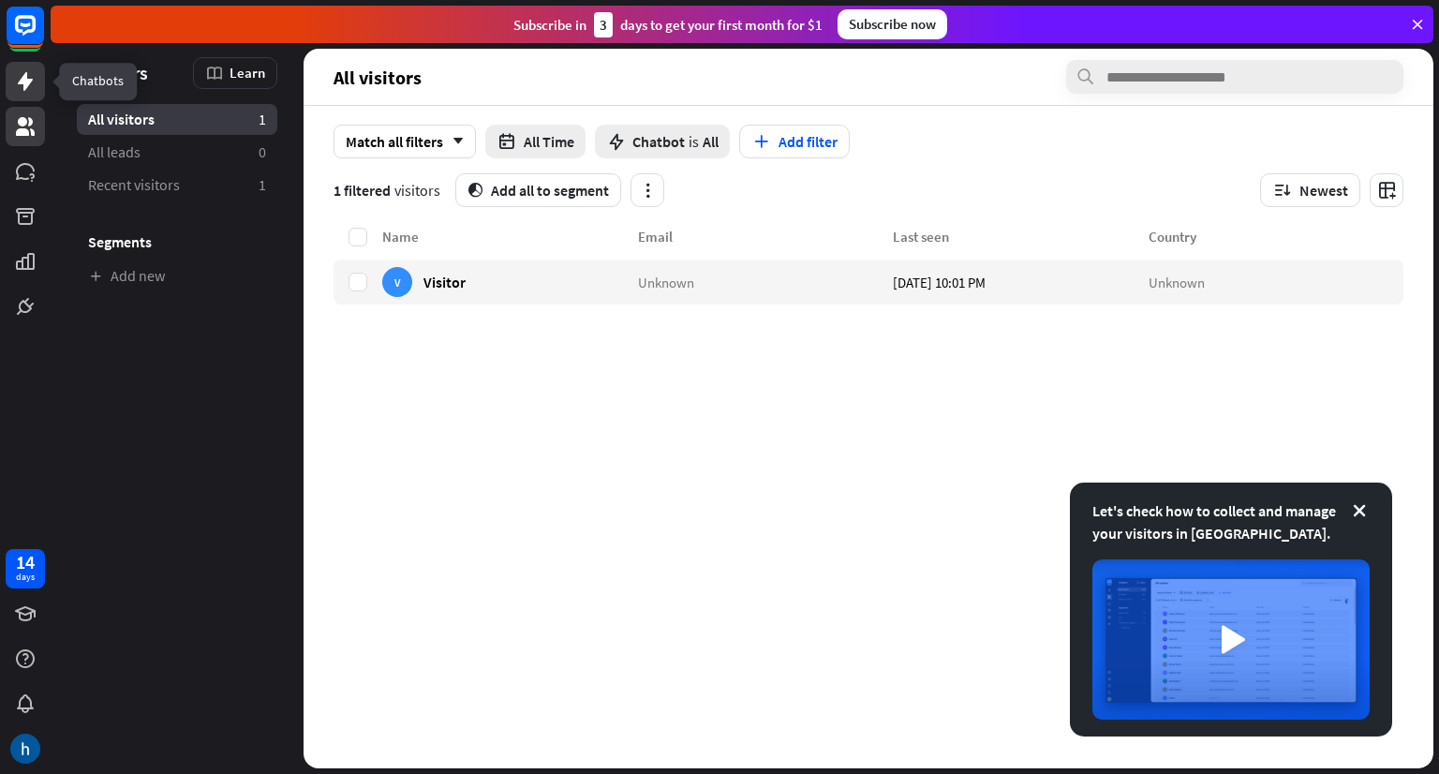
click at [19, 77] on icon at bounding box center [25, 81] width 22 height 22
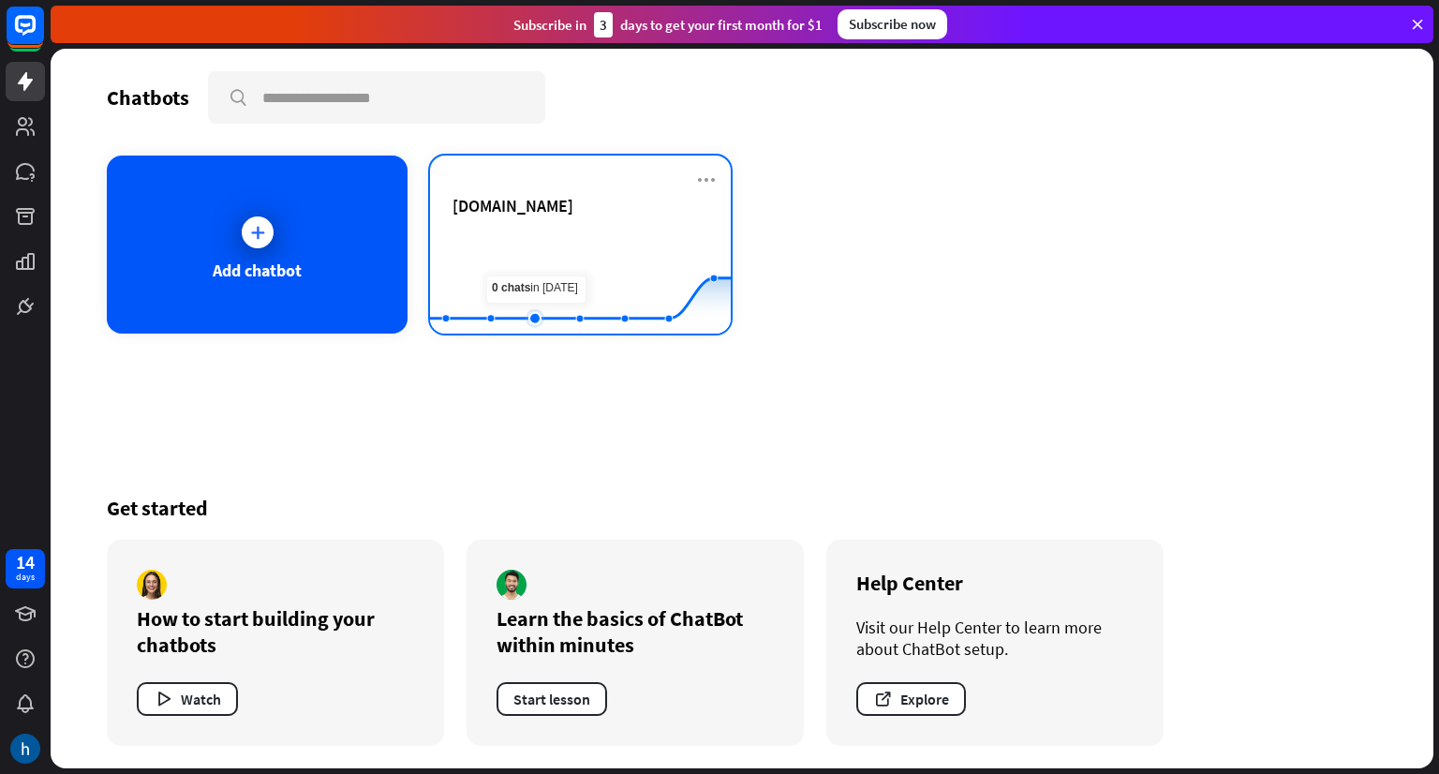
click at [557, 237] on rect at bounding box center [580, 287] width 301 height 117
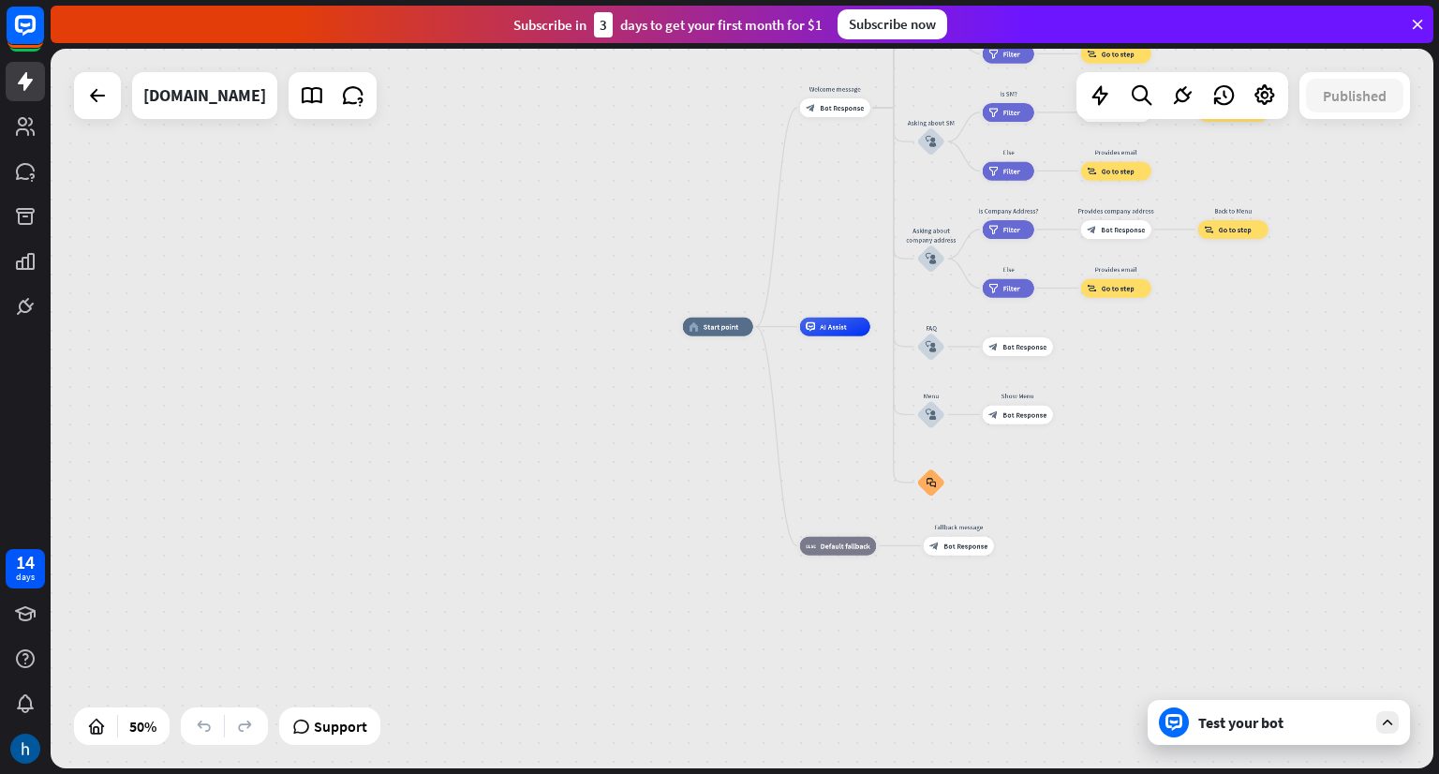
click at [1386, 720] on icon at bounding box center [1387, 722] width 17 height 17
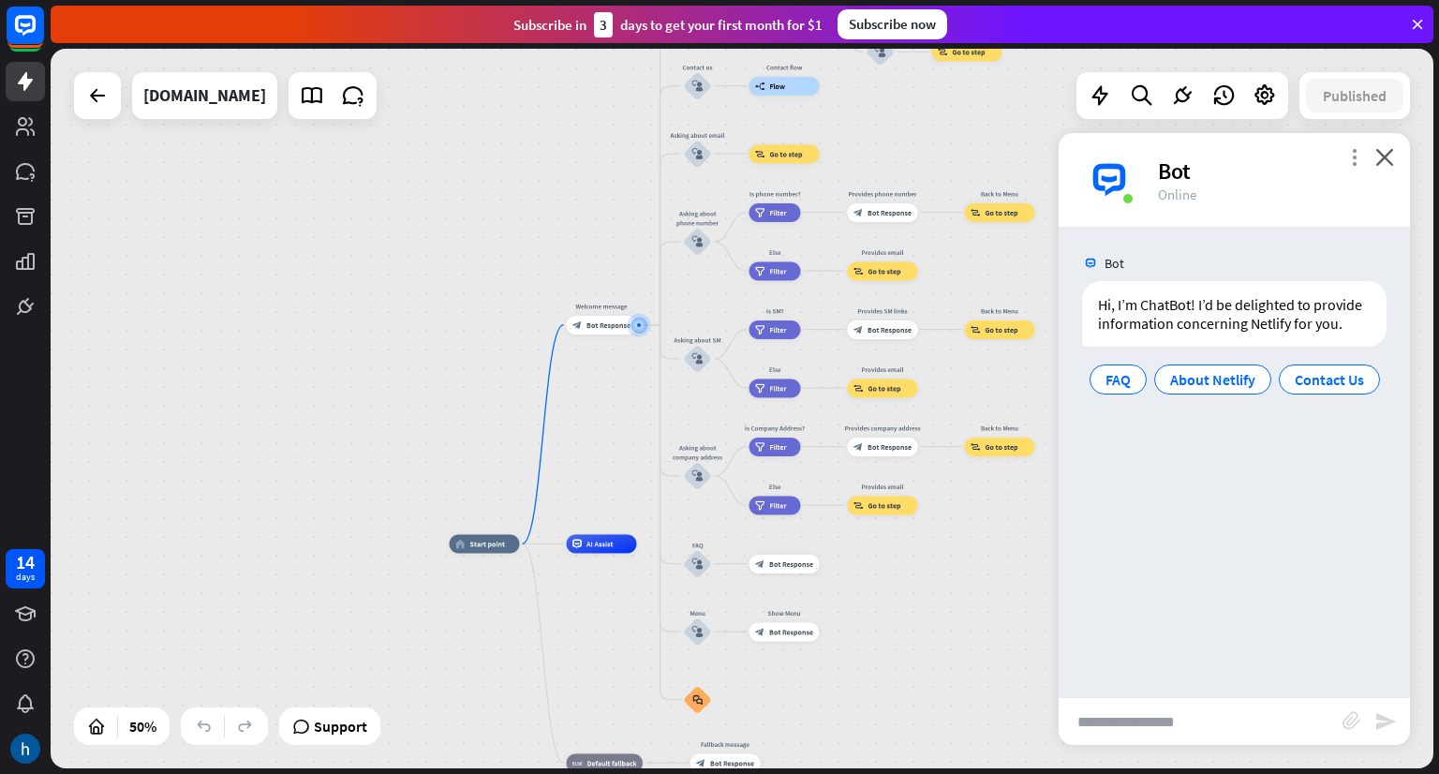
click at [1353, 161] on icon "more_vert" at bounding box center [1354, 157] width 18 height 18
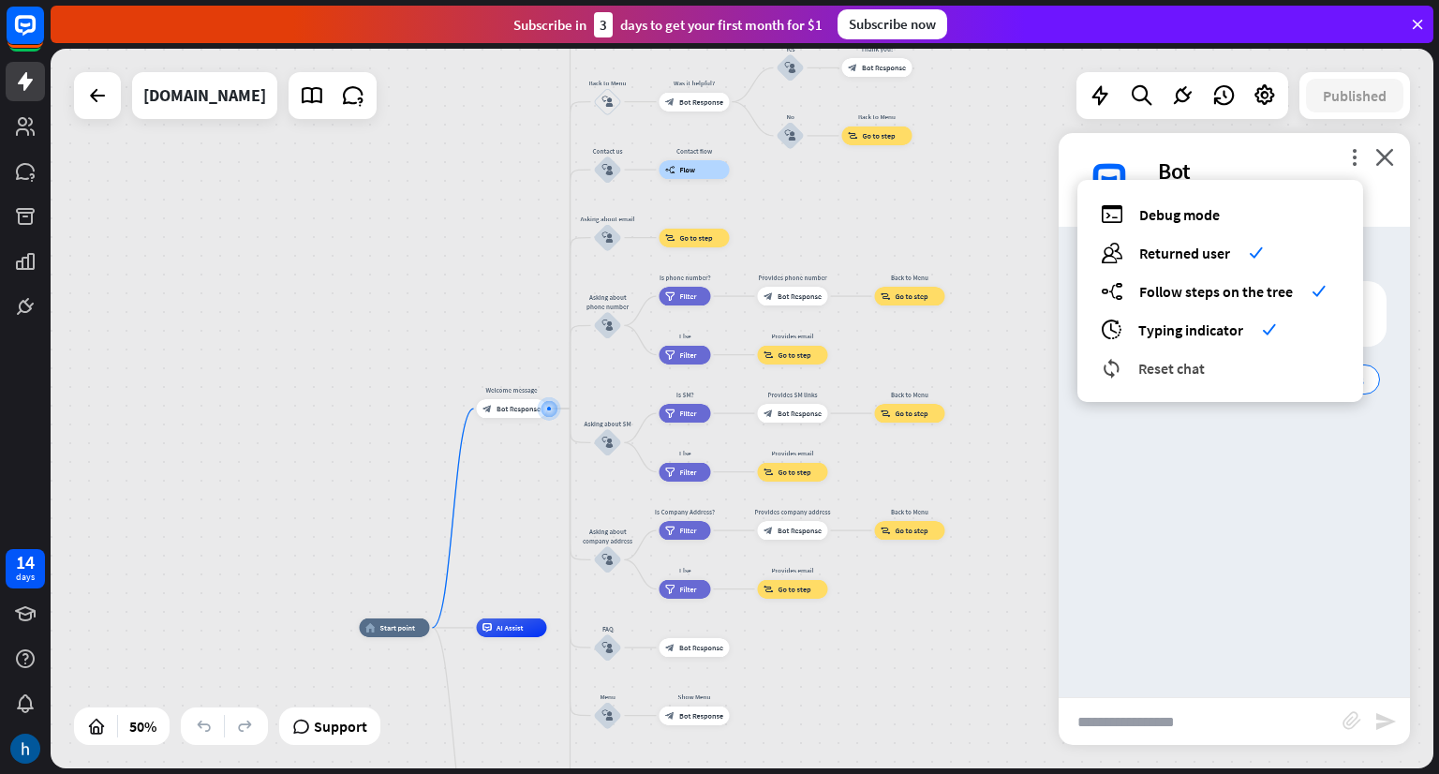
click at [1161, 364] on span "Reset chat" at bounding box center [1171, 368] width 67 height 19
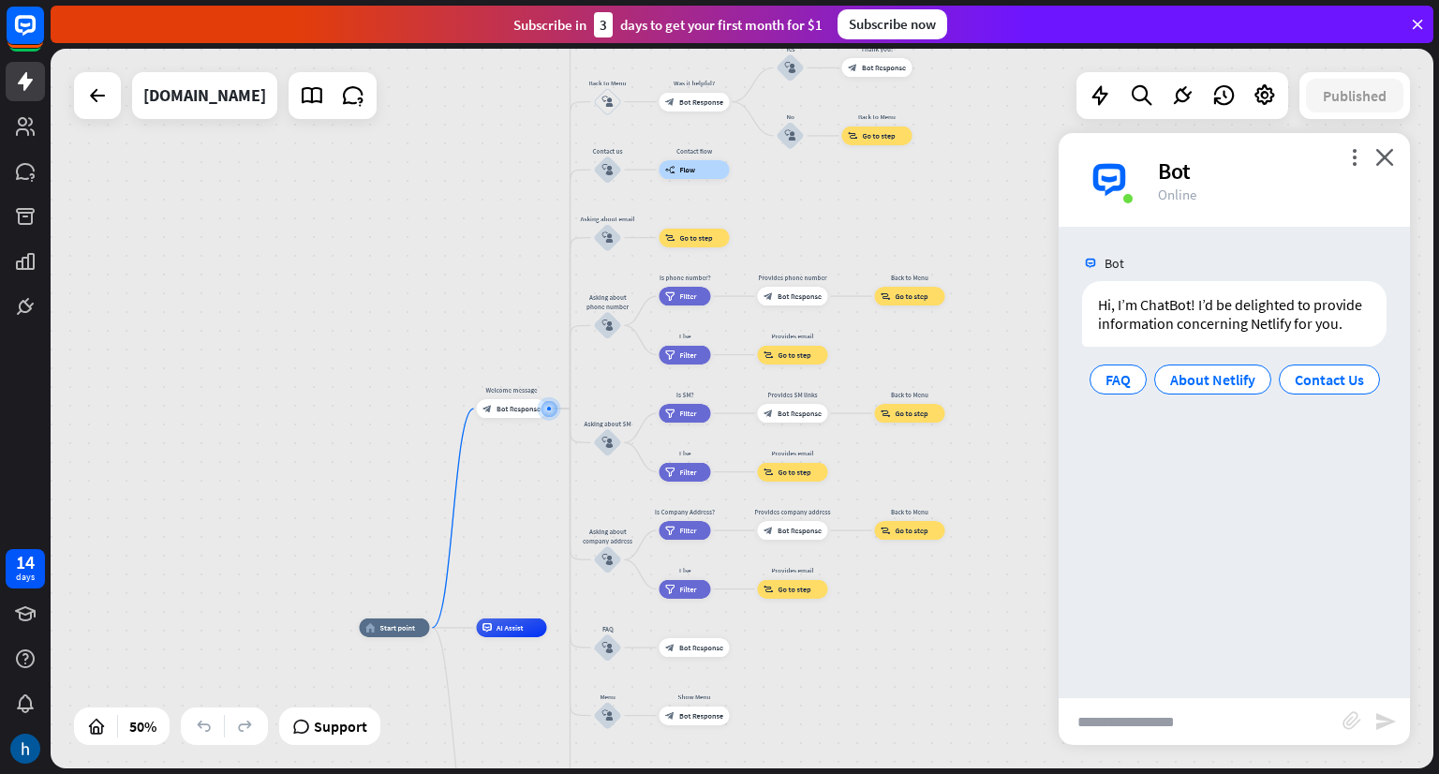
click at [1386, 166] on div "Bot" at bounding box center [1273, 170] width 230 height 29
click at [1390, 156] on icon "close" at bounding box center [1384, 157] width 19 height 18
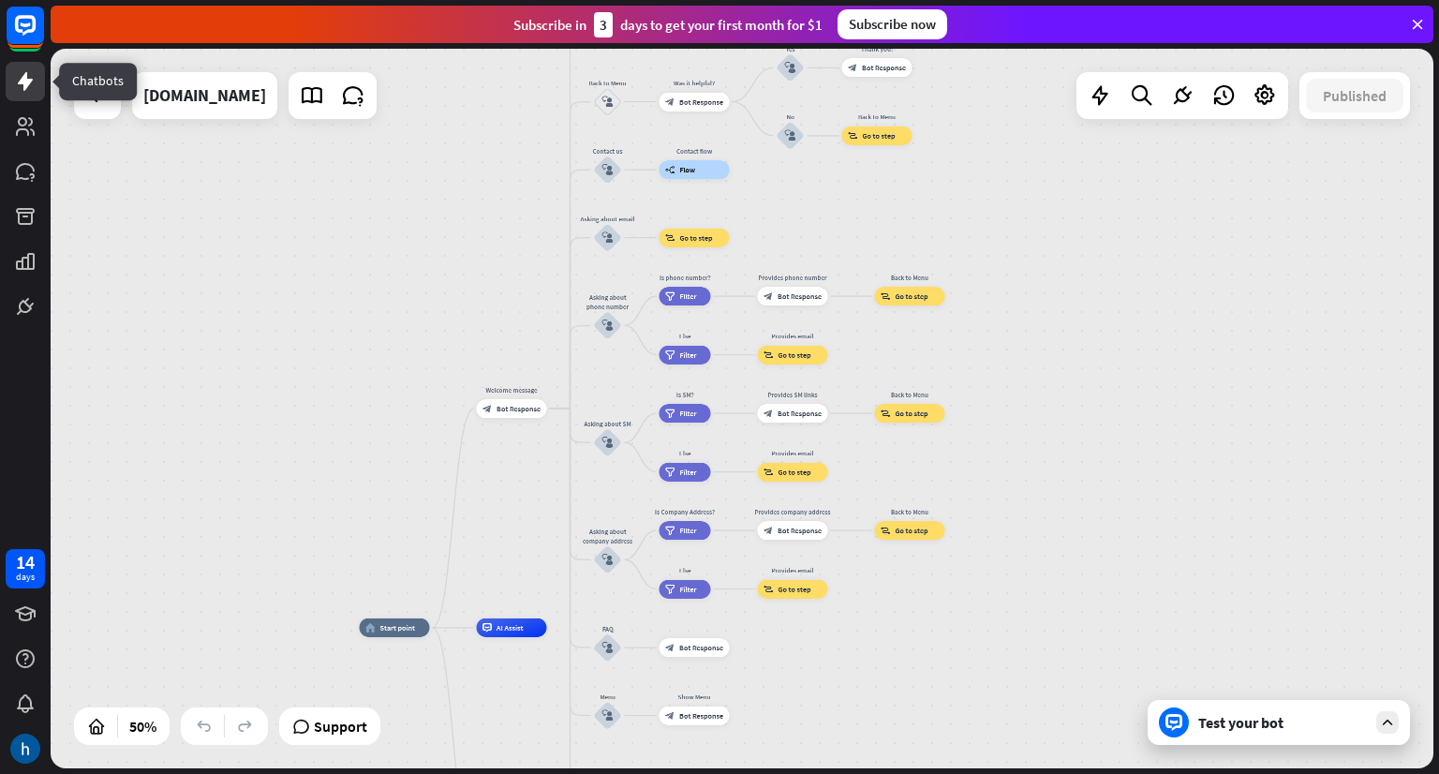
click at [12, 91] on link at bounding box center [25, 81] width 39 height 39
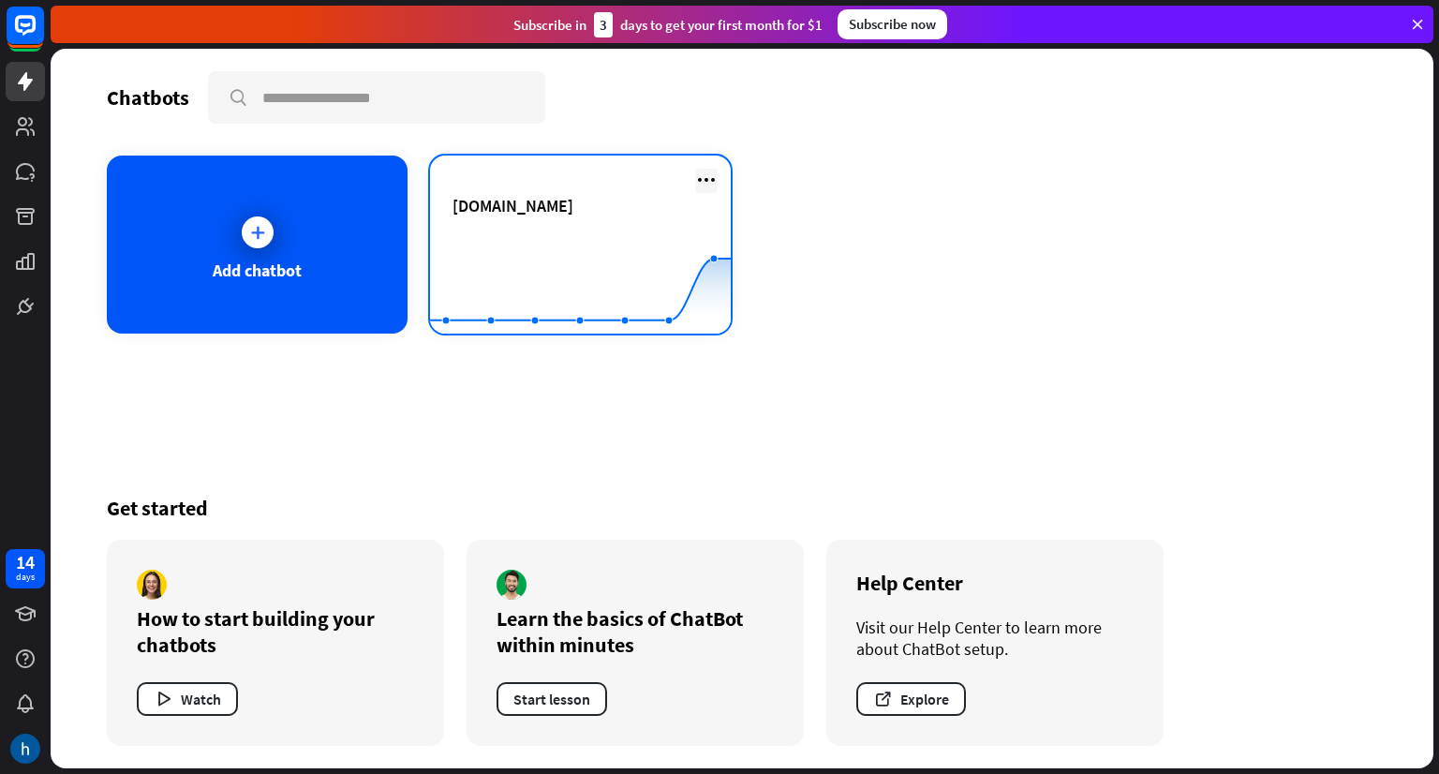
click at [709, 185] on icon at bounding box center [706, 180] width 22 height 22
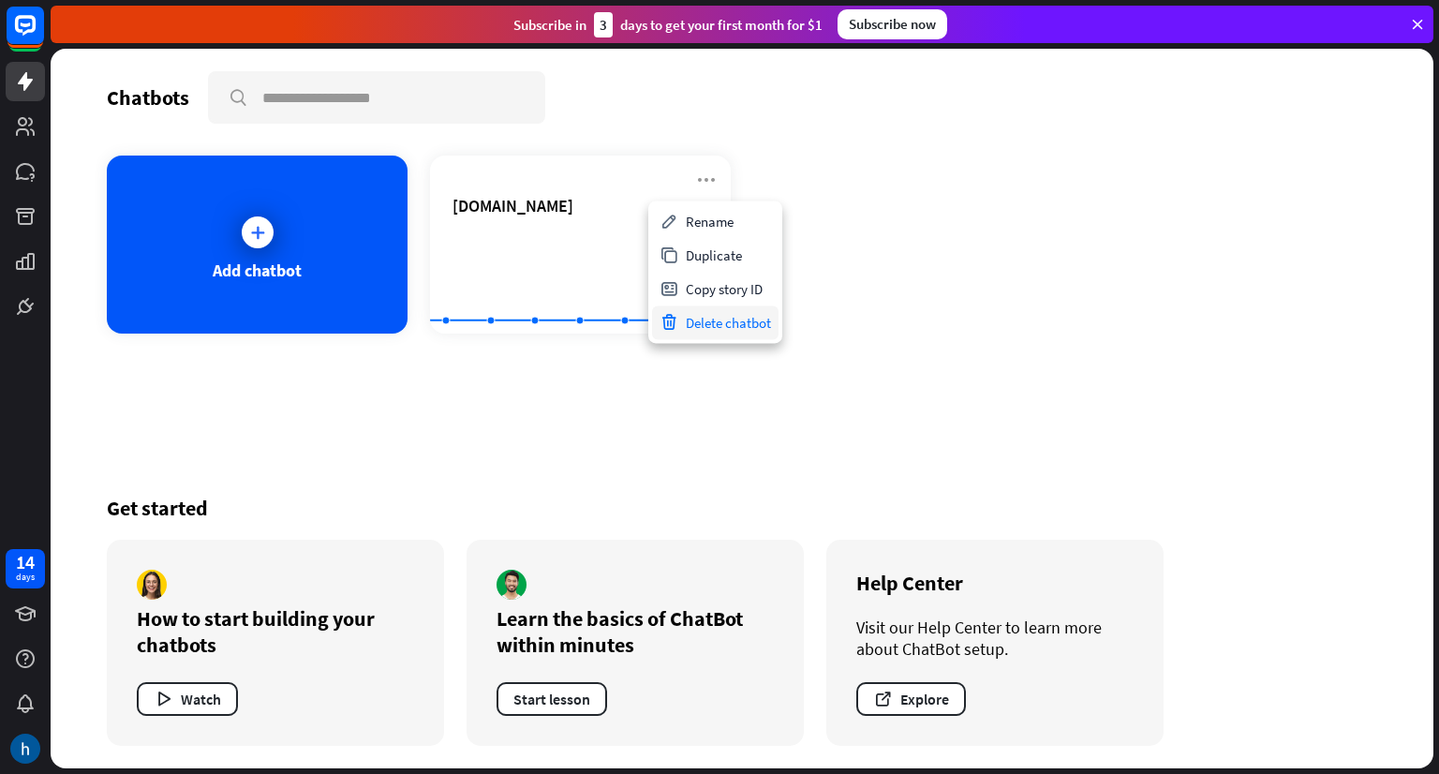
click at [731, 321] on div "Delete chatbot" at bounding box center [715, 322] width 126 height 34
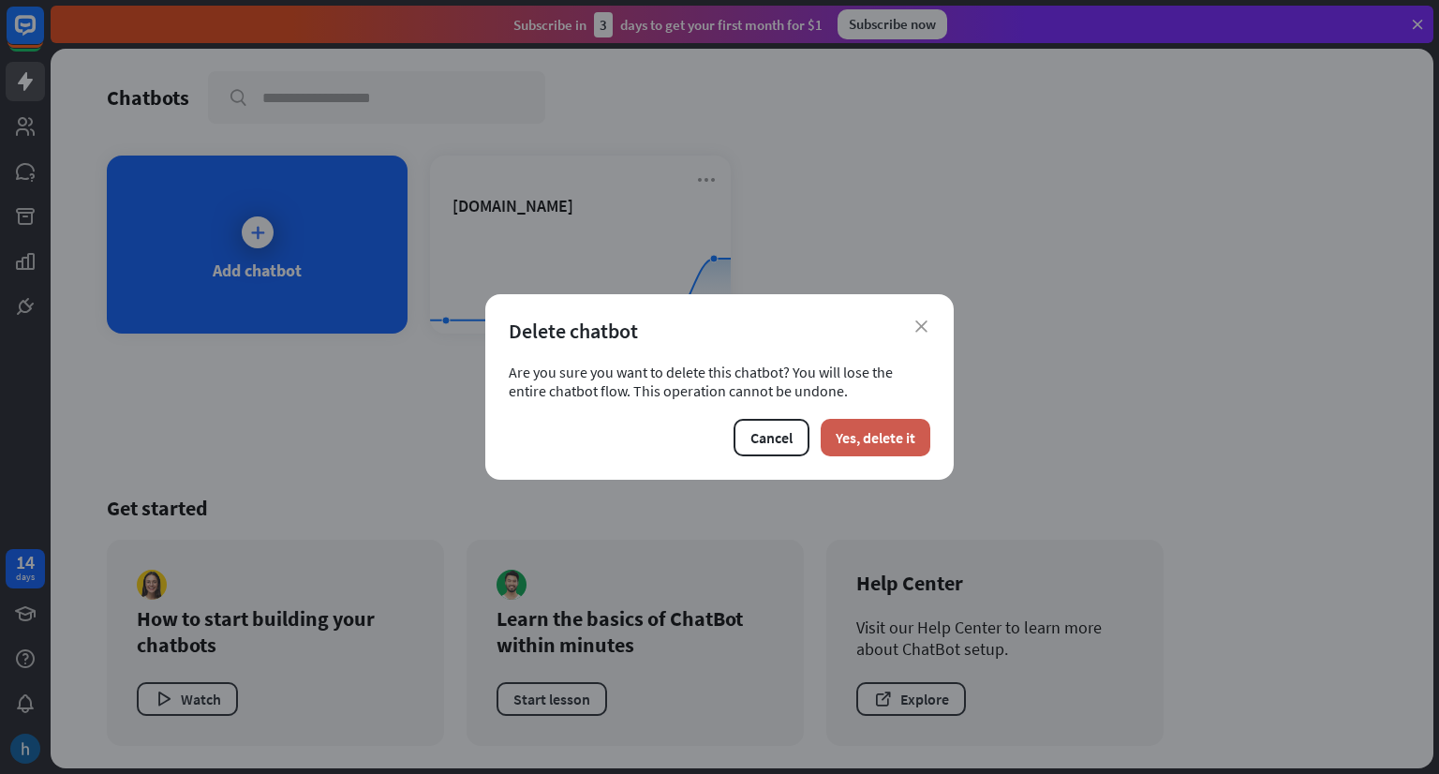
click at [856, 425] on button "Yes, delete it" at bounding box center [876, 437] width 110 height 37
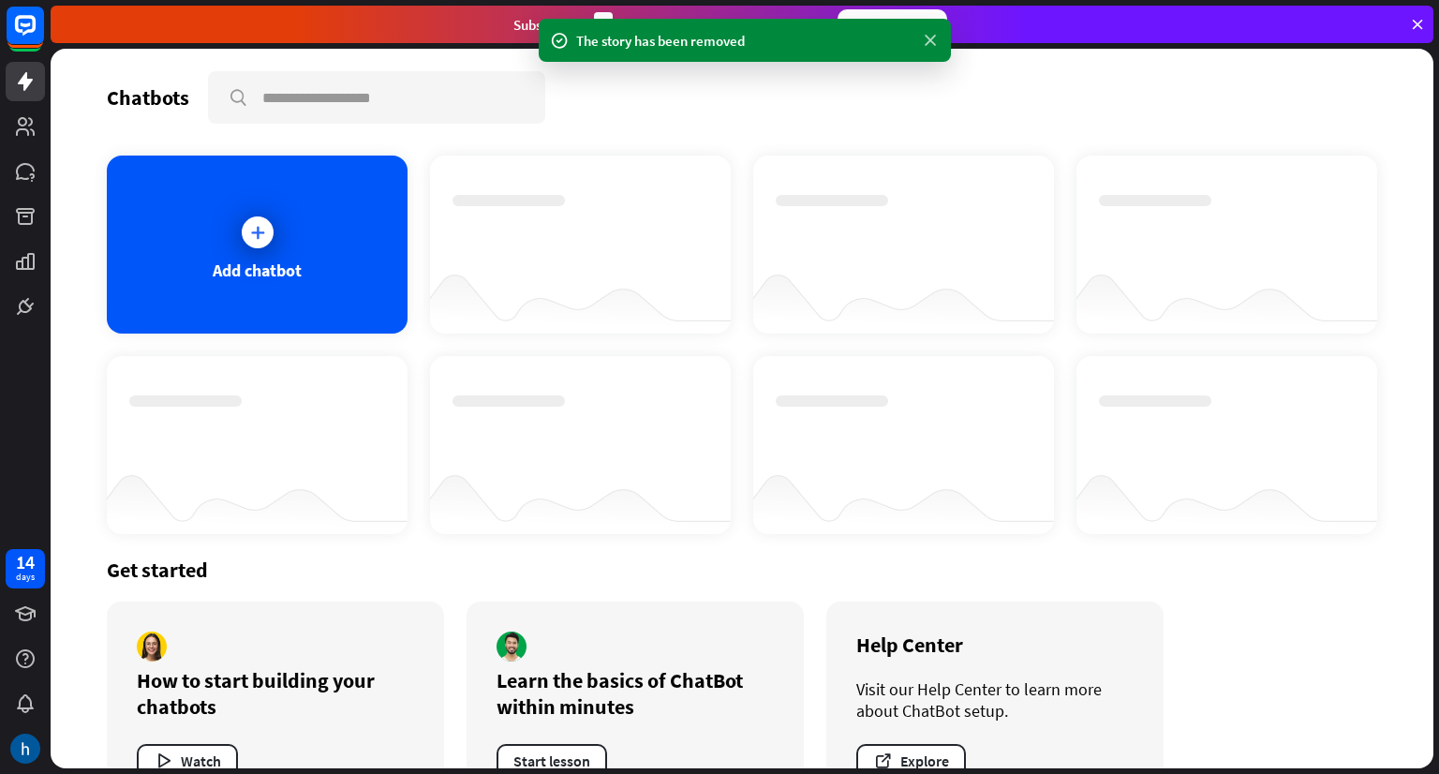
click at [930, 43] on icon at bounding box center [930, 41] width 19 height 20
